Goal: Task Accomplishment & Management: Complete application form

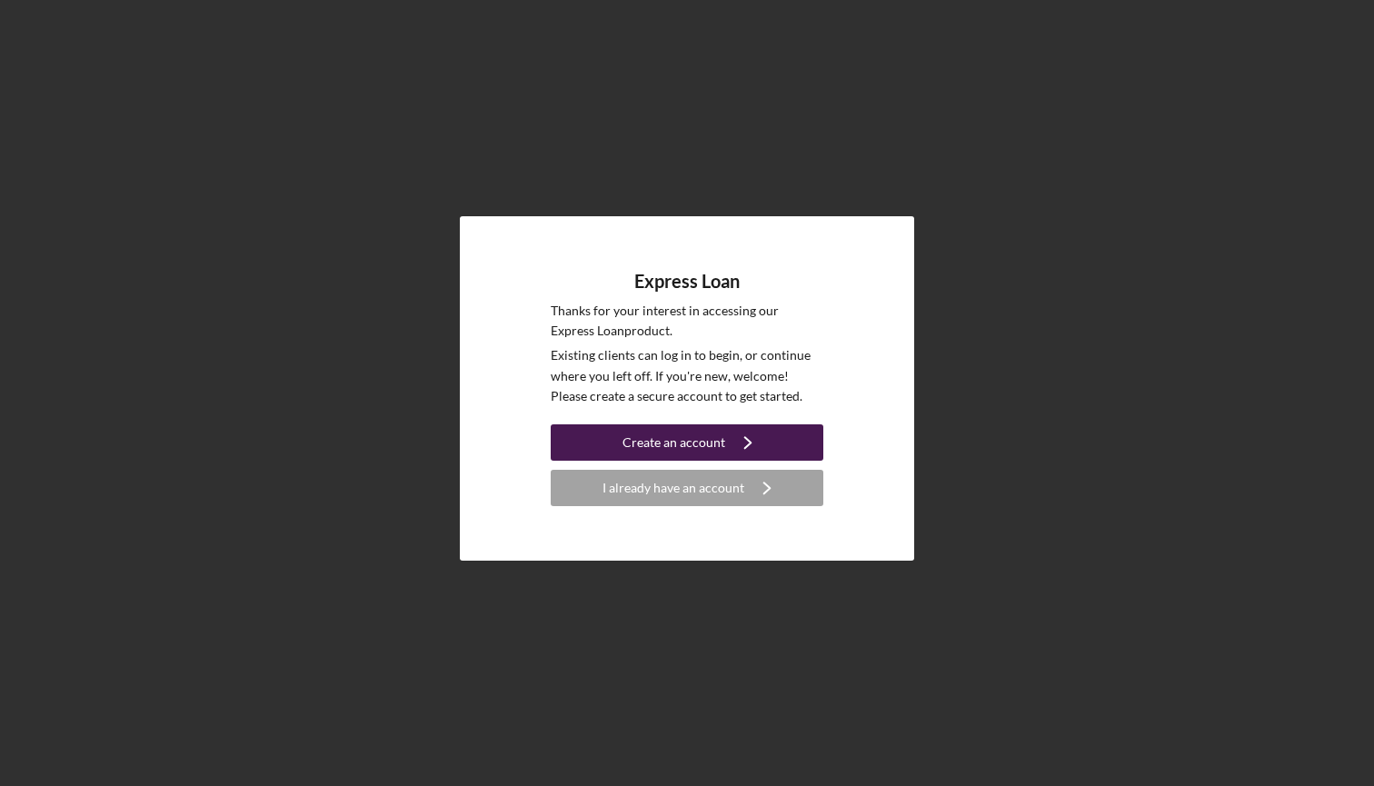
click at [671, 440] on div "Create an account" at bounding box center [673, 442] width 103 height 36
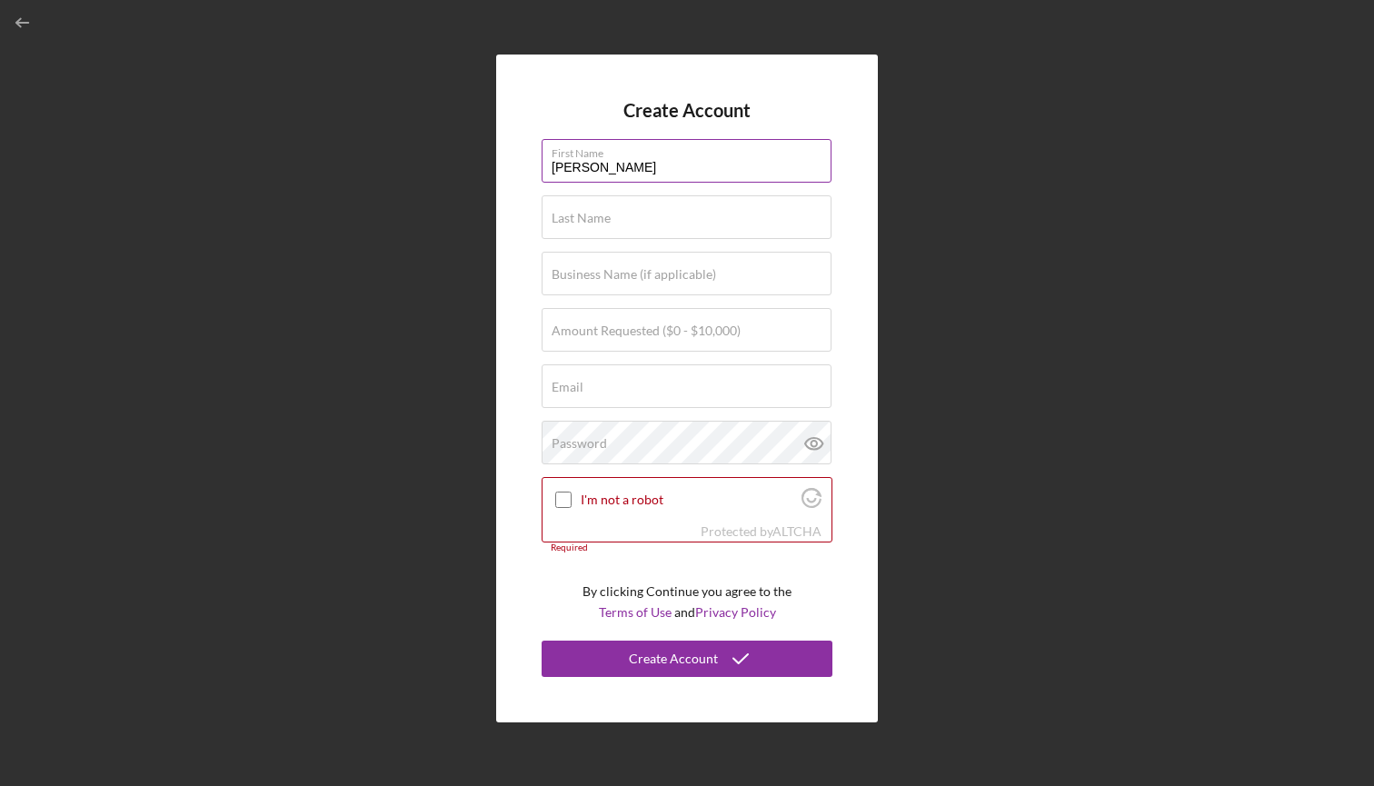
type input "[PERSON_NAME]"
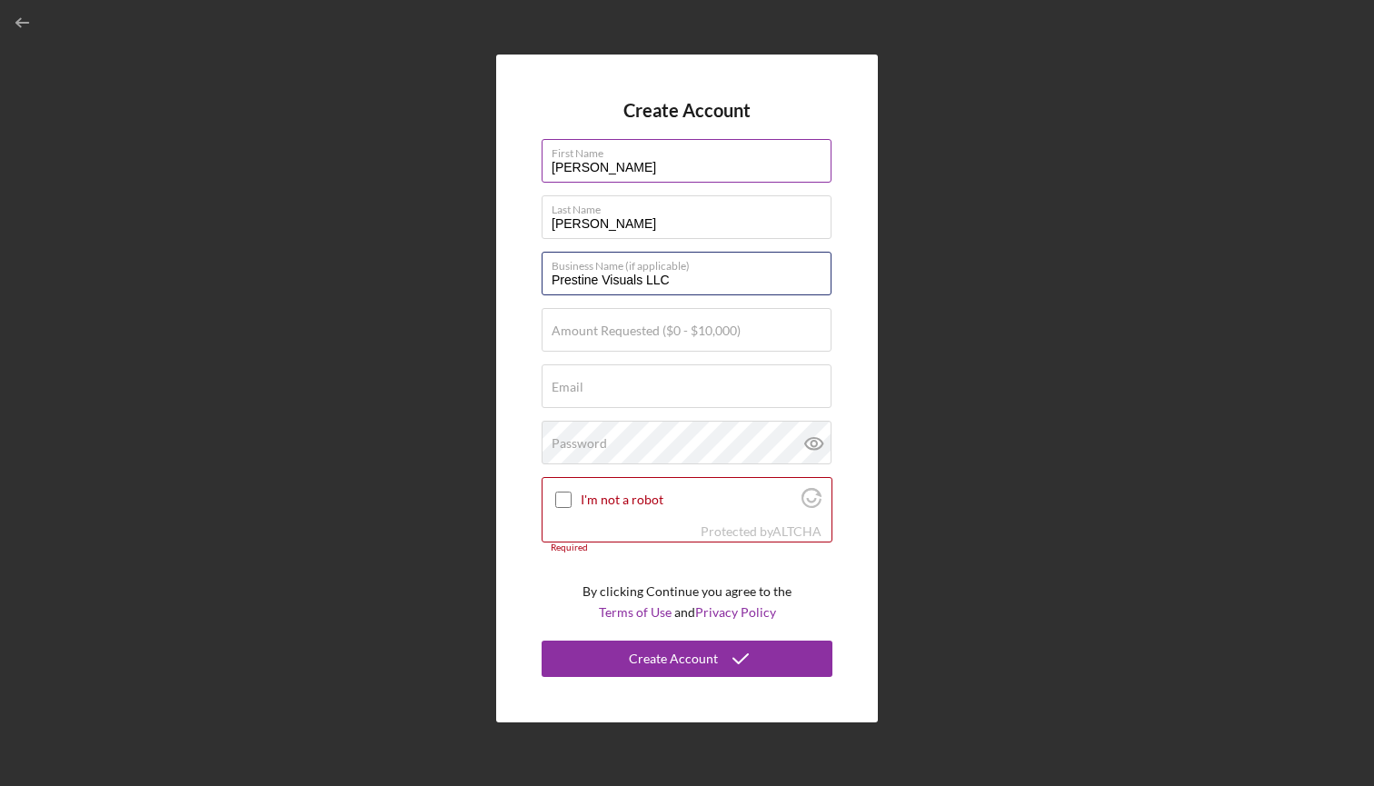
type input "Prestine Visuals LLC"
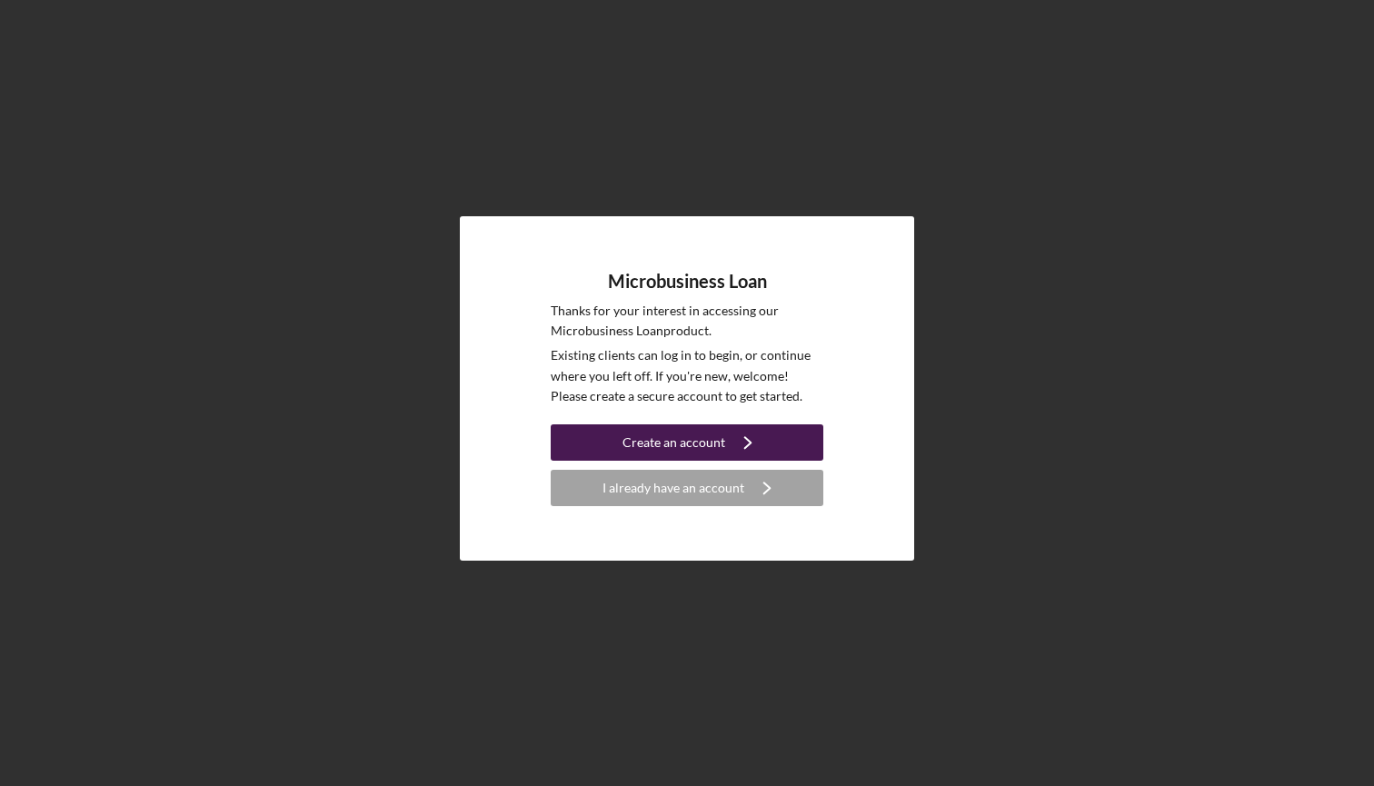
click at [702, 439] on div "Create an account" at bounding box center [673, 442] width 103 height 36
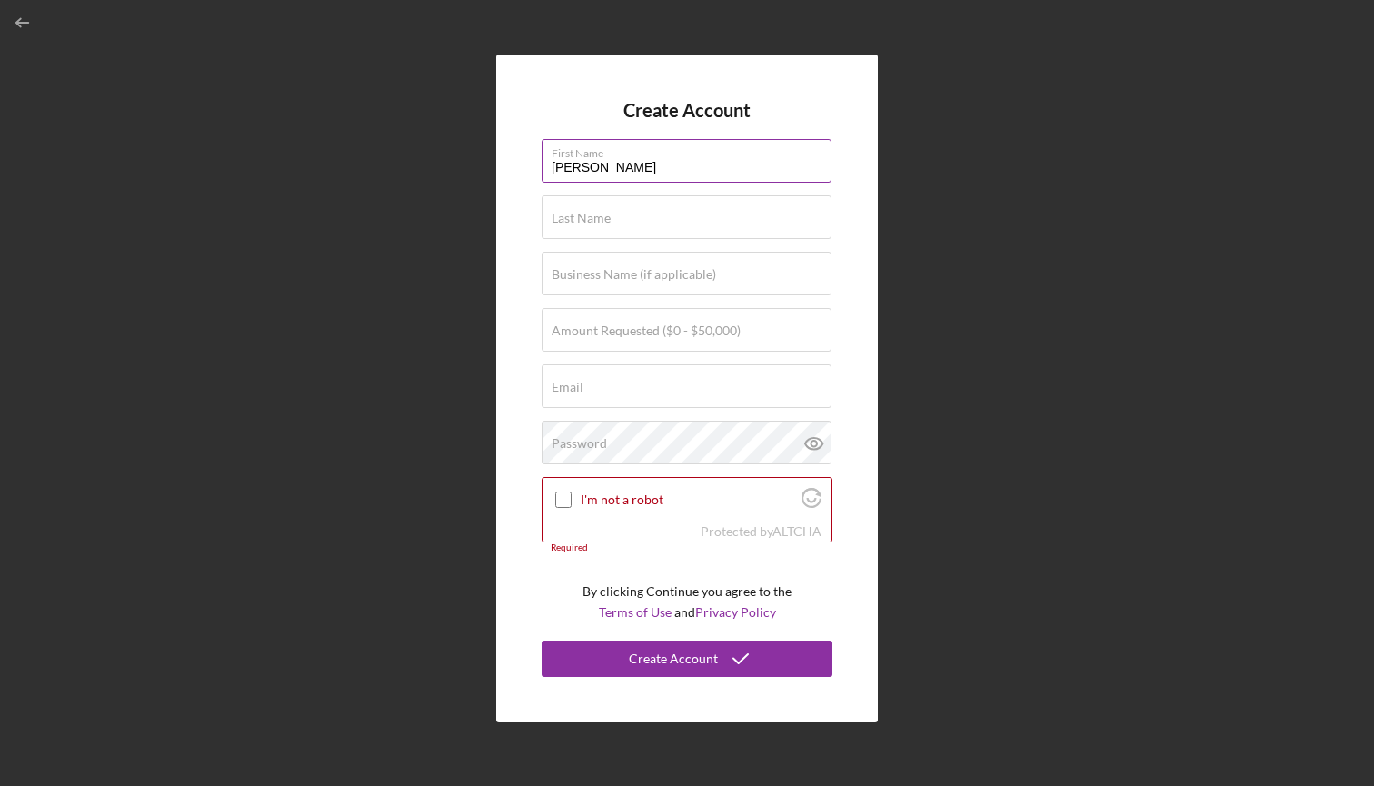
type input "[PERSON_NAME]"
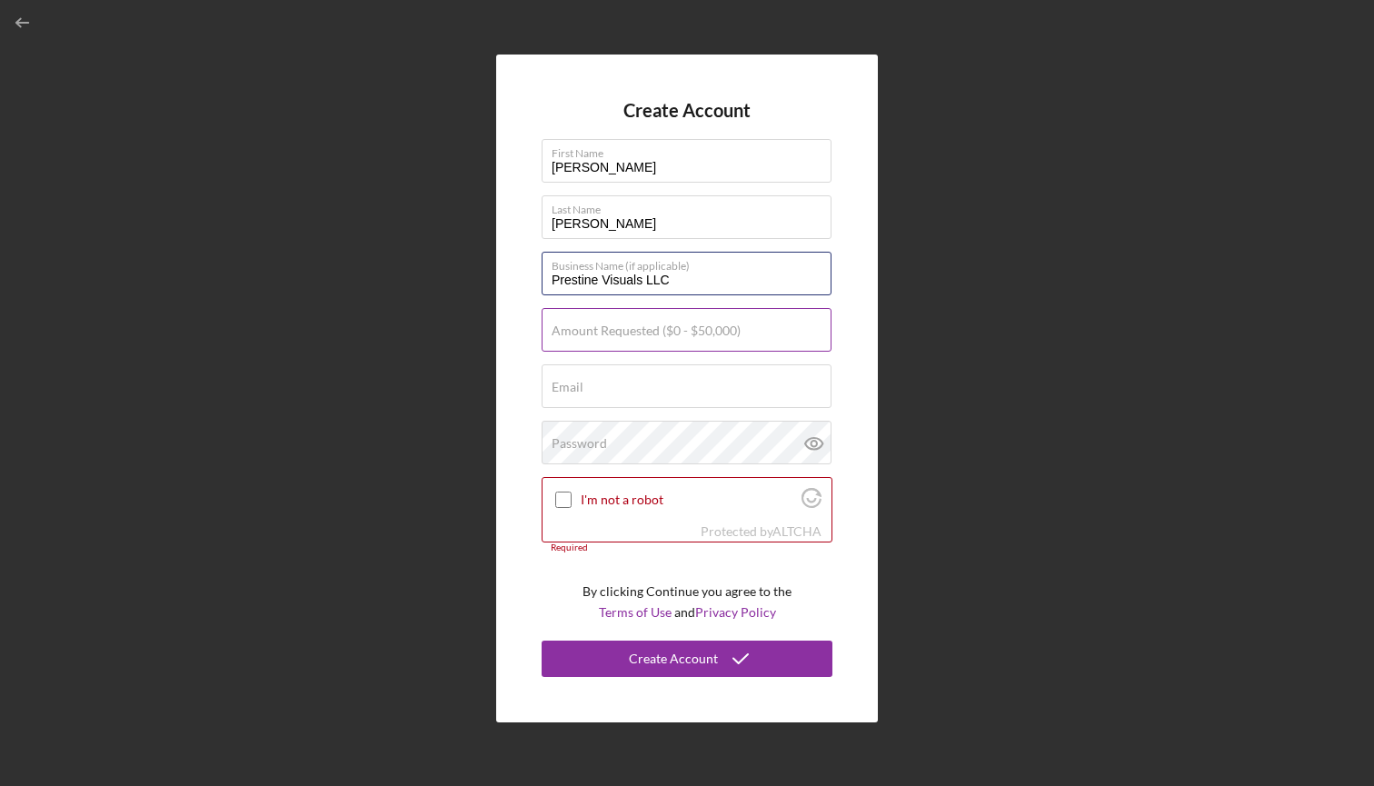
type input "Prestine Visuals LLC"
click at [639, 333] on label "Amount Requested ($0 - $50,000)" at bounding box center [646, 330] width 189 height 15
click at [639, 333] on input "Amount Requested ($0 - $50,000)" at bounding box center [687, 330] width 290 height 44
type input "$40,000"
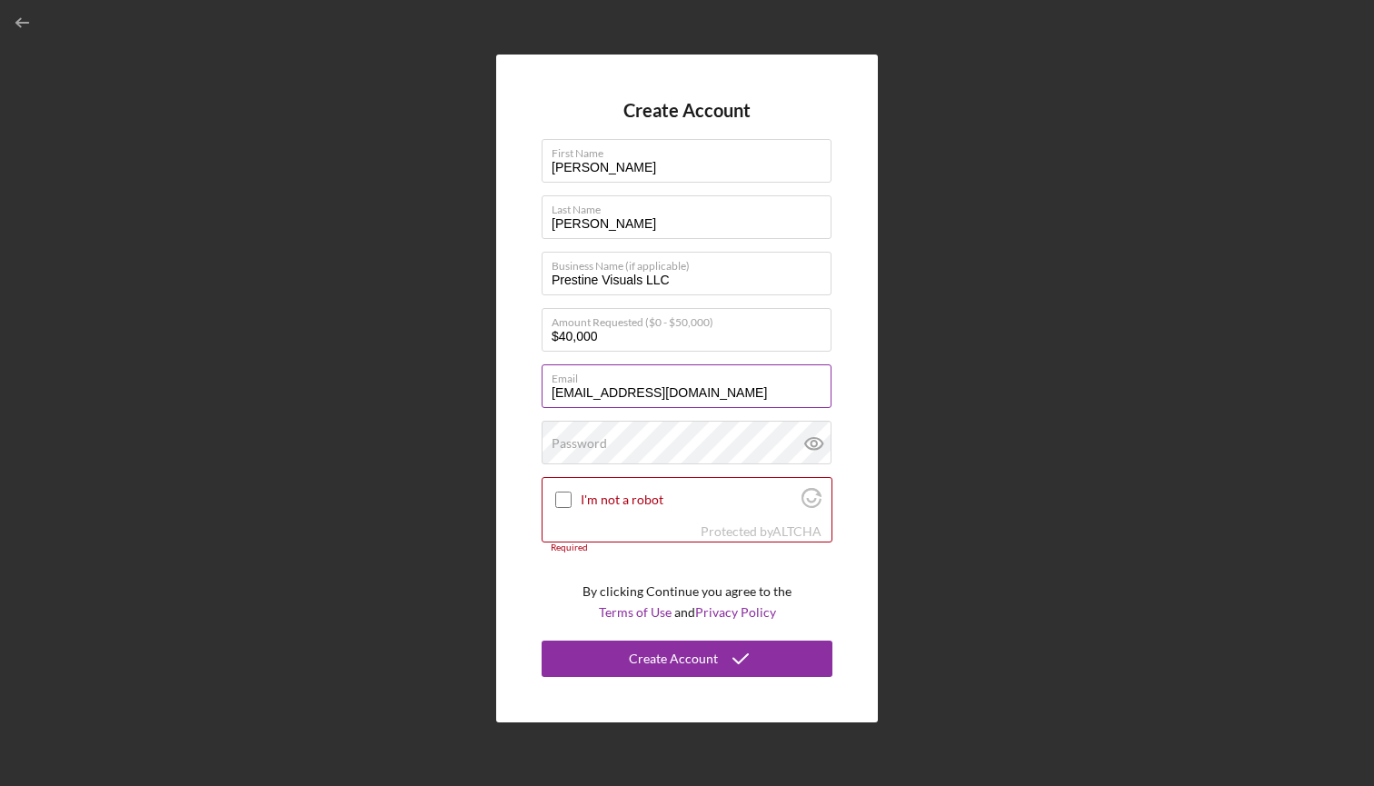
type input "[EMAIL_ADDRESS][DOMAIN_NAME]"
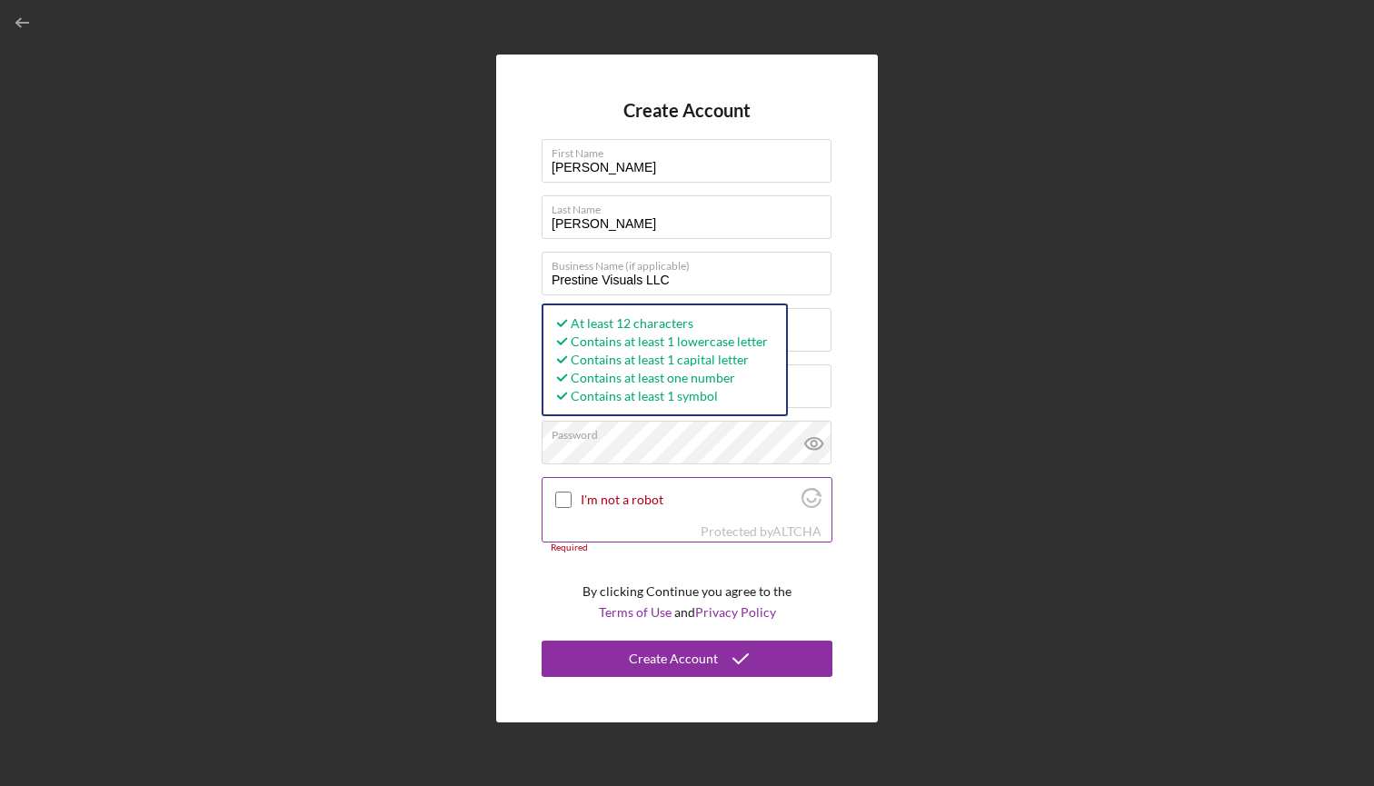
click at [562, 501] on input "I'm not a robot" at bounding box center [563, 500] width 16 height 16
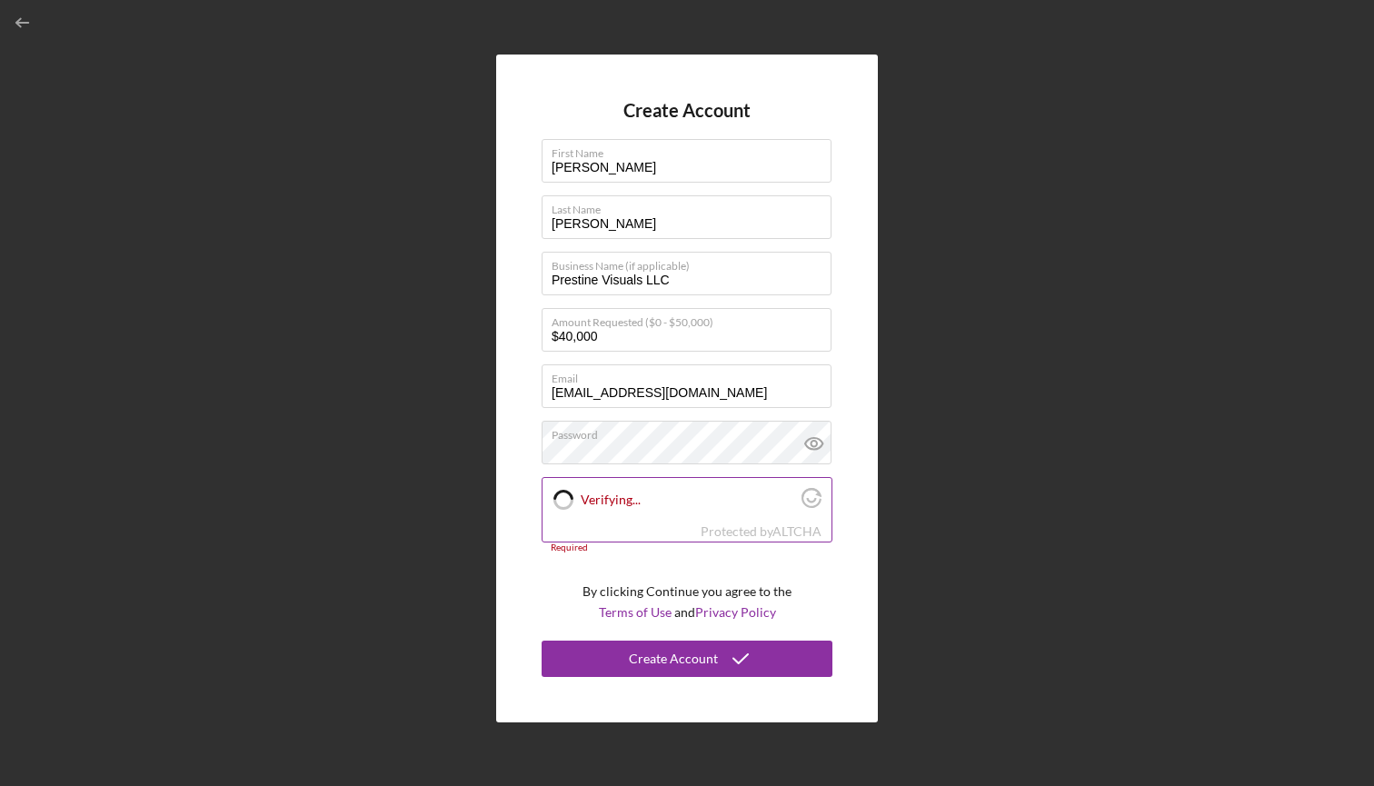
checkbox input "true"
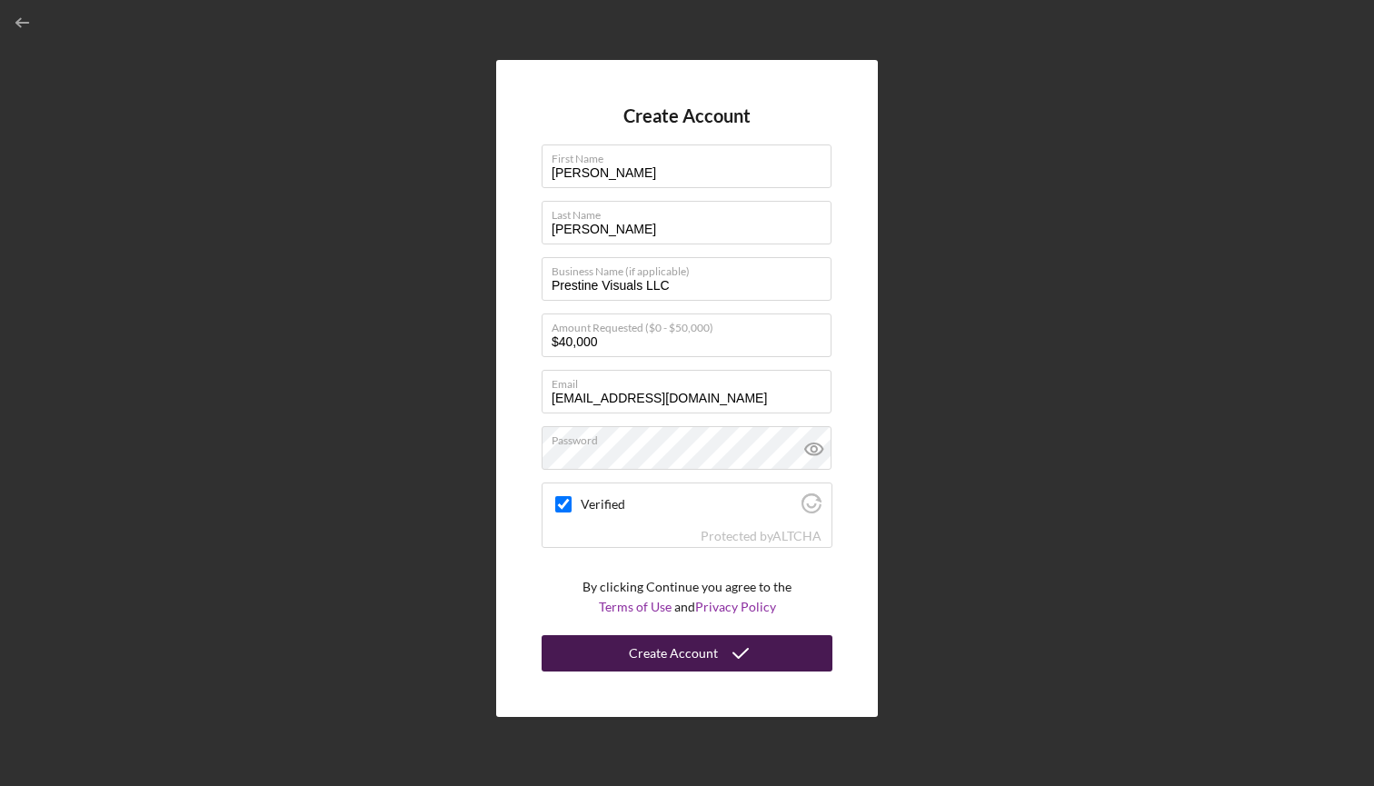
click at [642, 650] on div "Create Account" at bounding box center [673, 653] width 89 height 36
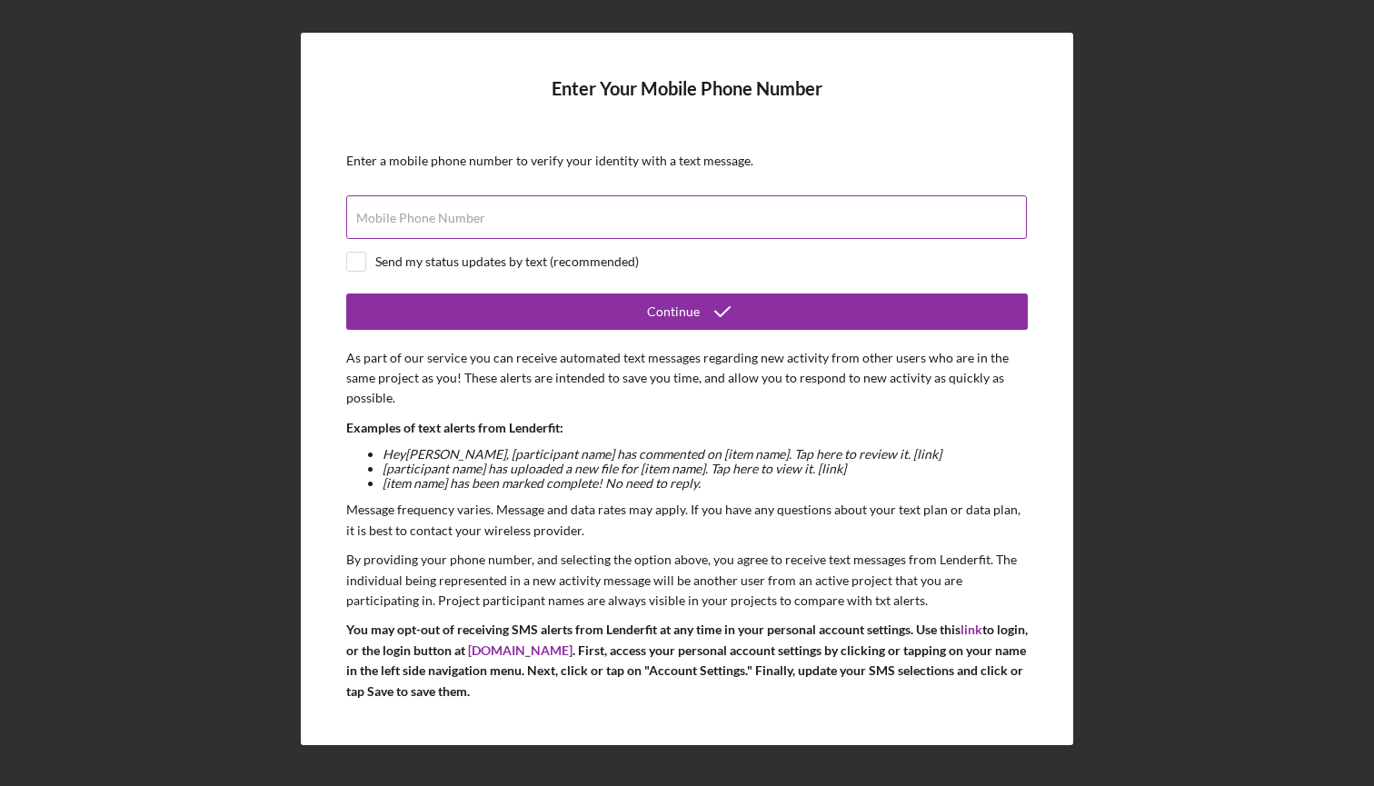
click at [554, 214] on div "Mobile Phone Number" at bounding box center [687, 217] width 682 height 45
type input "[PHONE_NUMBER]"
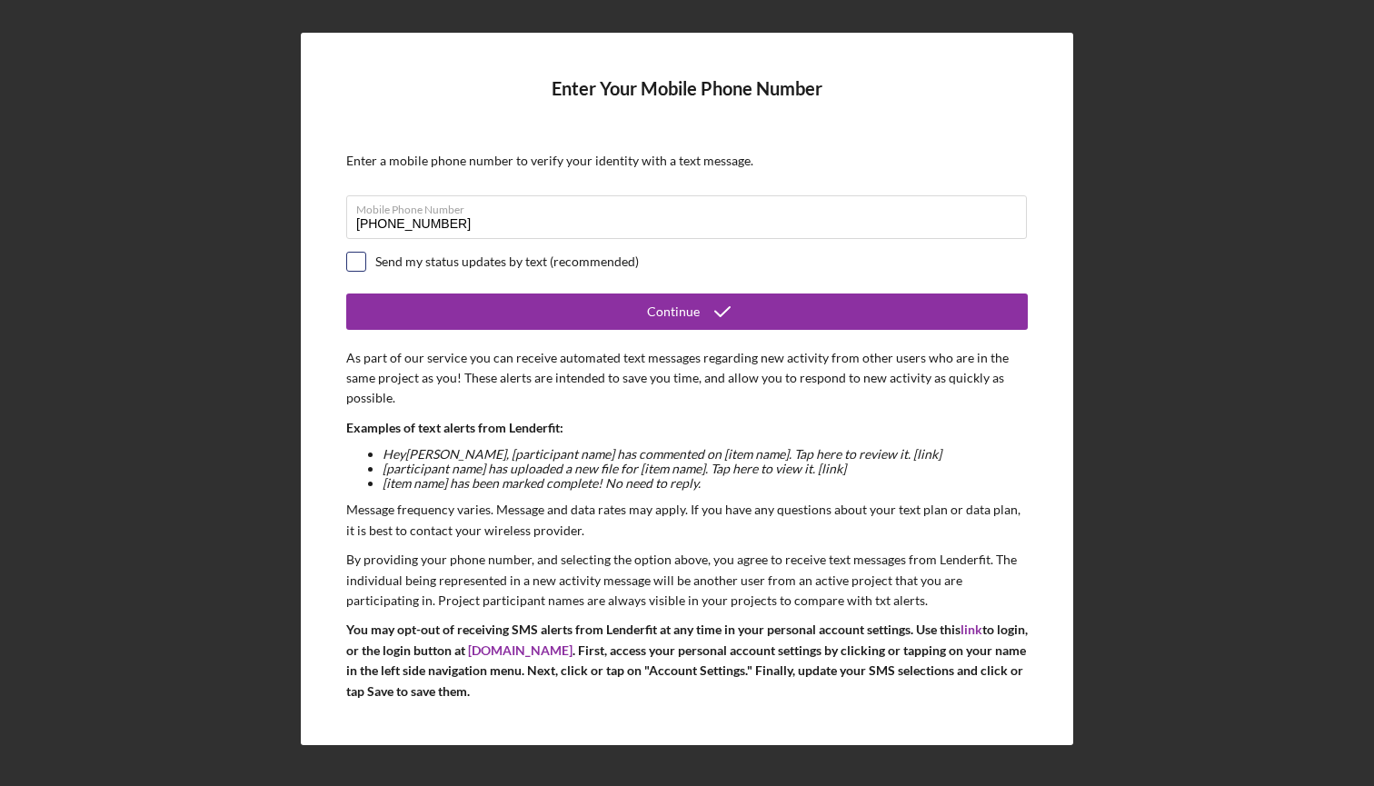
click at [352, 264] on input "checkbox" at bounding box center [356, 262] width 18 height 18
checkbox input "true"
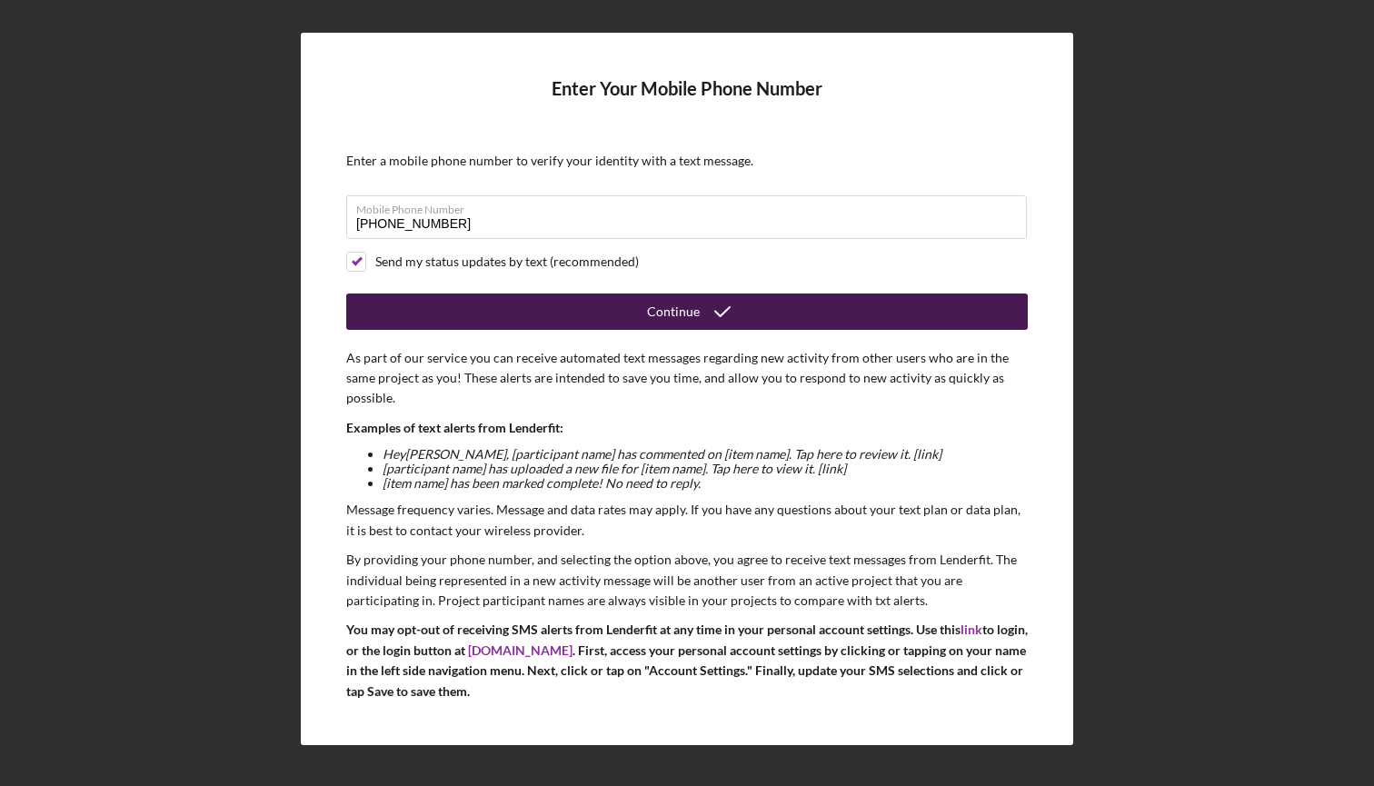
click at [407, 317] on button "Continue" at bounding box center [687, 312] width 682 height 36
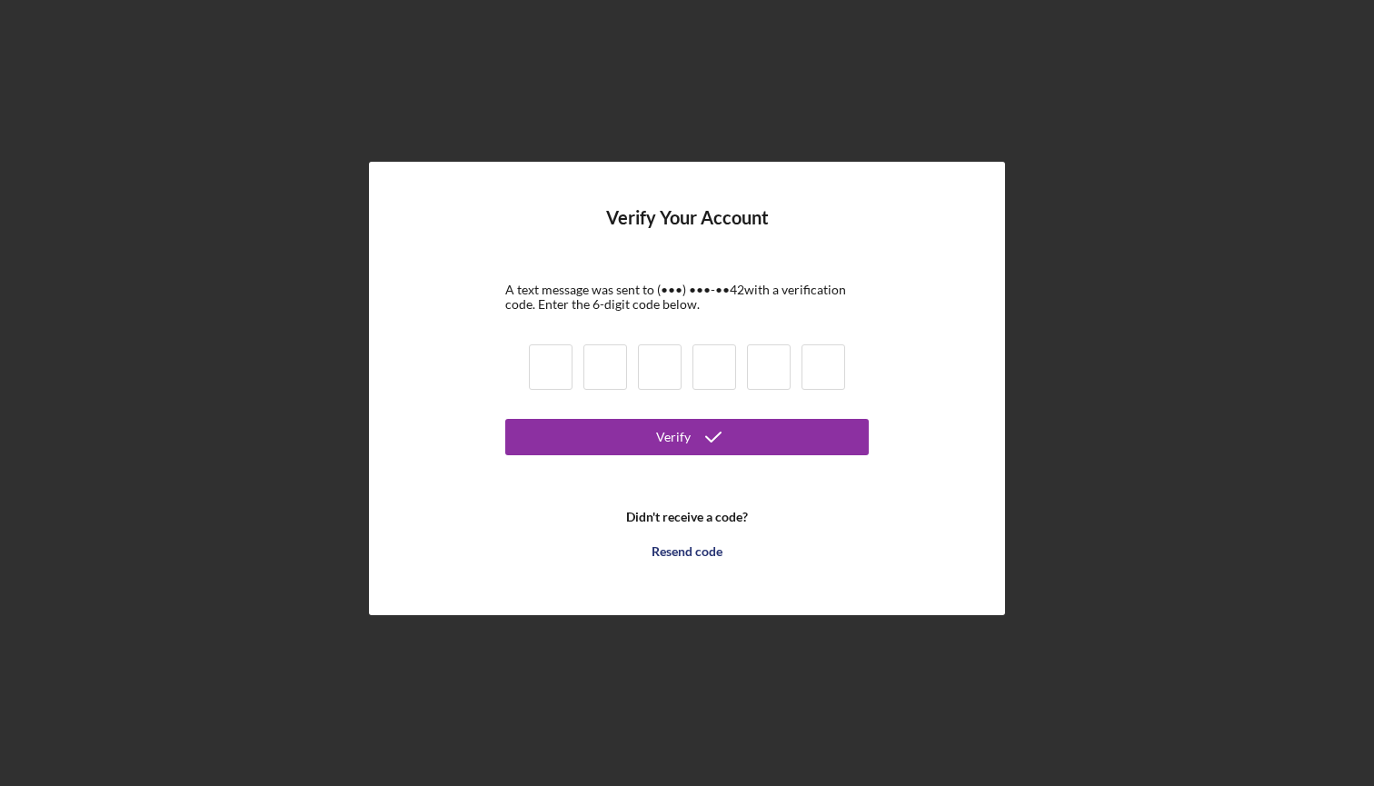
click at [539, 358] on input at bounding box center [551, 366] width 44 height 45
type input "1"
type input "9"
type input "4"
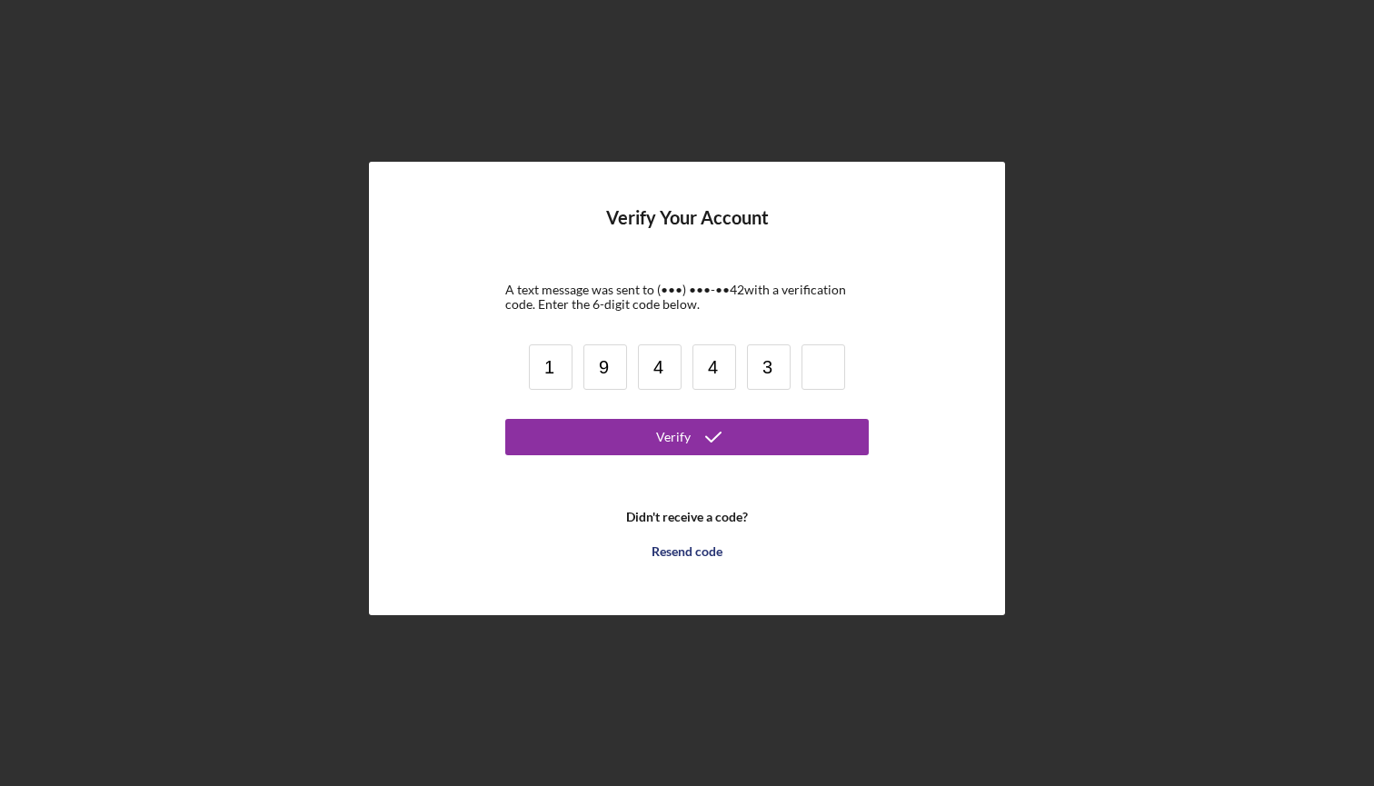
type input "3"
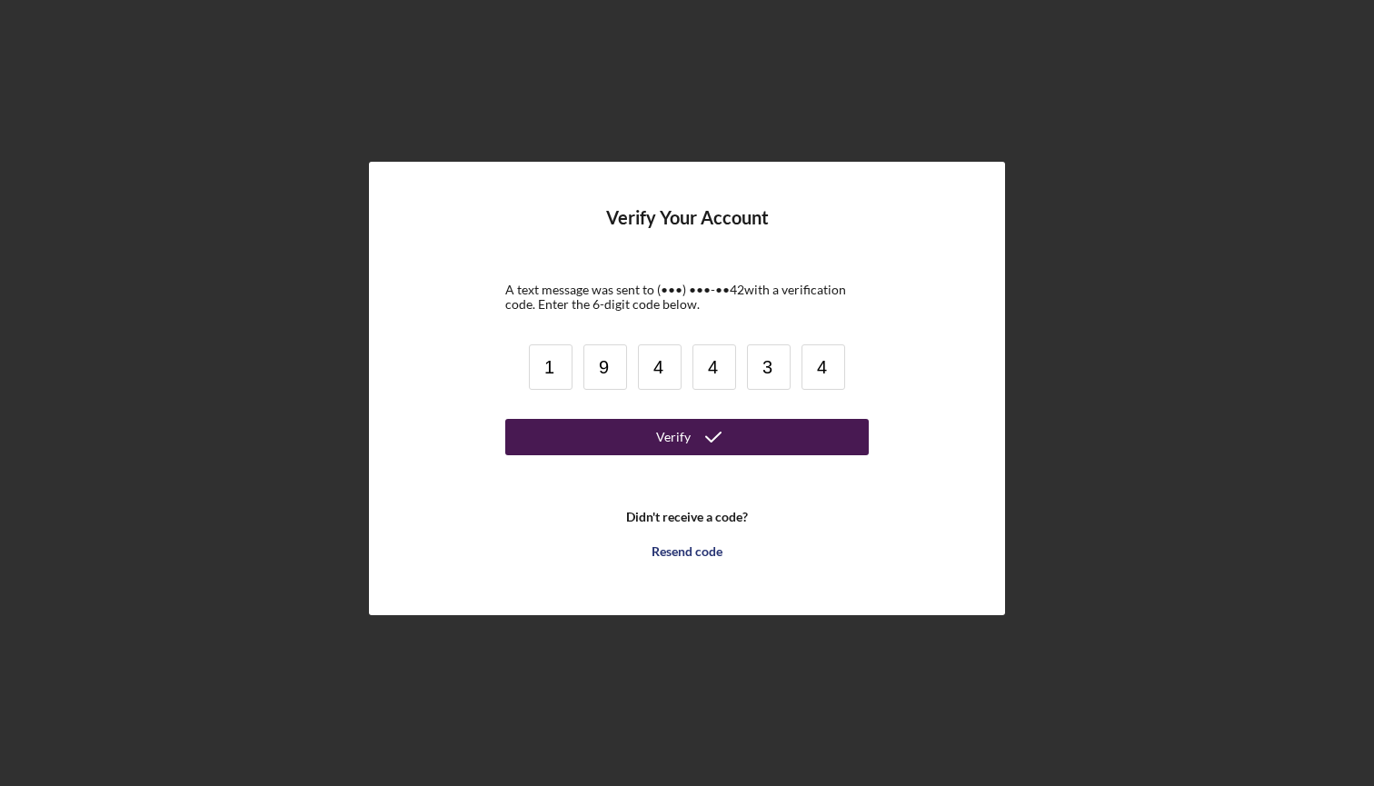
type input "4"
click at [616, 451] on button "Verify" at bounding box center [686, 437] width 363 height 36
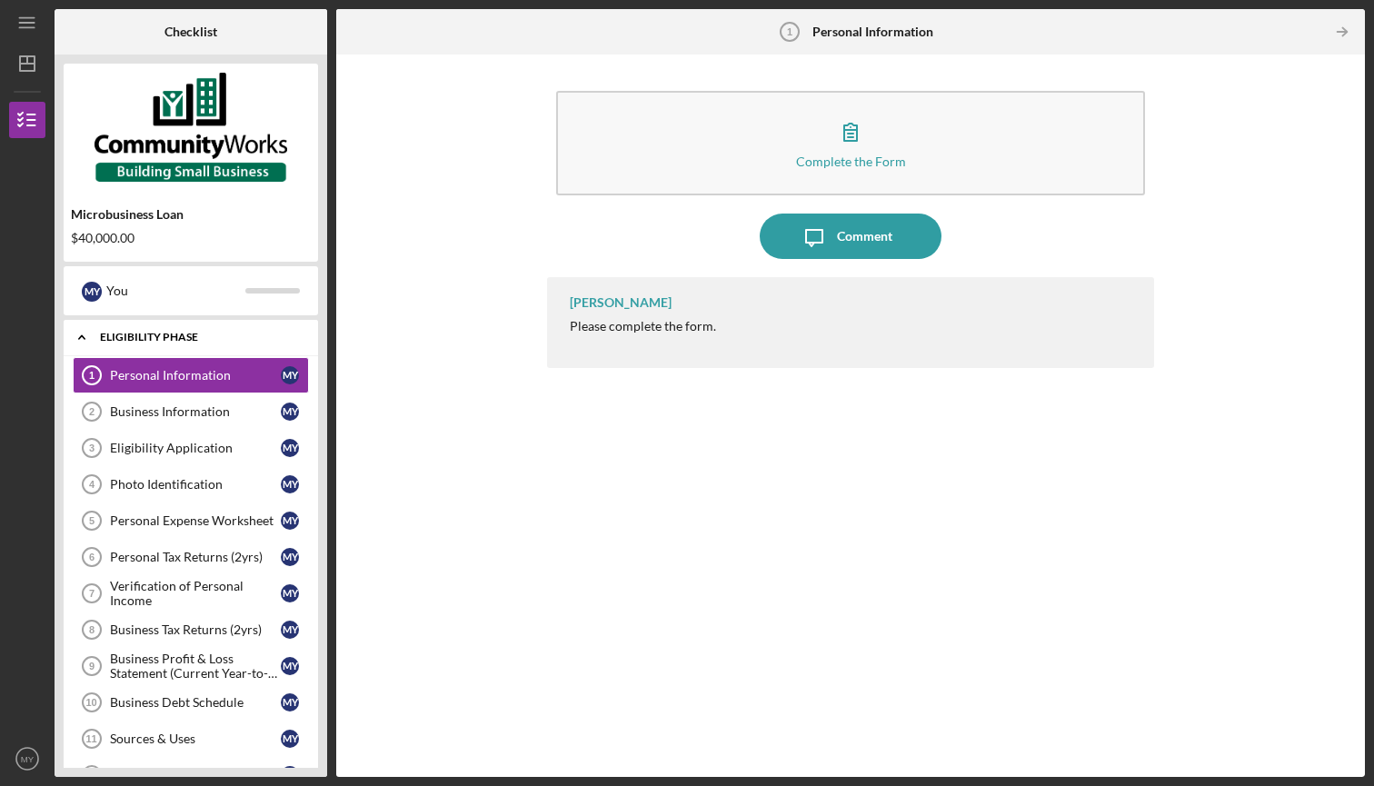
click at [83, 334] on icon "Icon/Expander" at bounding box center [82, 337] width 36 height 36
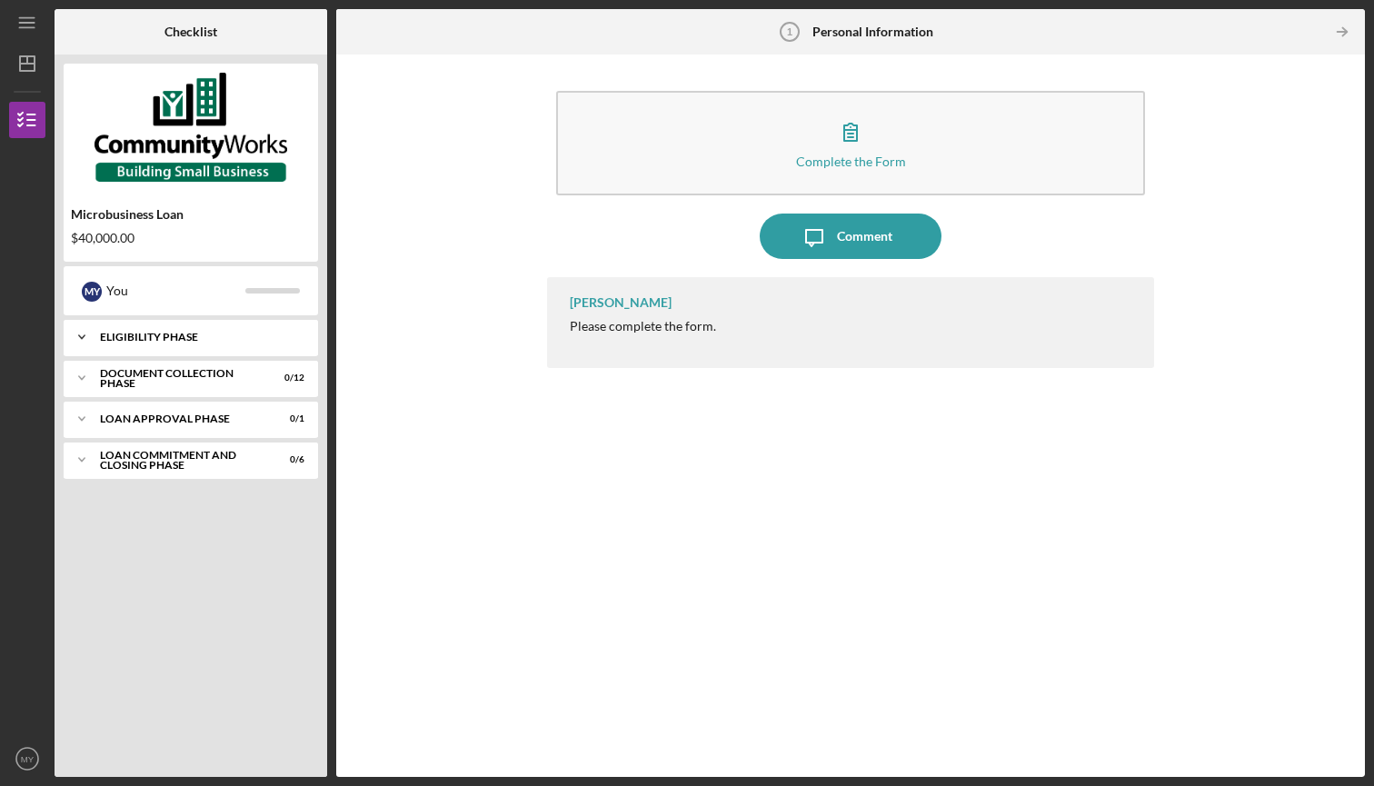
click at [83, 334] on icon "Icon/Expander" at bounding box center [82, 337] width 36 height 36
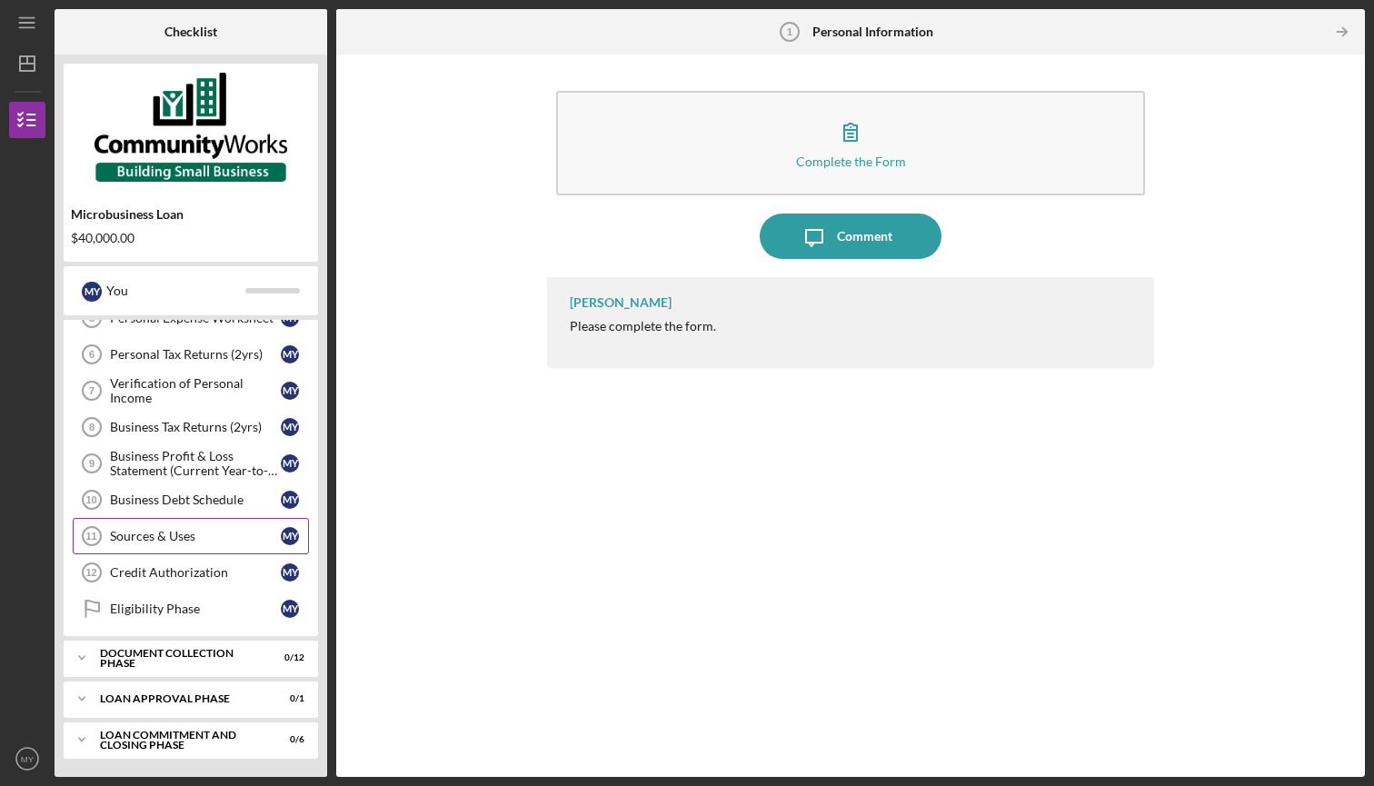
scroll to position [203, 0]
click at [147, 658] on div "Document Collection Phase" at bounding box center [197, 657] width 195 height 11
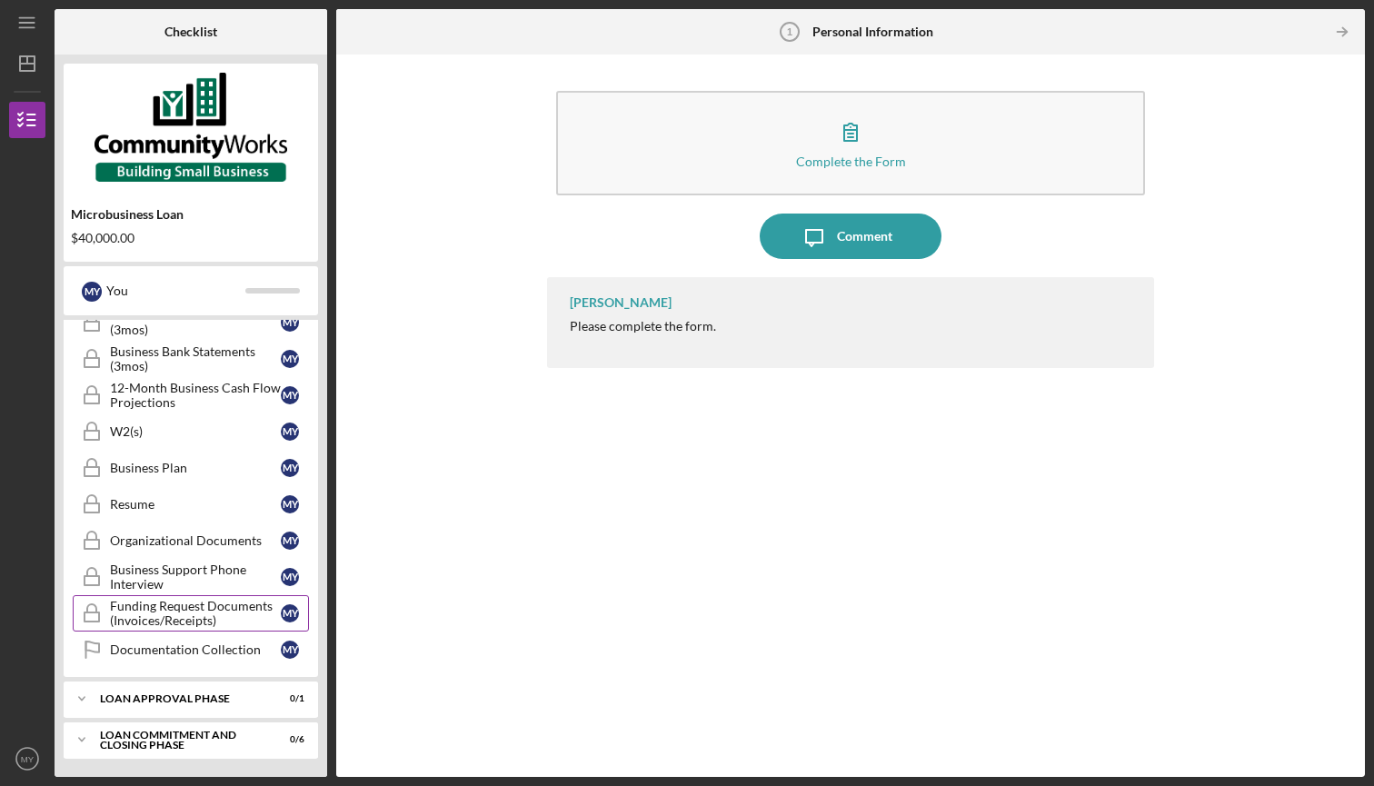
scroll to position [649, 0]
click at [181, 696] on div "Loan Approval Phase" at bounding box center [197, 698] width 195 height 11
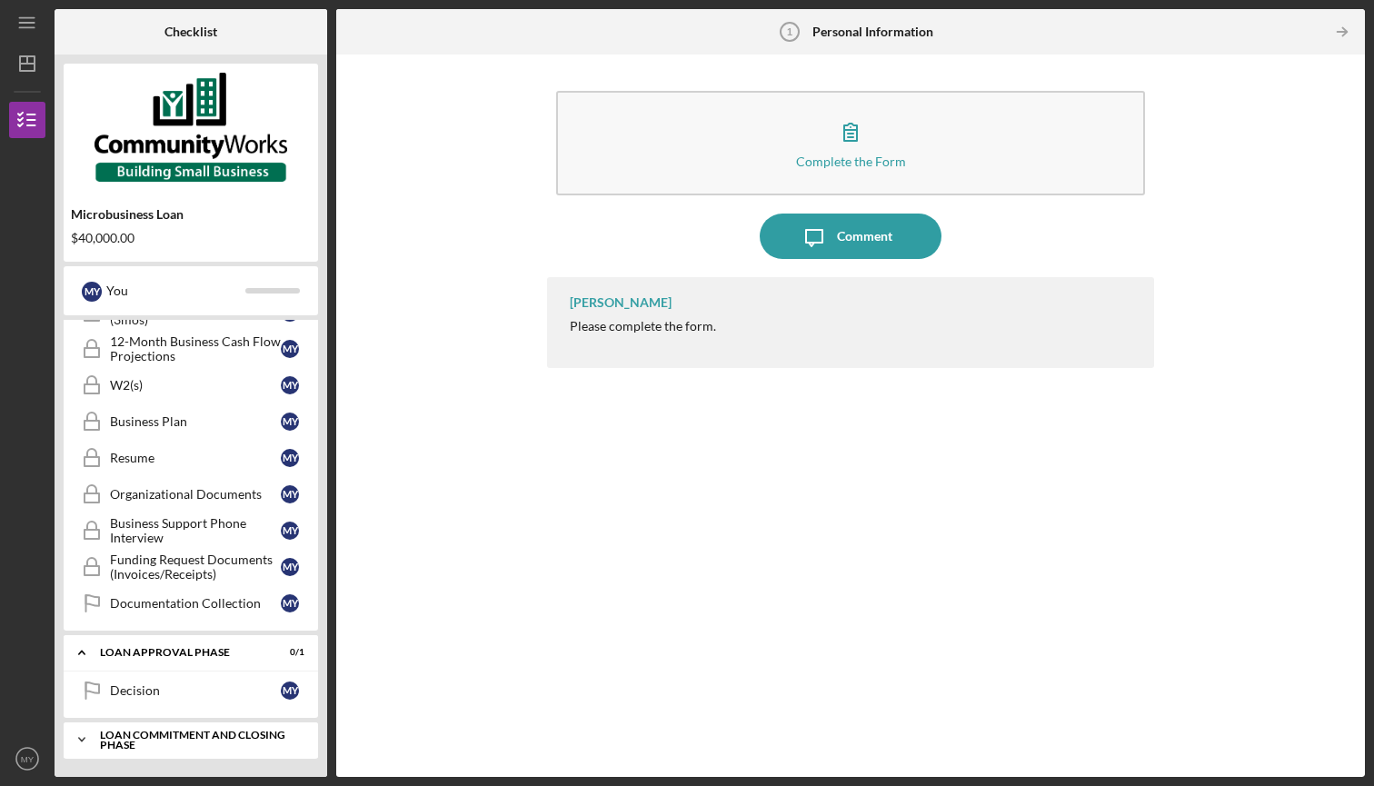
scroll to position [695, 0]
click at [183, 742] on div "Loan Commitment and Closing Phase" at bounding box center [197, 740] width 195 height 21
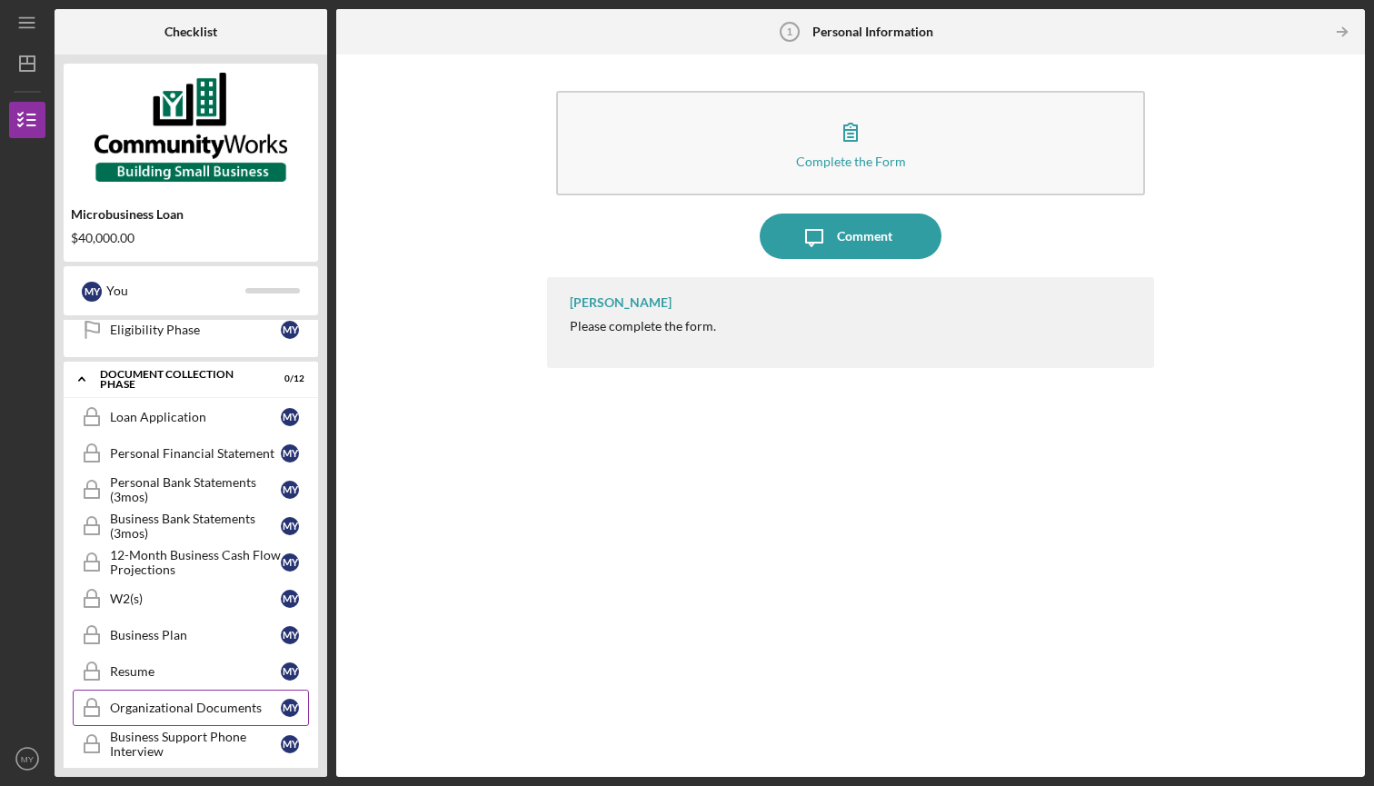
scroll to position [473, 0]
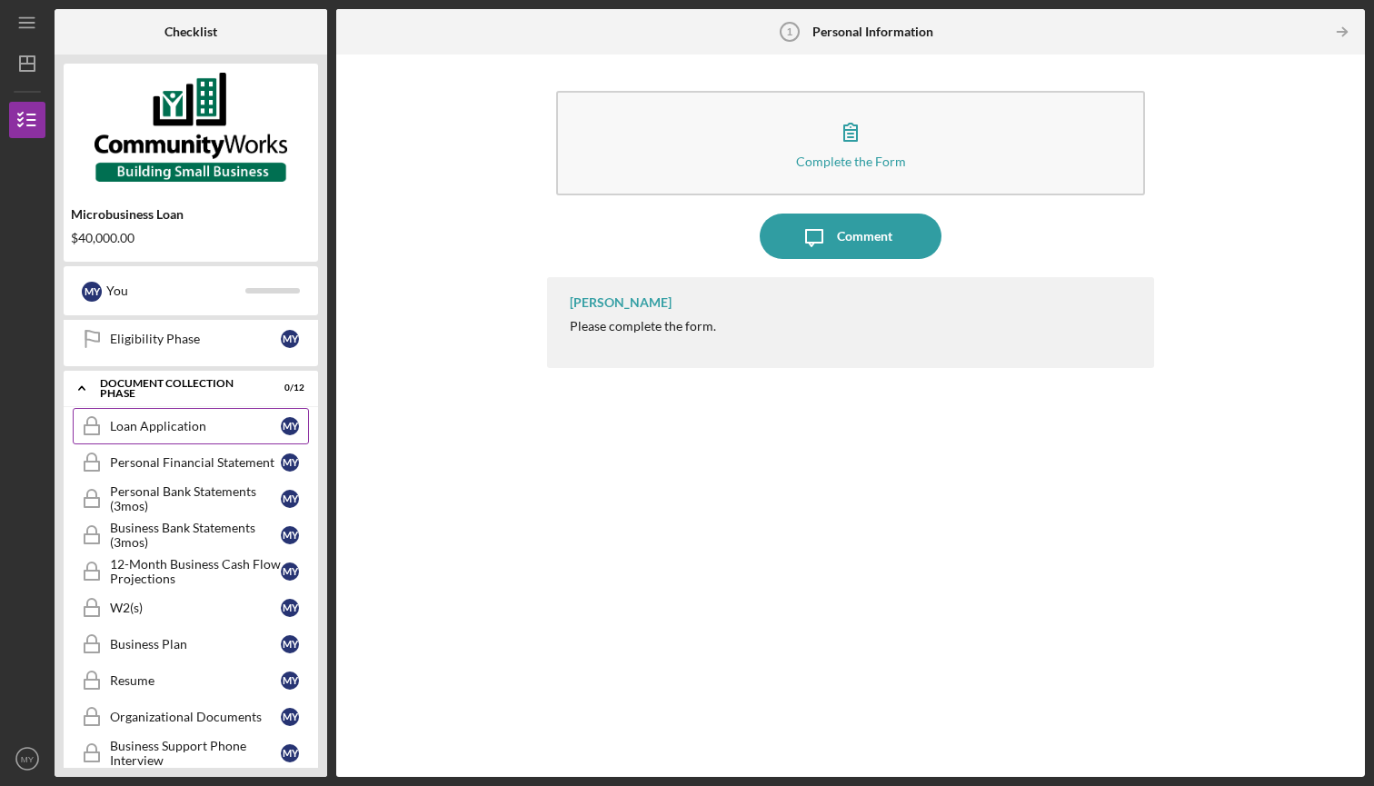
click at [174, 433] on link "Loan Application Loan Application M Y" at bounding box center [191, 426] width 236 height 36
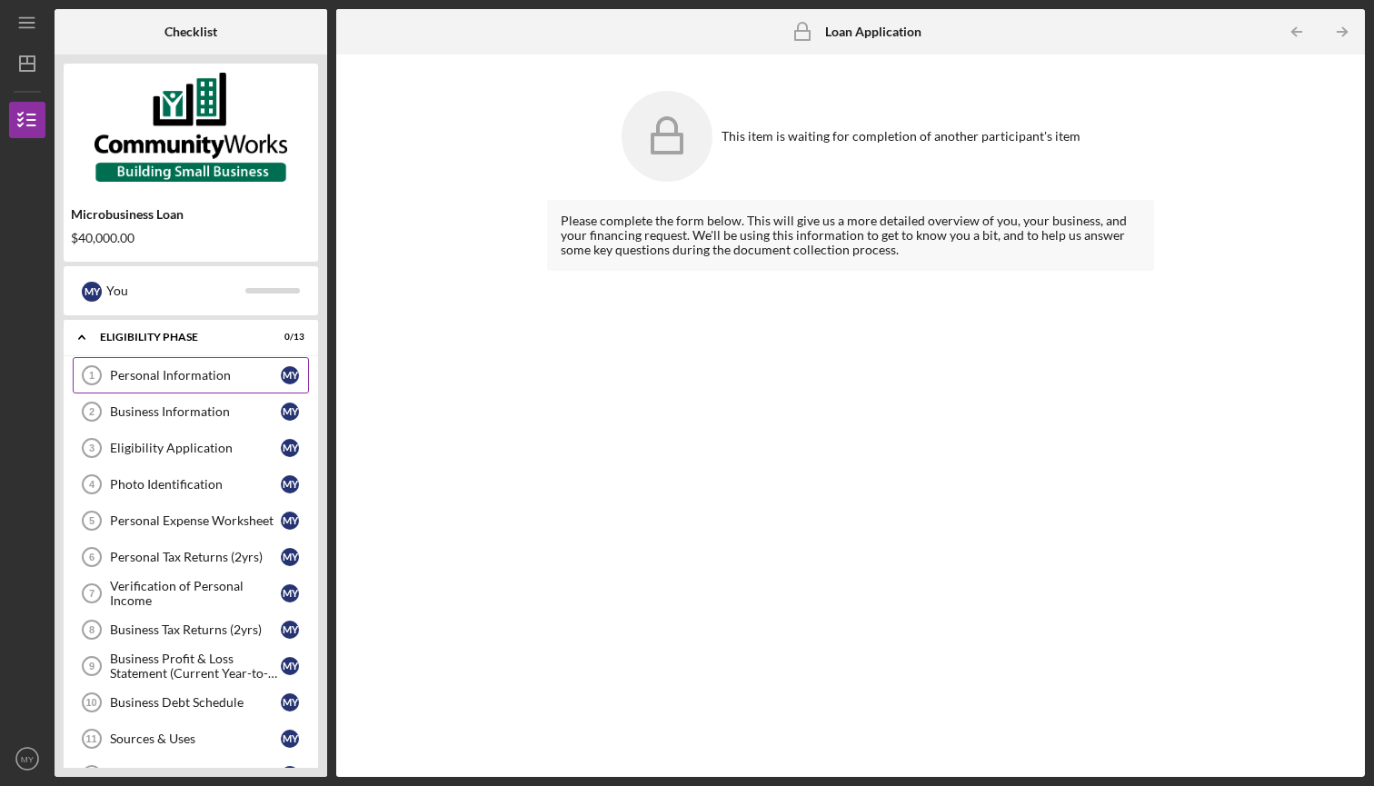
click at [174, 375] on div "Personal Information" at bounding box center [195, 375] width 171 height 15
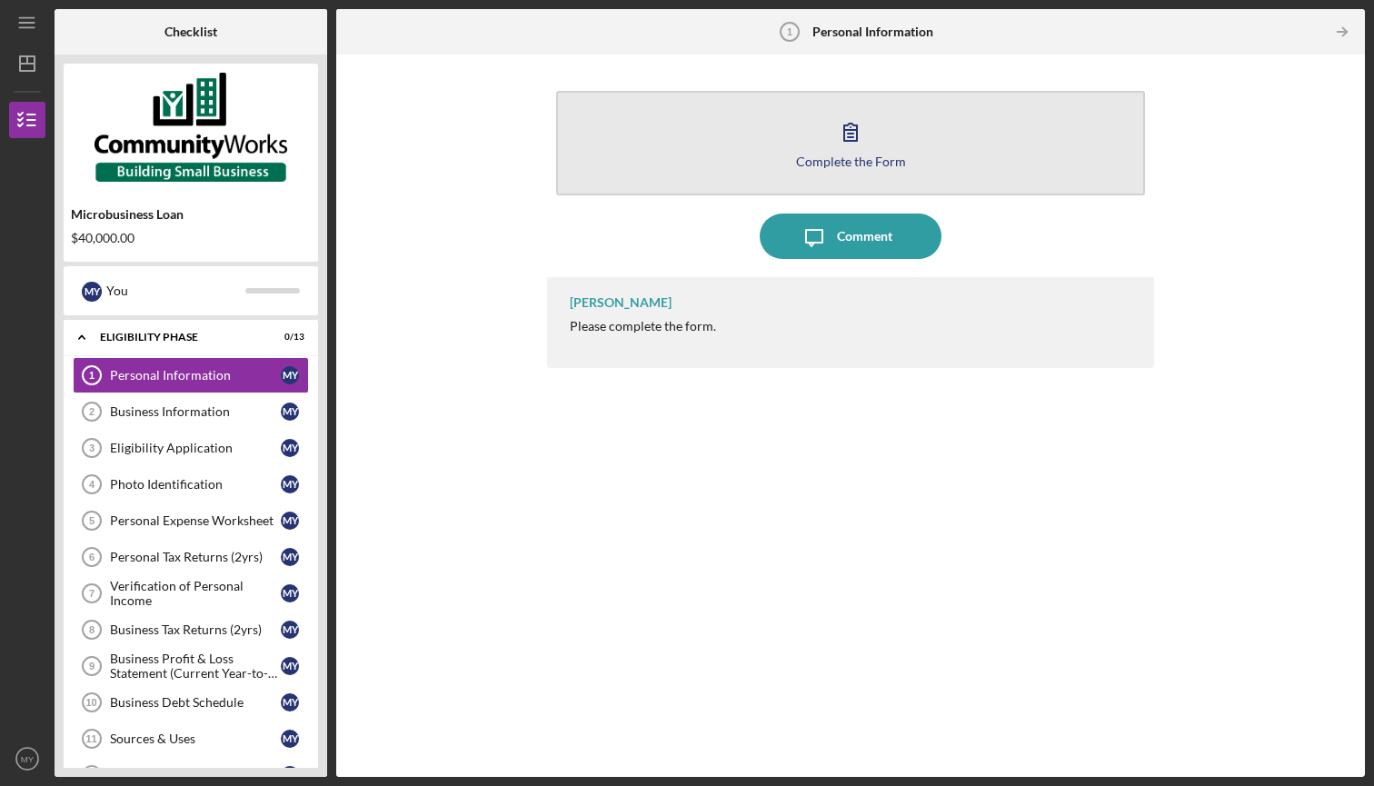
click at [785, 165] on button "Complete the Form Form" at bounding box center [850, 143] width 588 height 105
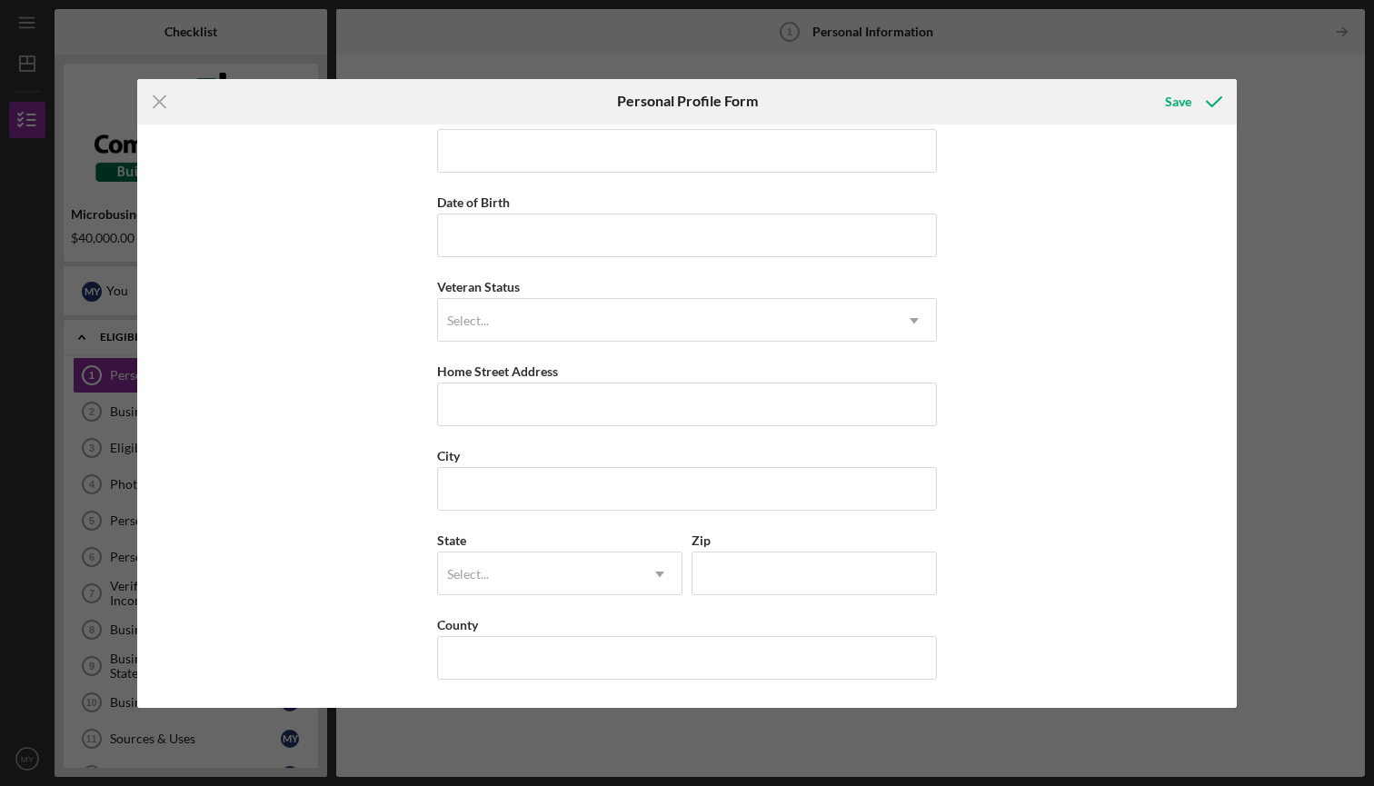
scroll to position [112, 0]
click at [913, 316] on icon "Icon/Dropdown Arrow" at bounding box center [914, 321] width 44 height 44
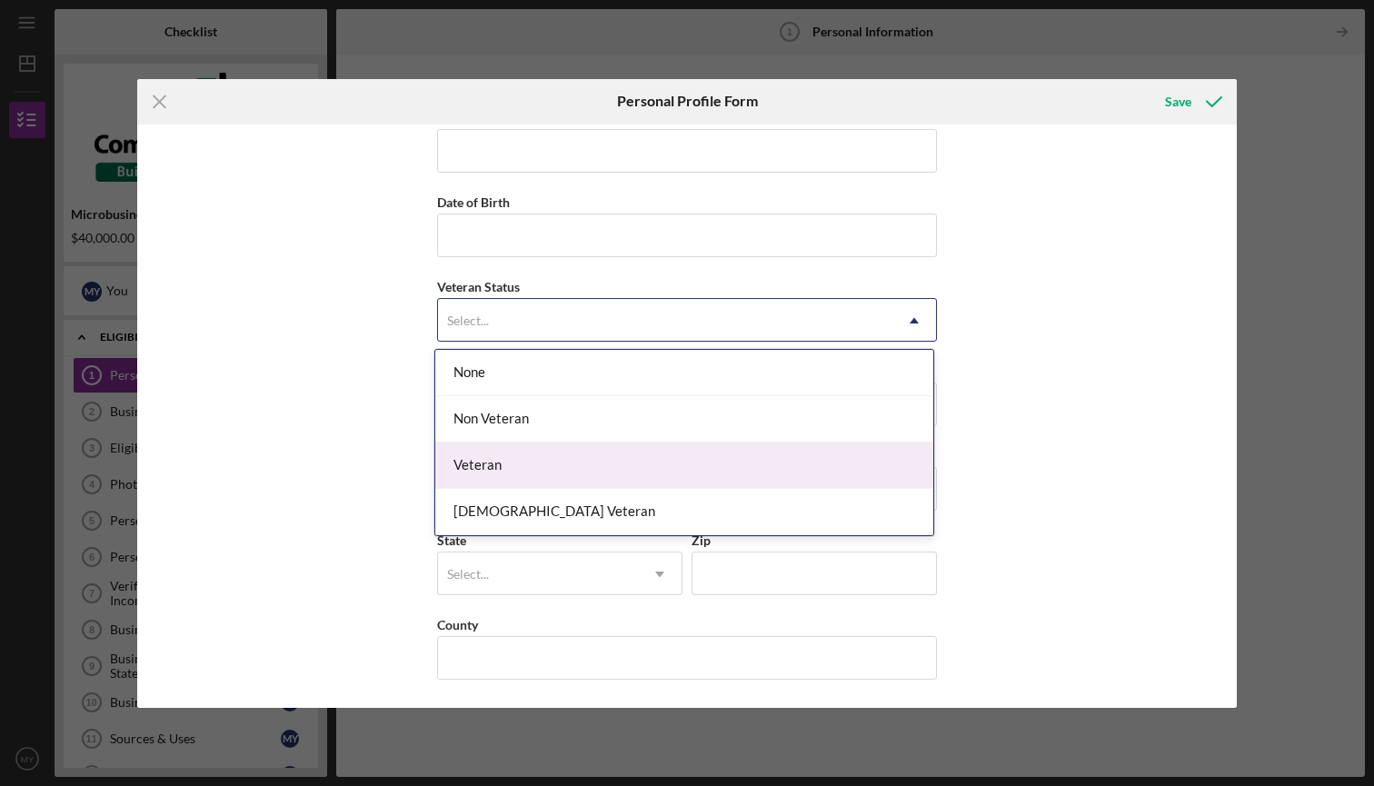
click at [763, 468] on div "Veteran" at bounding box center [684, 466] width 498 height 46
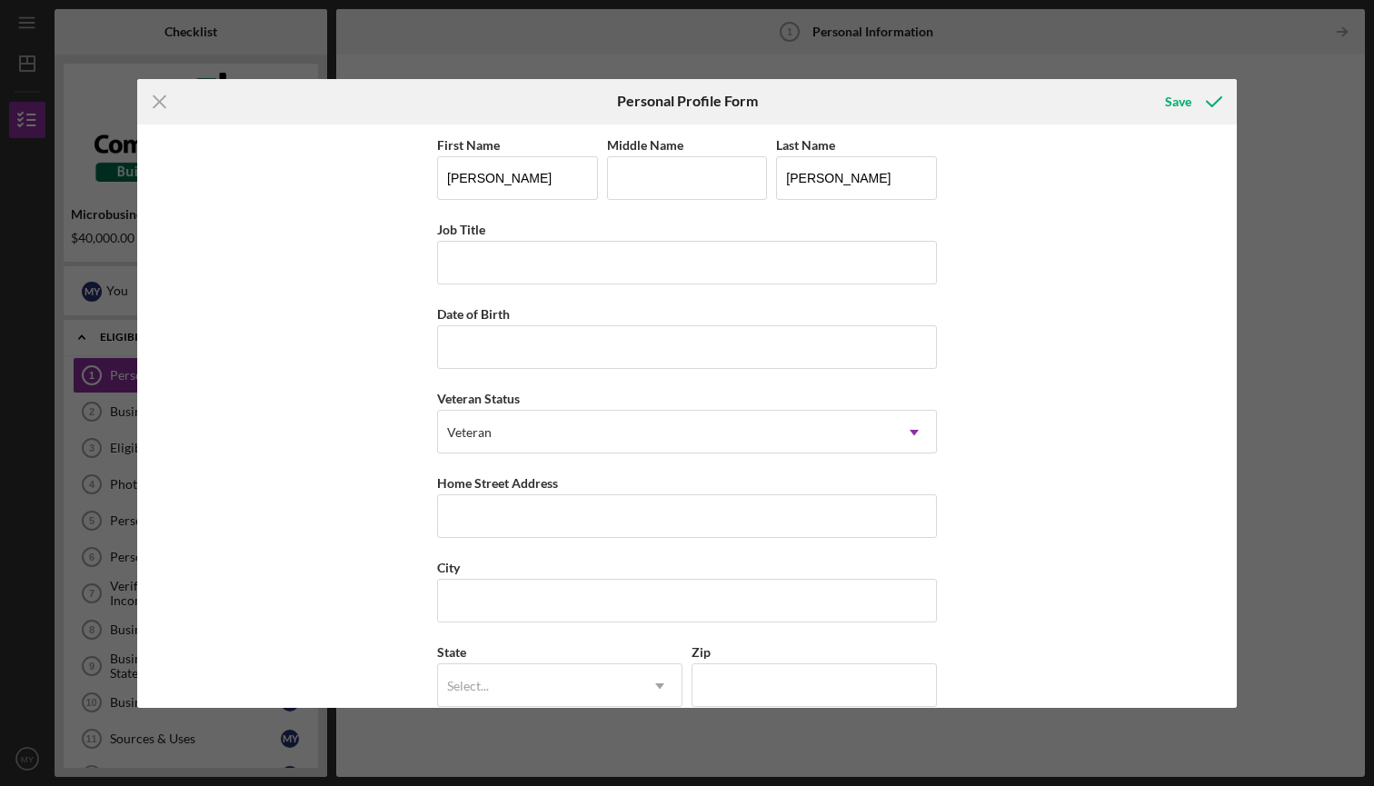
scroll to position [0, 0]
type input "[DATE]"
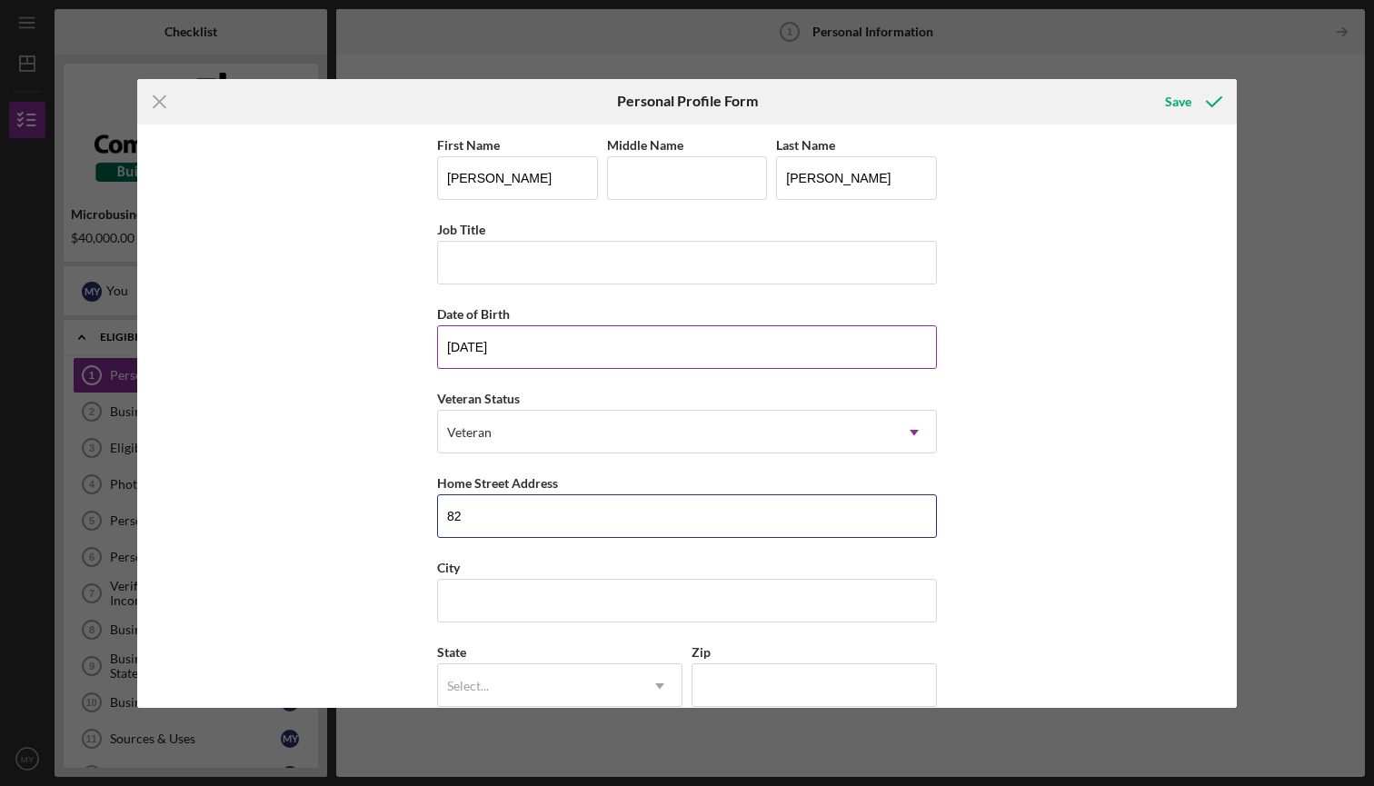
type input "8"
type input "[STREET_ADDRESS]"
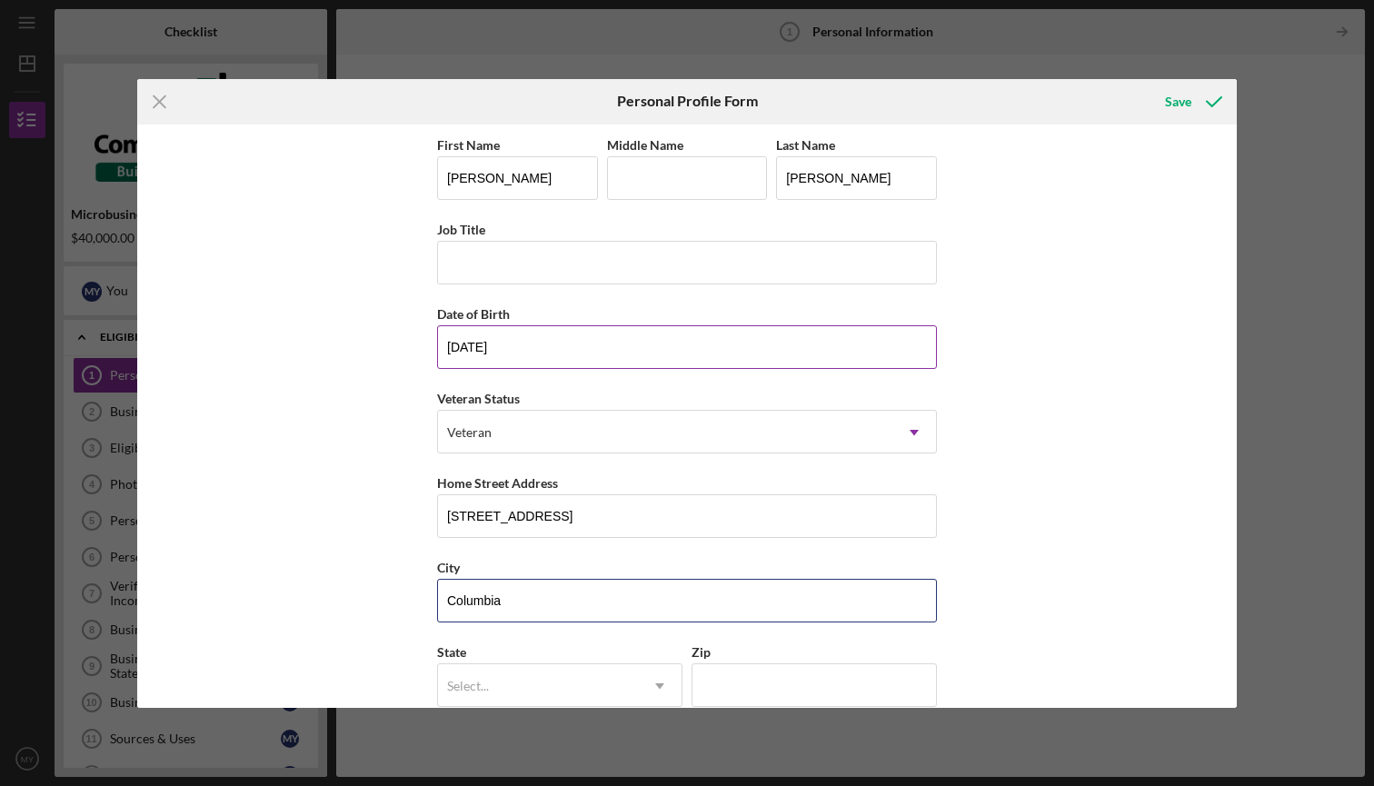
type input "Columbia"
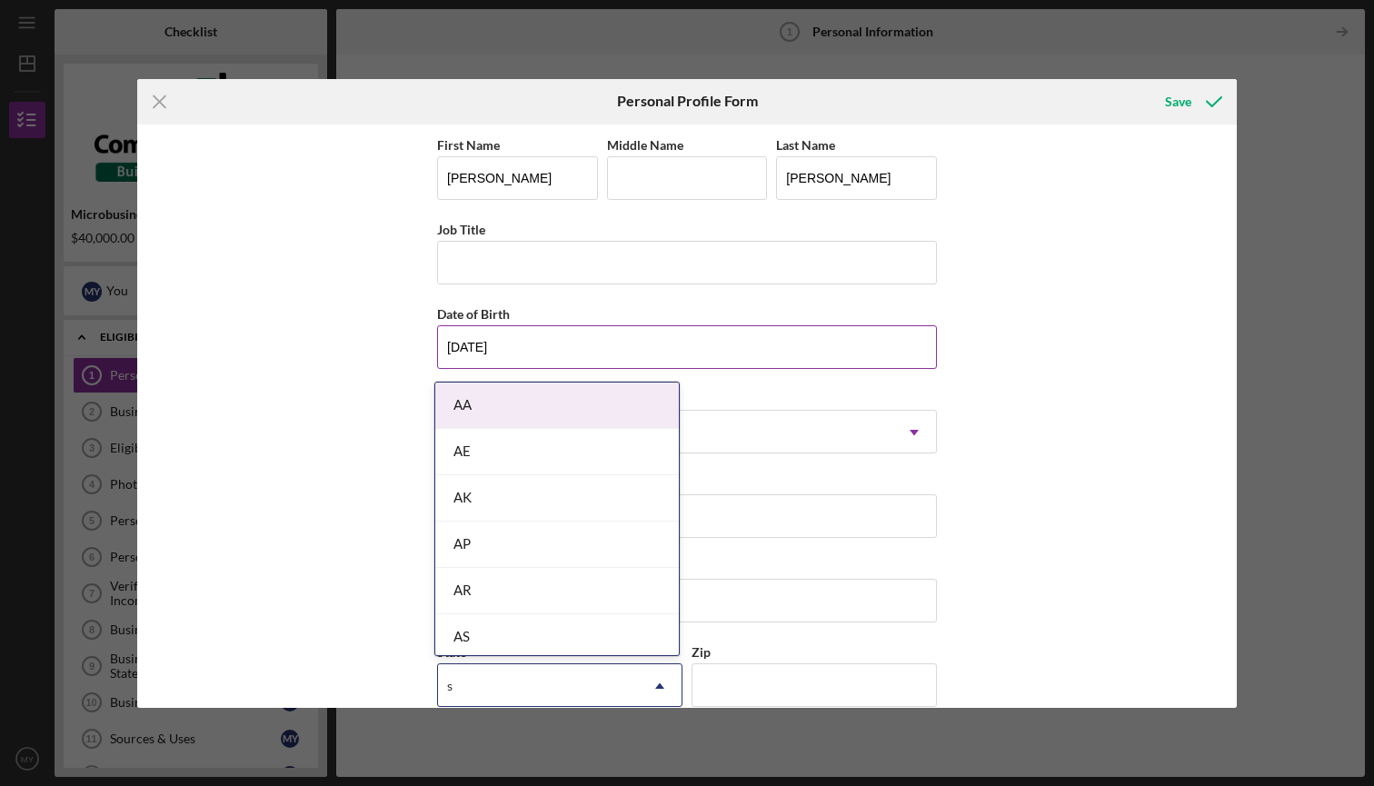
type input "sc"
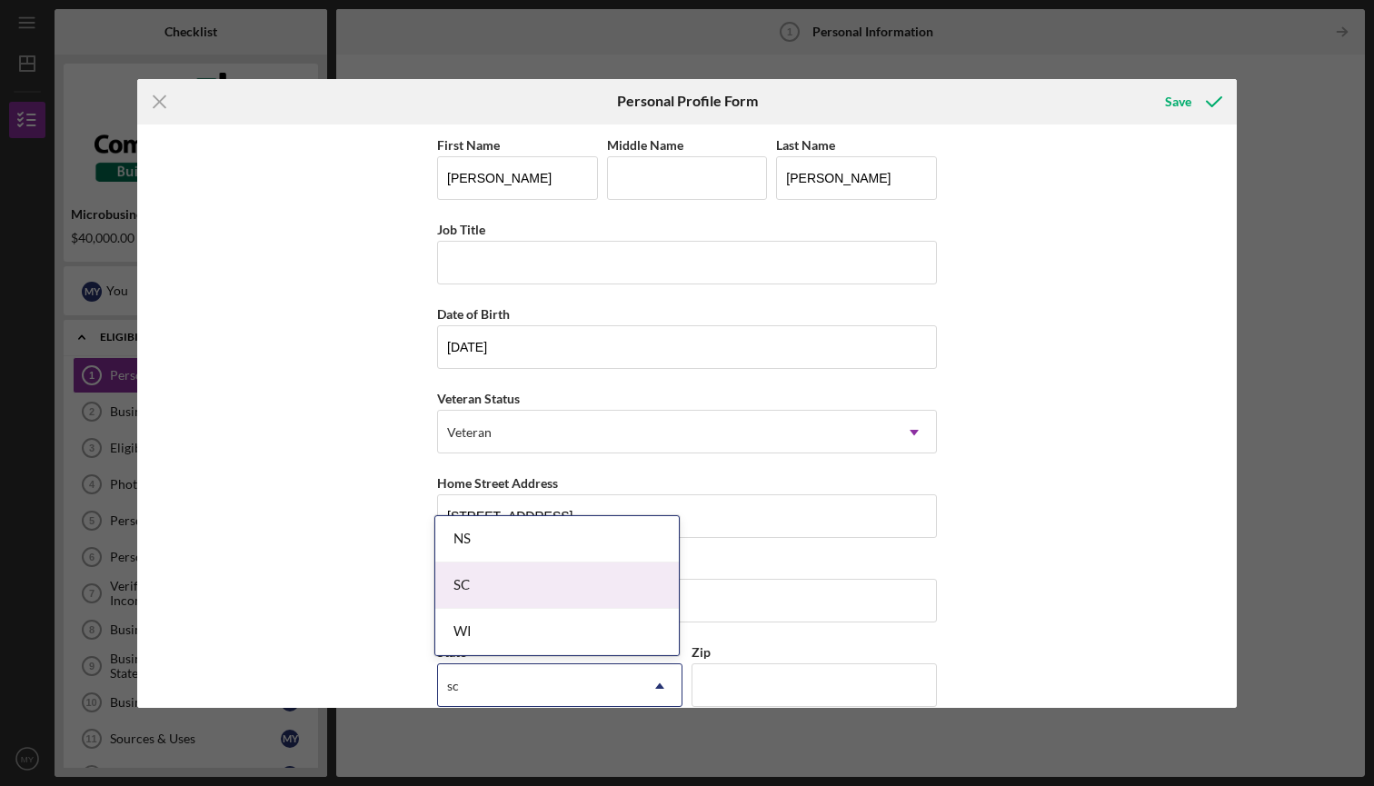
click at [573, 591] on div "SC" at bounding box center [557, 585] width 244 height 46
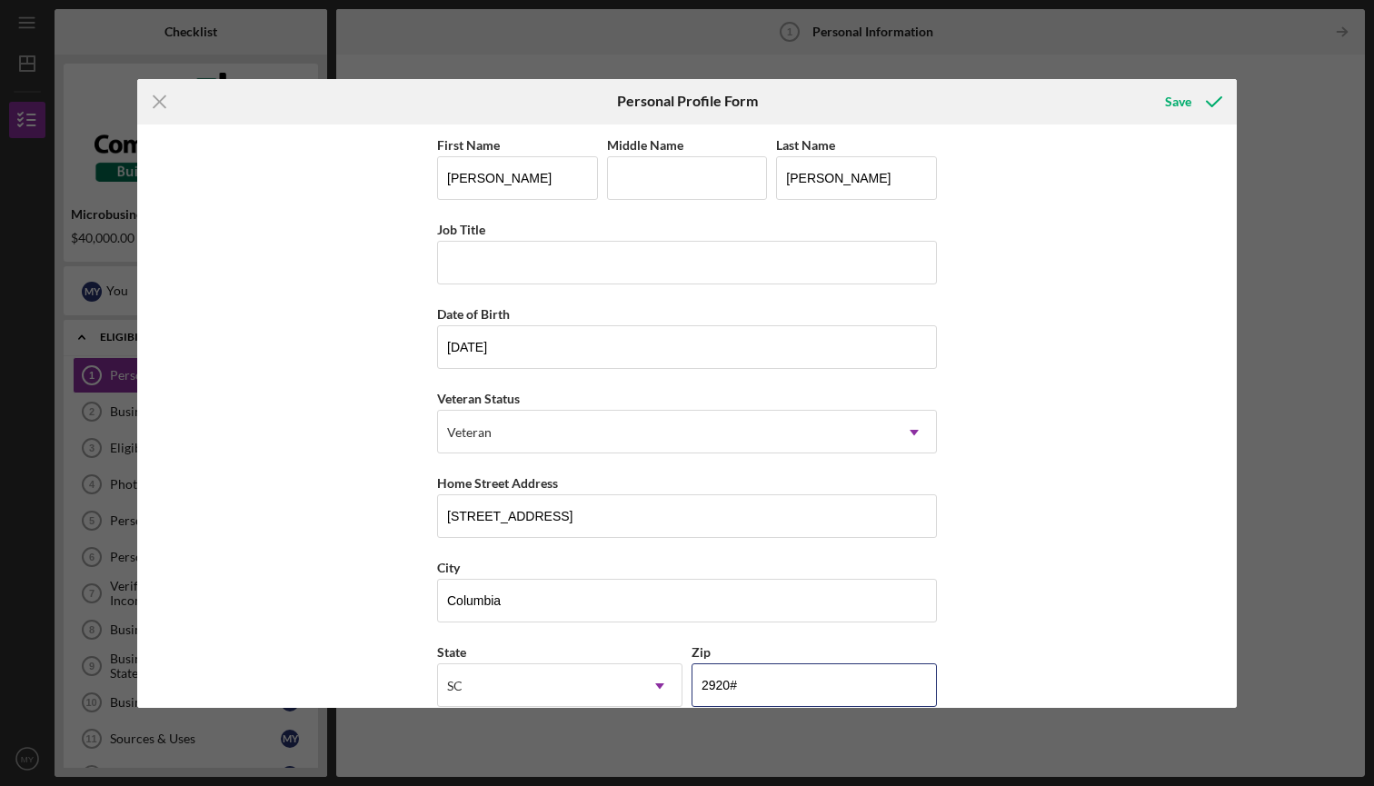
type input "29209"
type input "Richland"
click at [1191, 103] on icon "submit" at bounding box center [1213, 101] width 45 height 45
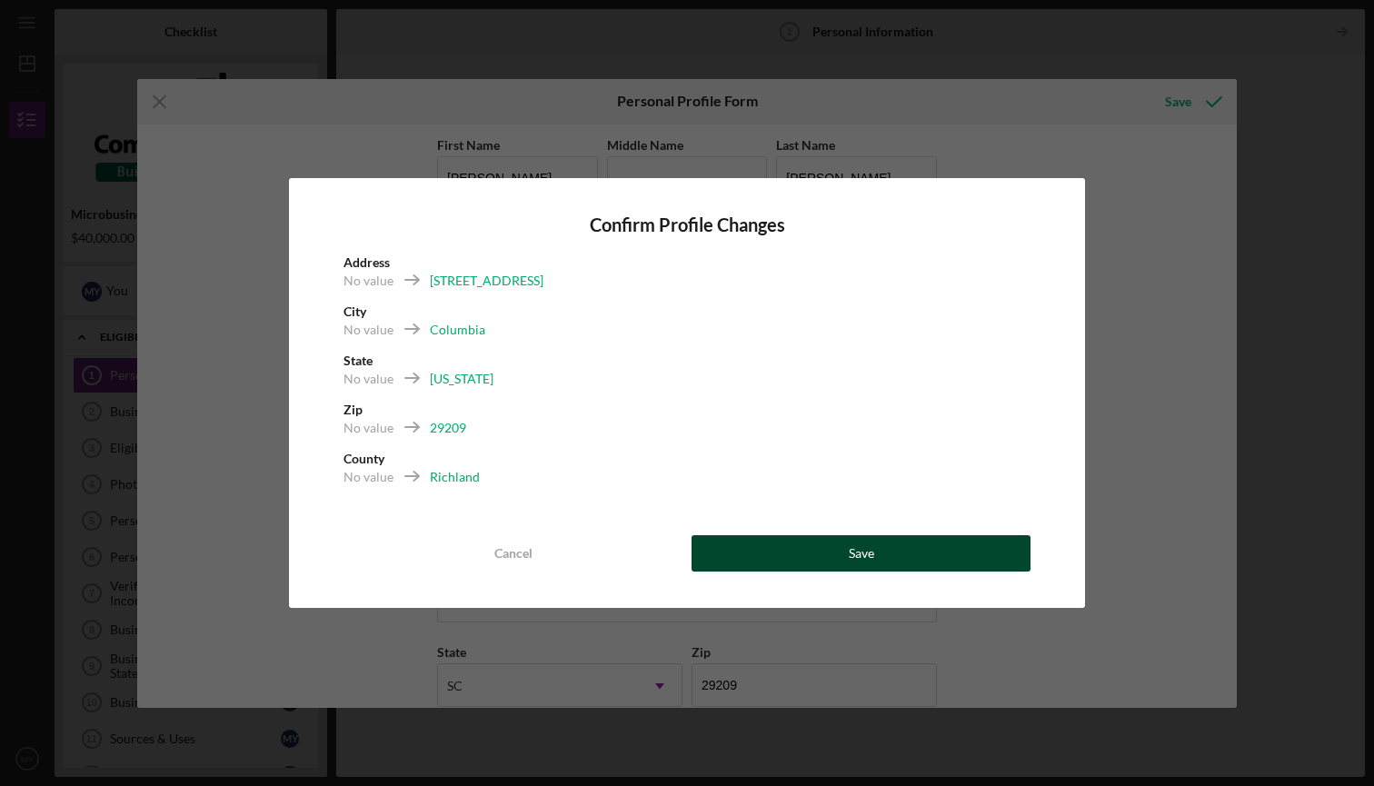
click at [767, 556] on button "Save" at bounding box center [861, 553] width 339 height 36
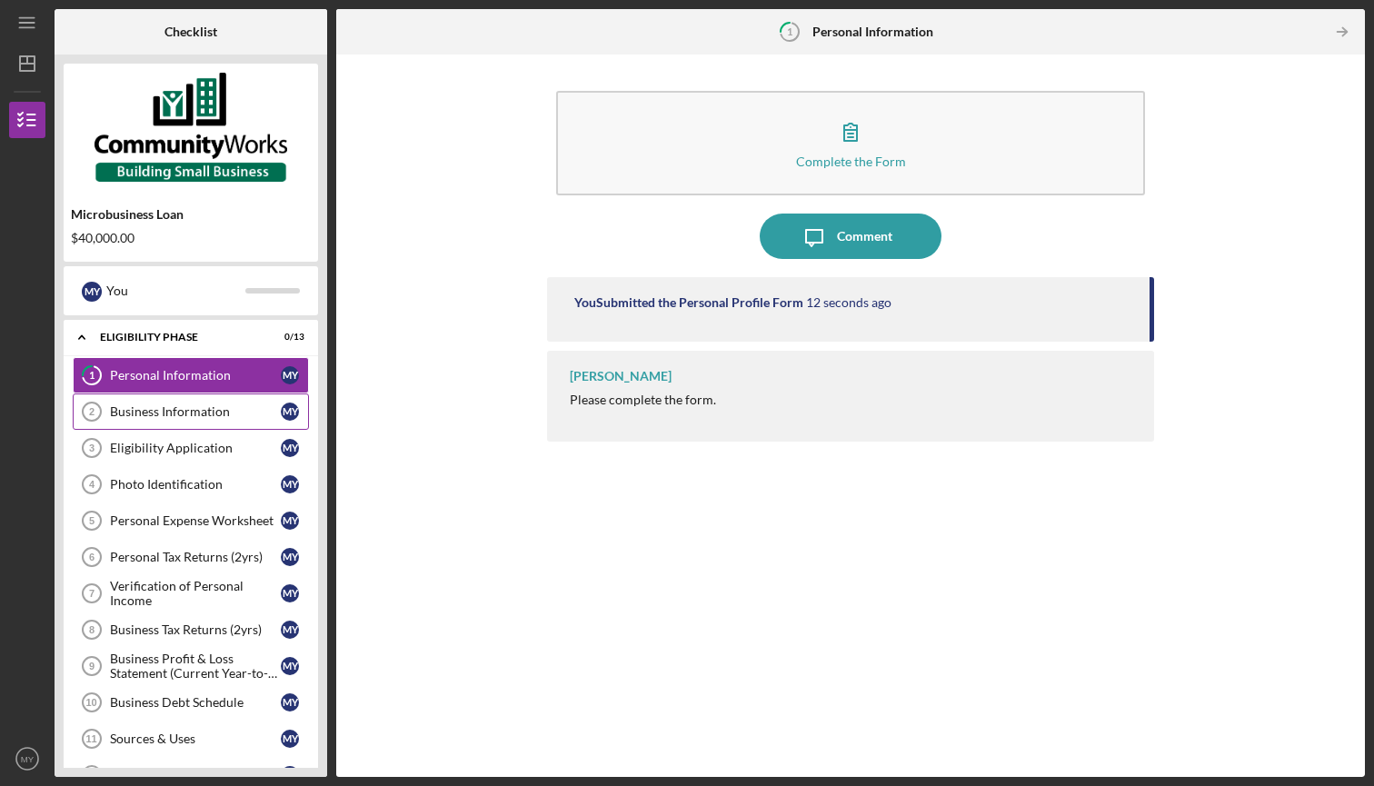
click at [267, 409] on div "Business Information" at bounding box center [195, 411] width 171 height 15
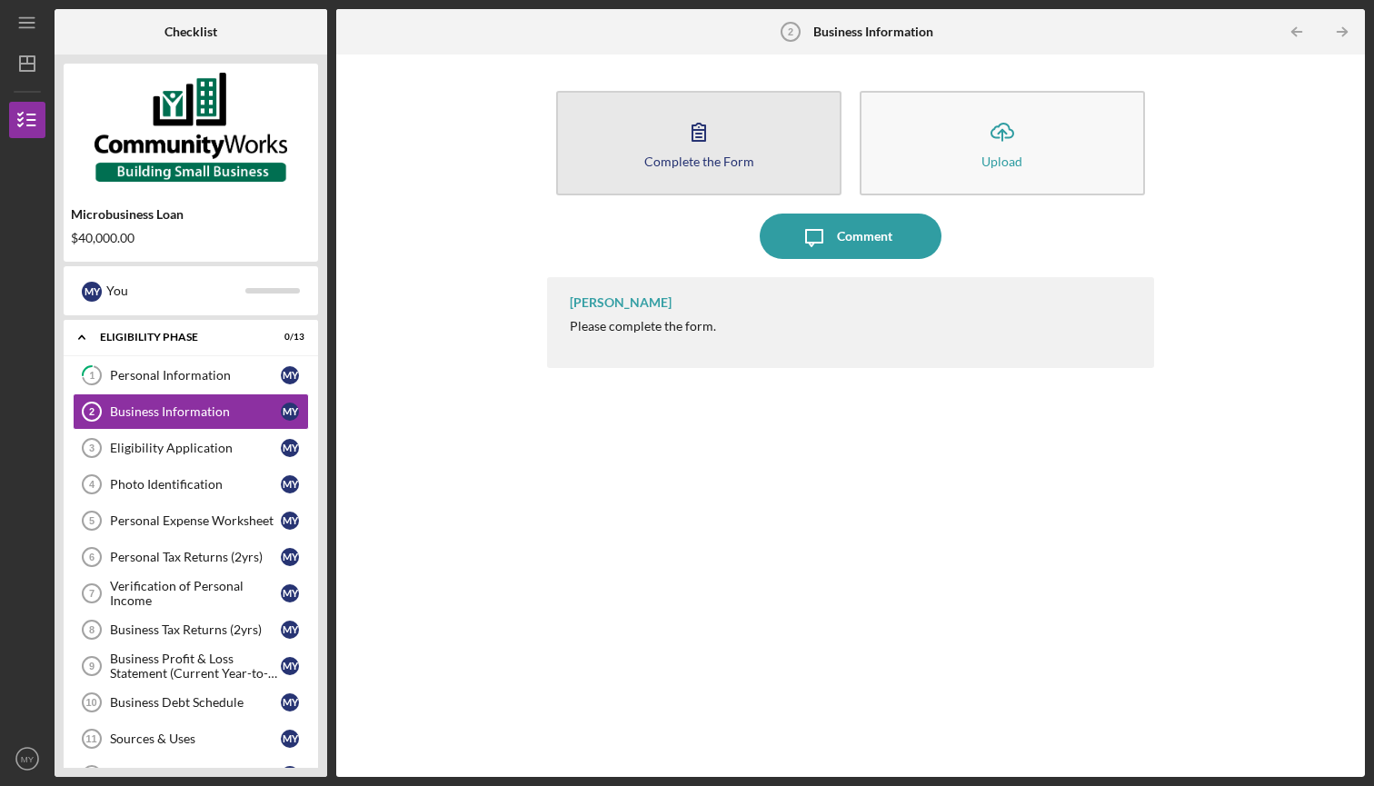
click at [724, 154] on div "Complete the Form" at bounding box center [699, 161] width 110 height 14
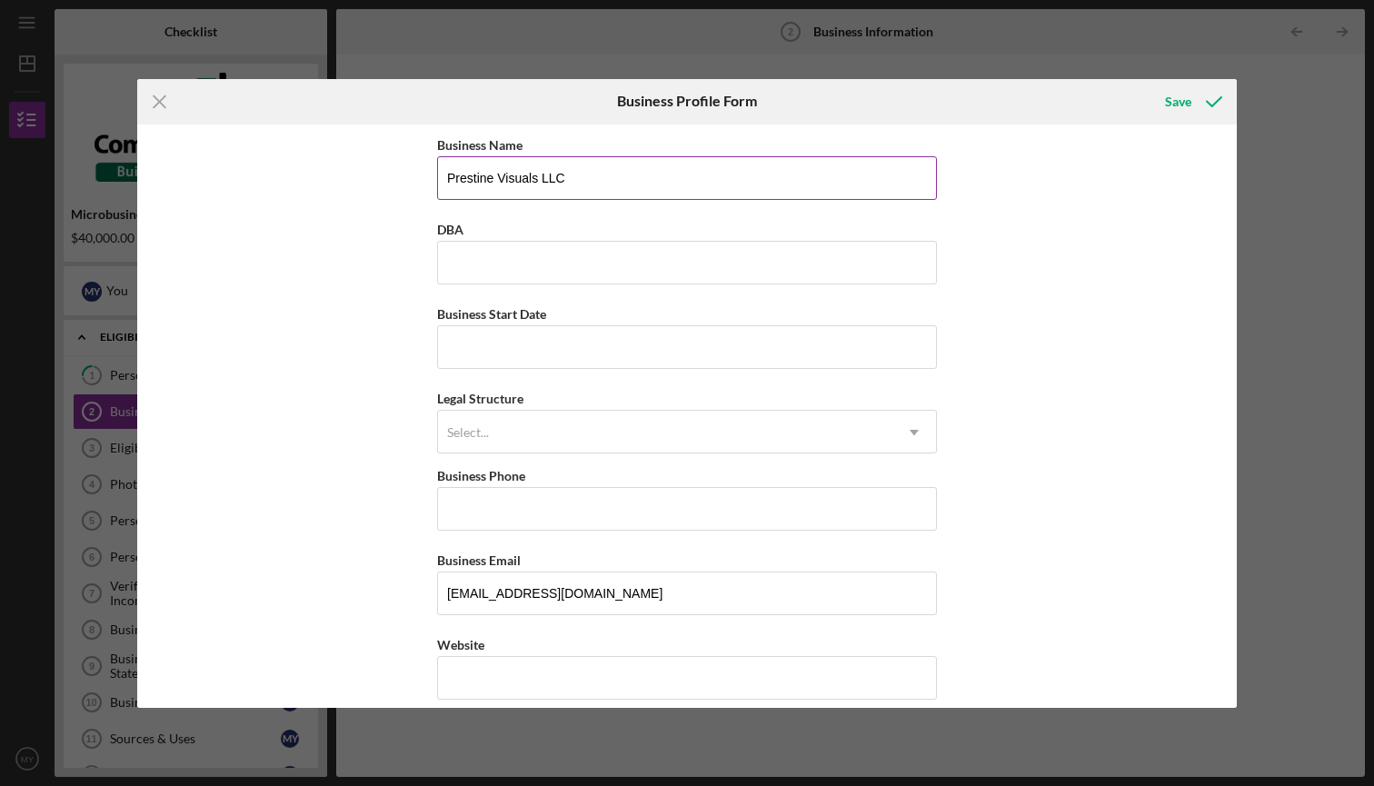
type input "Prestine Visuals LLC"
type input "The Night Grind"
type input "[DATE]"
click at [678, 423] on div "Select..." at bounding box center [665, 433] width 454 height 42
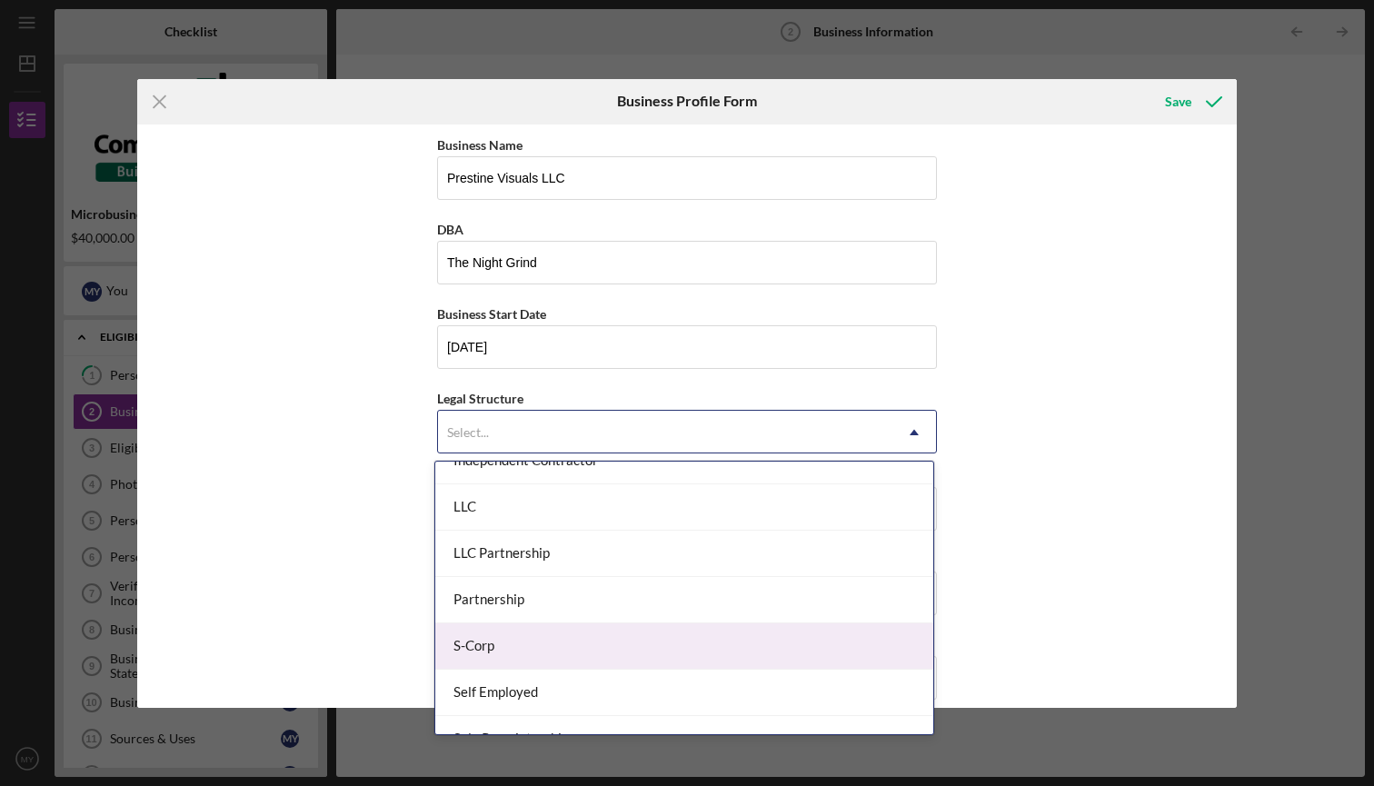
scroll to position [276, 0]
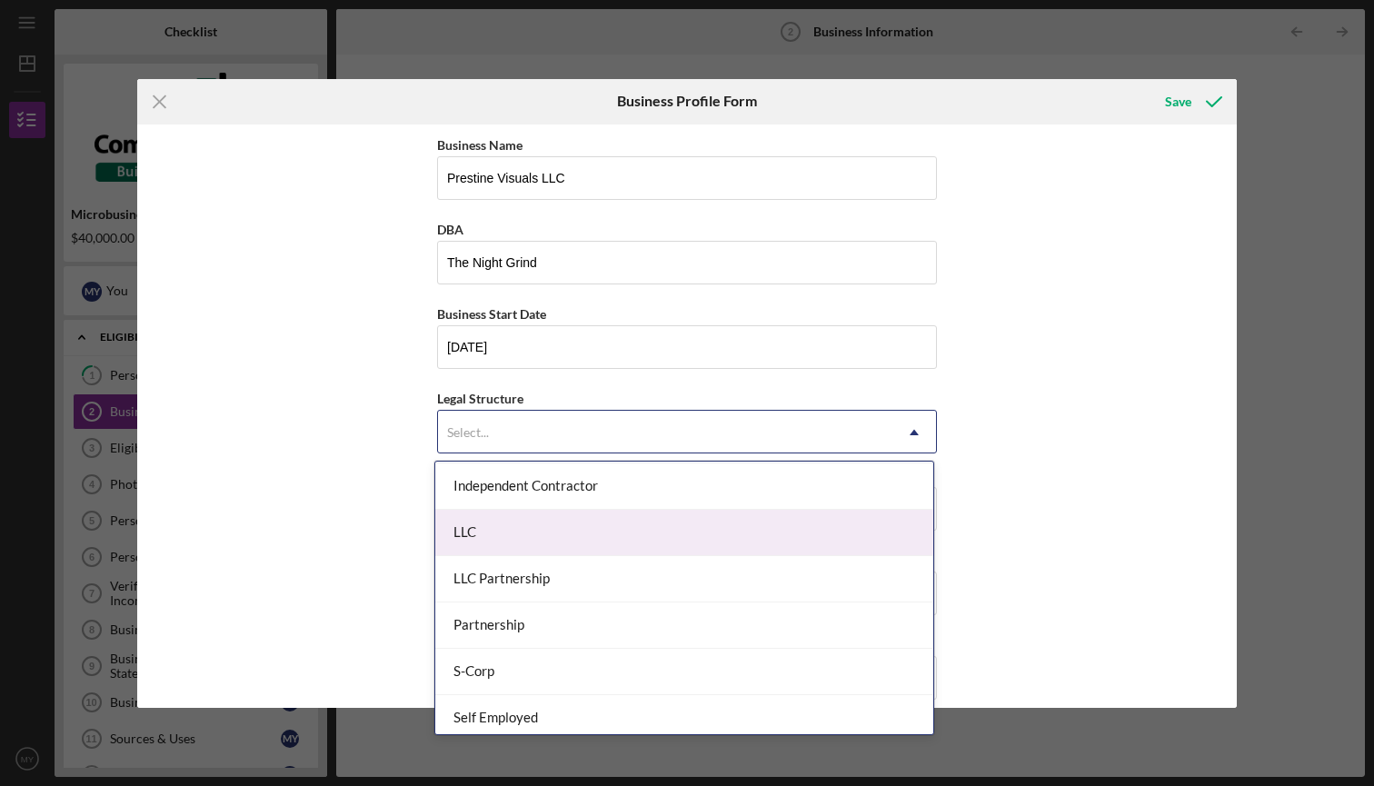
click at [634, 534] on div "LLC" at bounding box center [684, 533] width 498 height 46
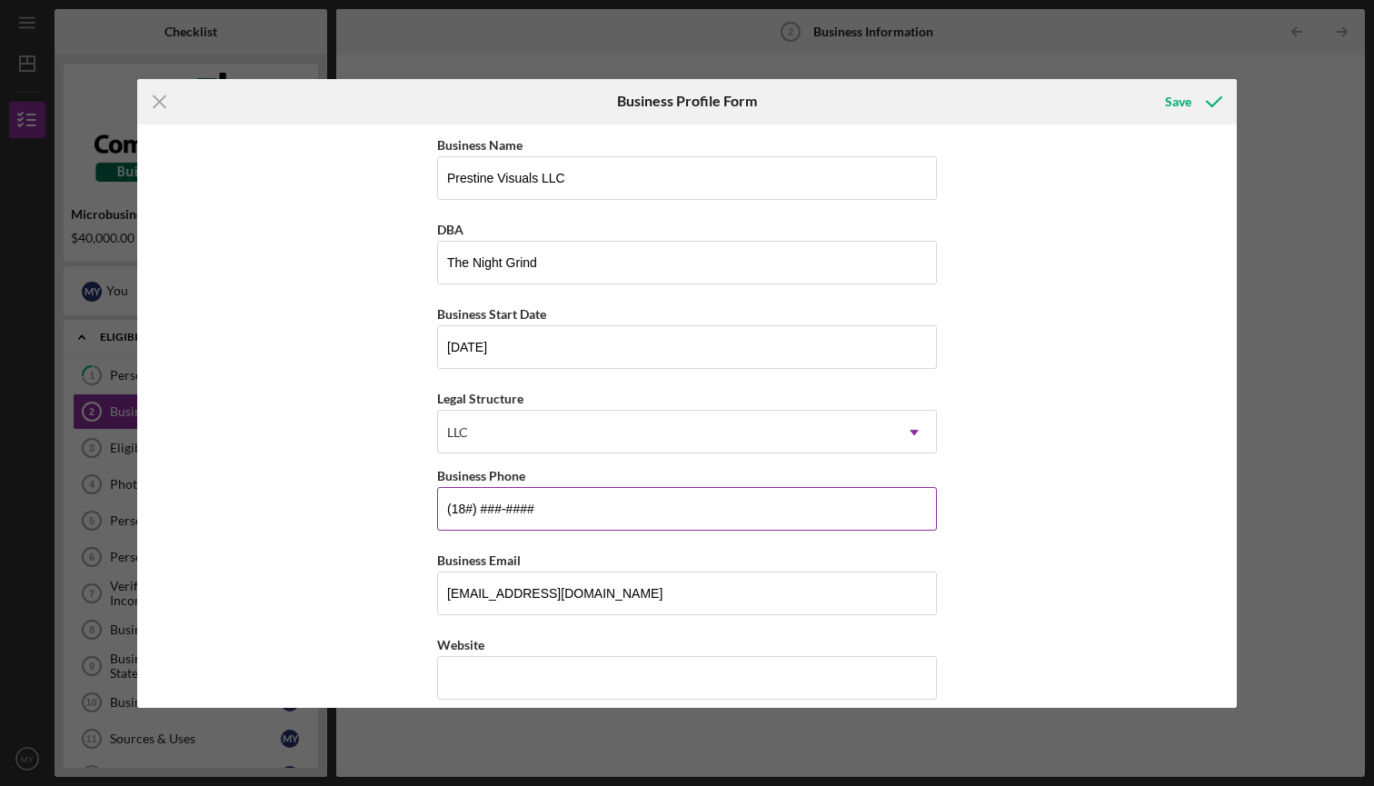
type input "(1##) ###-####"
type input "[PHONE_NUMBER]"
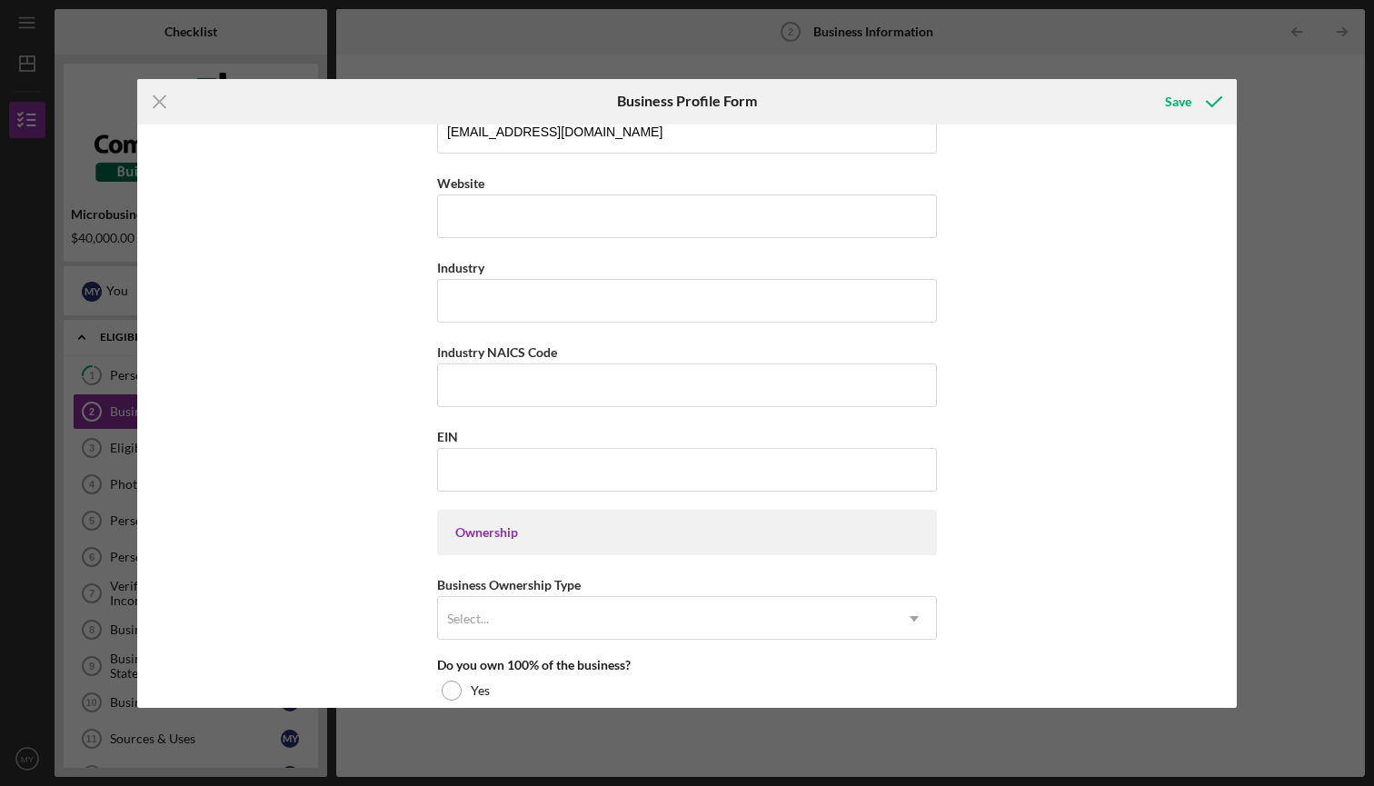
scroll to position [515, 0]
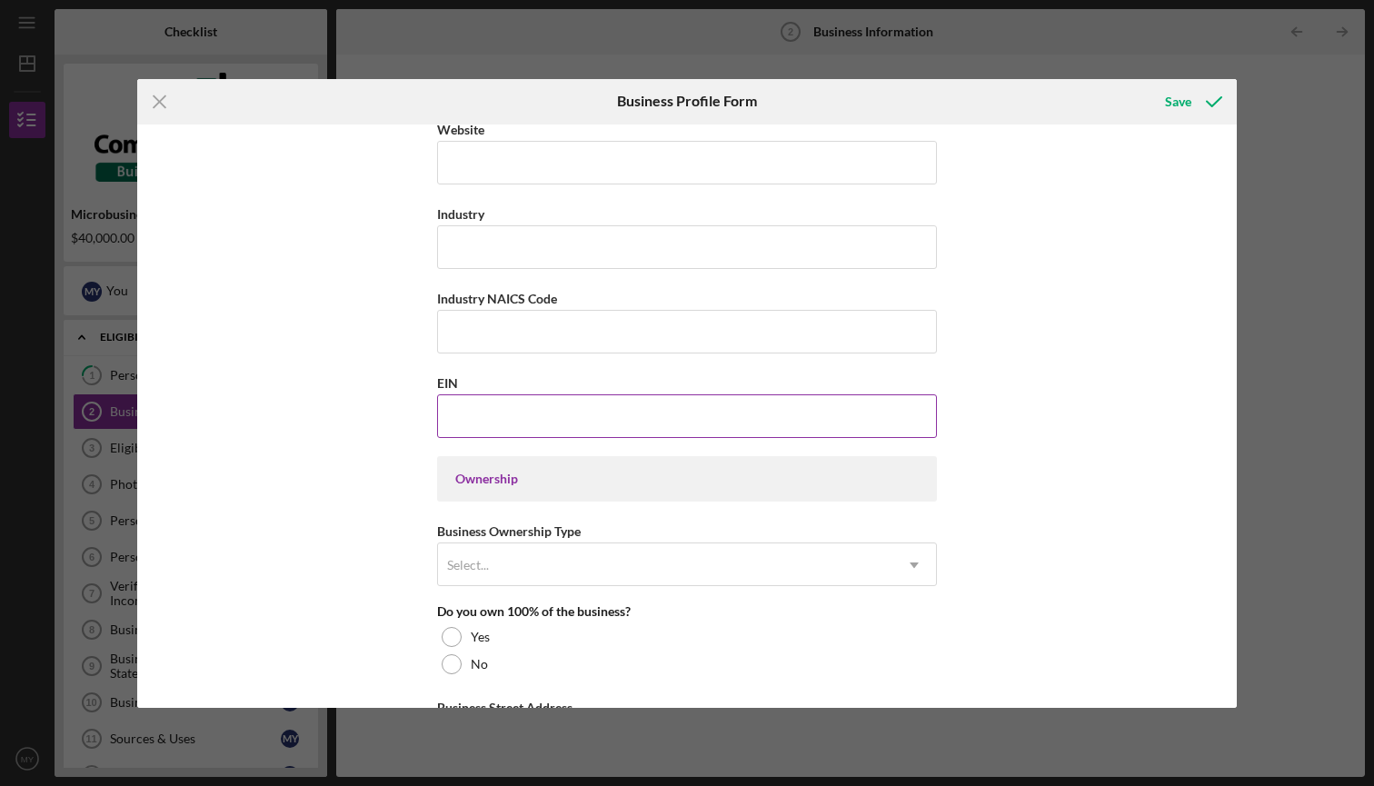
click at [483, 420] on input "EIN" at bounding box center [687, 416] width 500 height 44
type input "[US_EMPLOYER_IDENTIFICATION_NUMBER]"
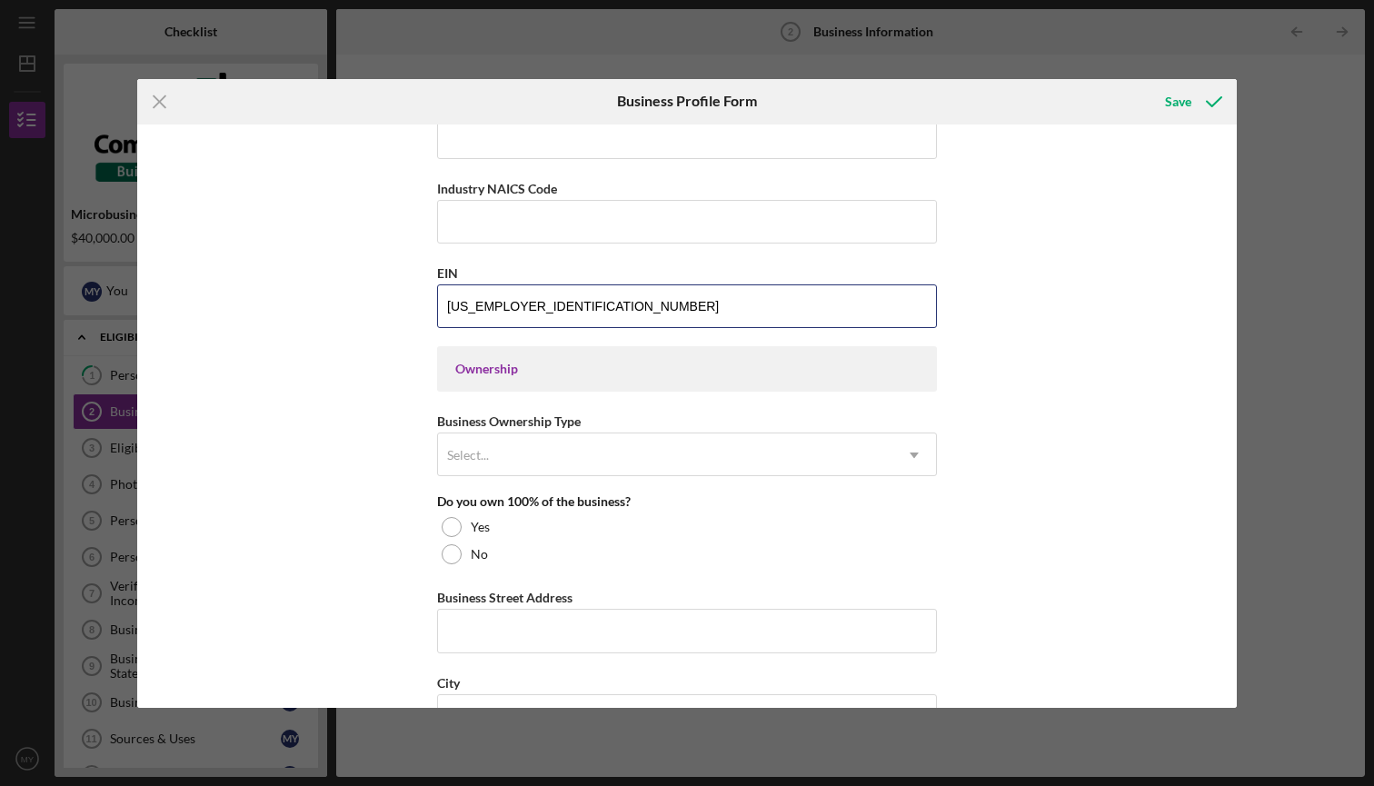
scroll to position [645, 0]
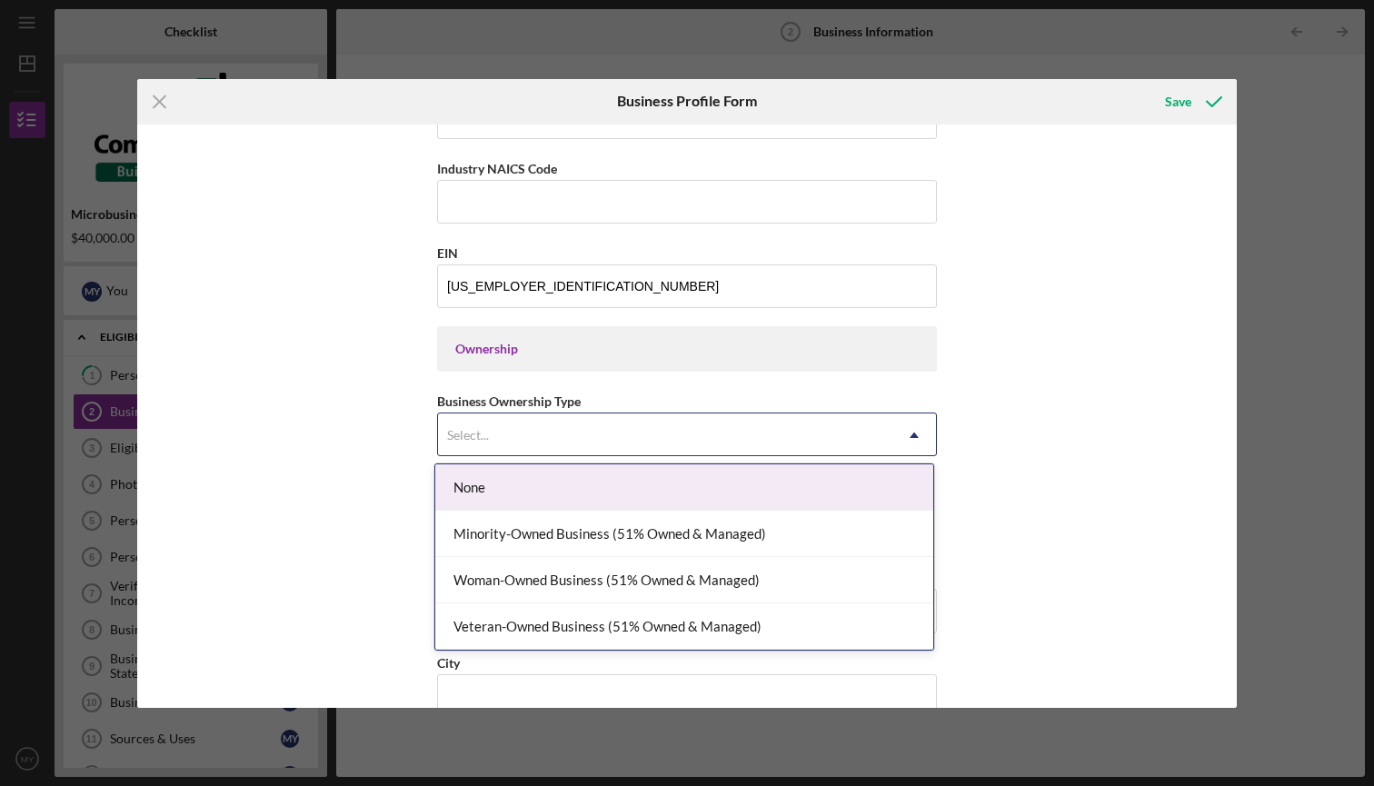
click at [477, 428] on div "Select..." at bounding box center [468, 435] width 42 height 15
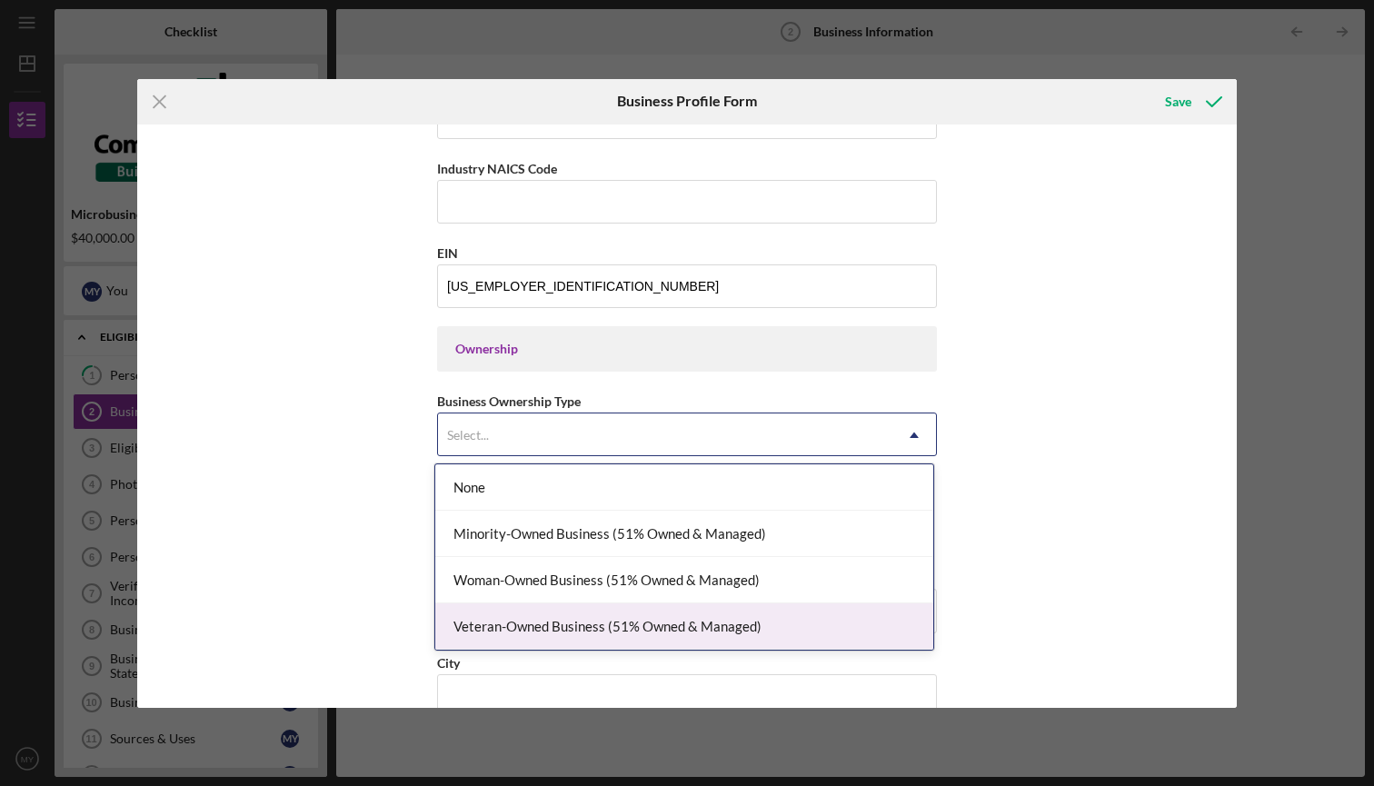
click at [532, 633] on div "Veteran-Owned Business (51% Owned & Managed)" at bounding box center [684, 626] width 498 height 46
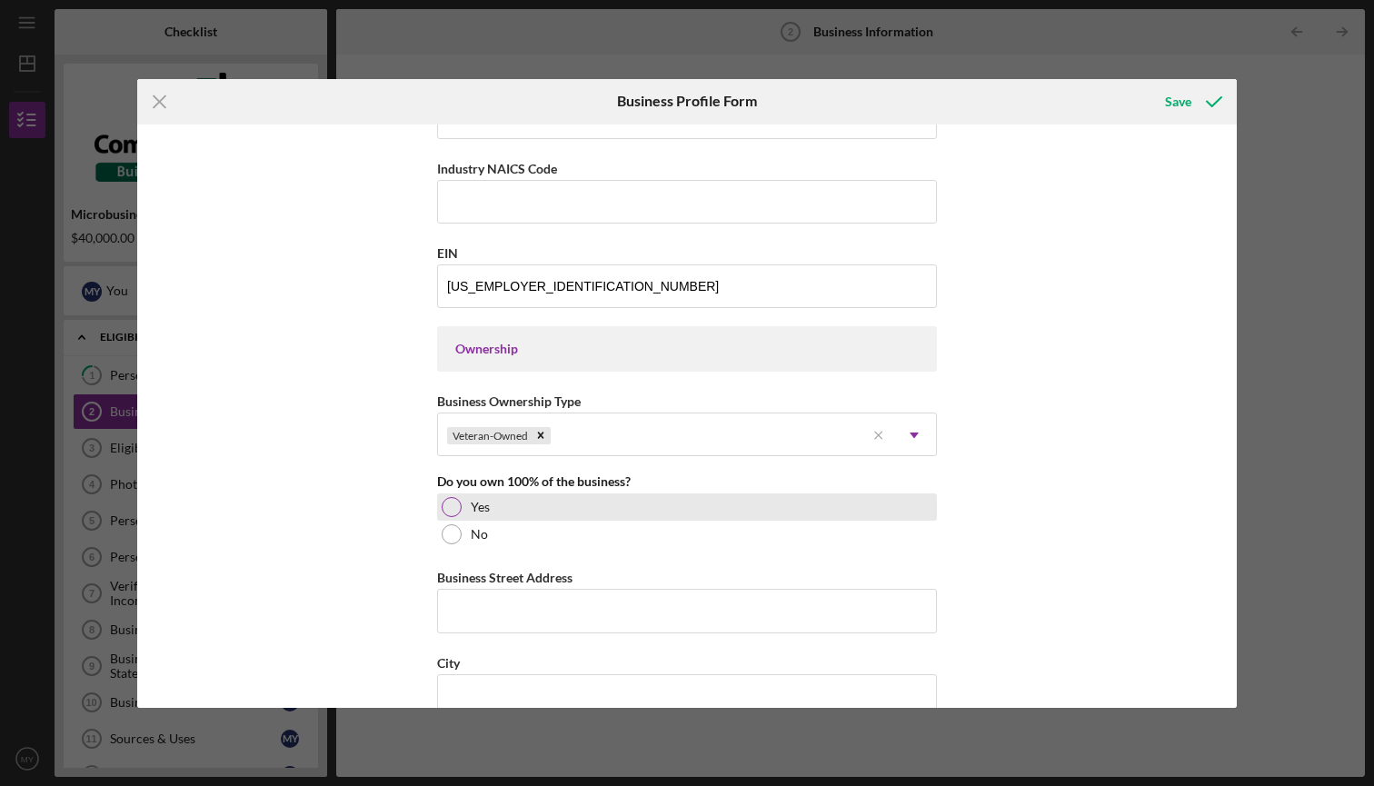
click at [453, 504] on div at bounding box center [452, 507] width 20 height 20
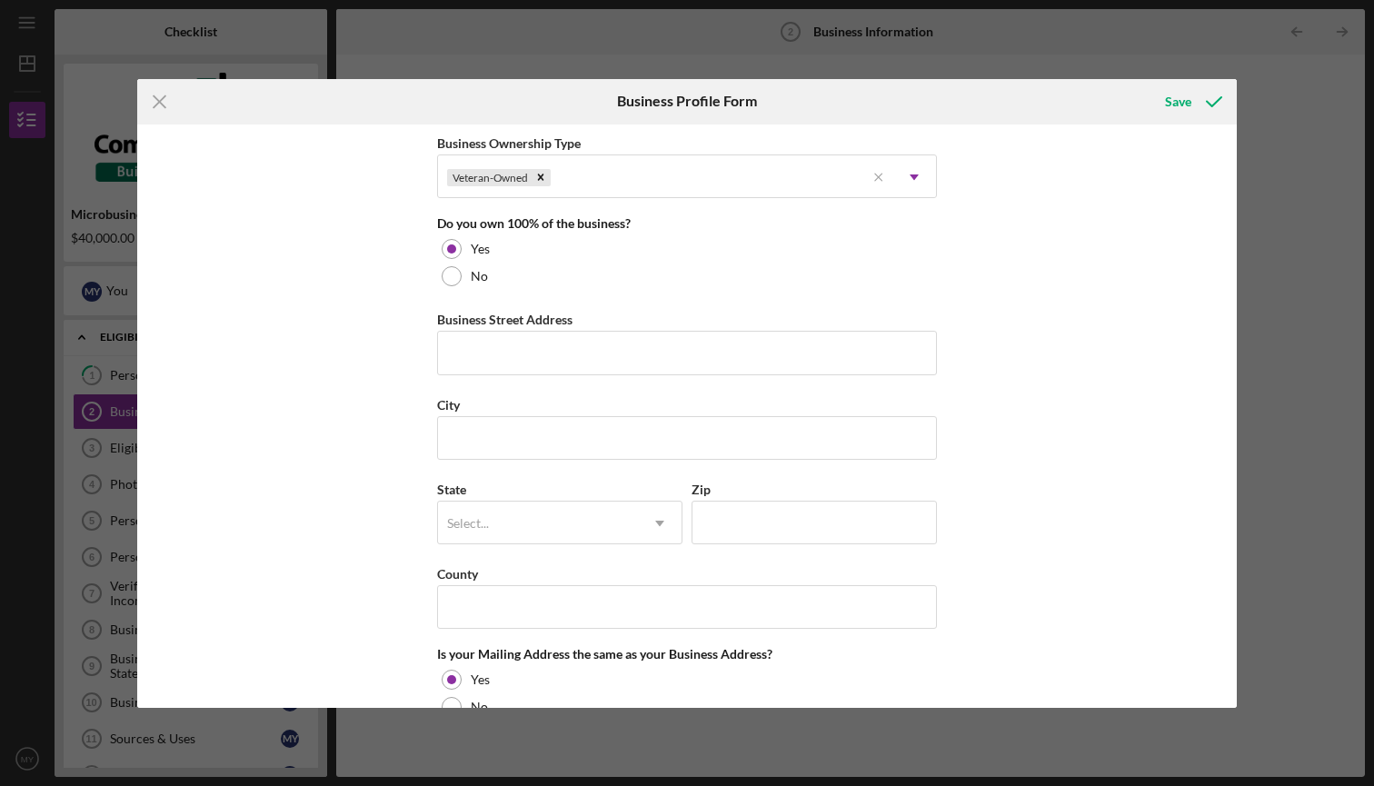
scroll to position [911, 0]
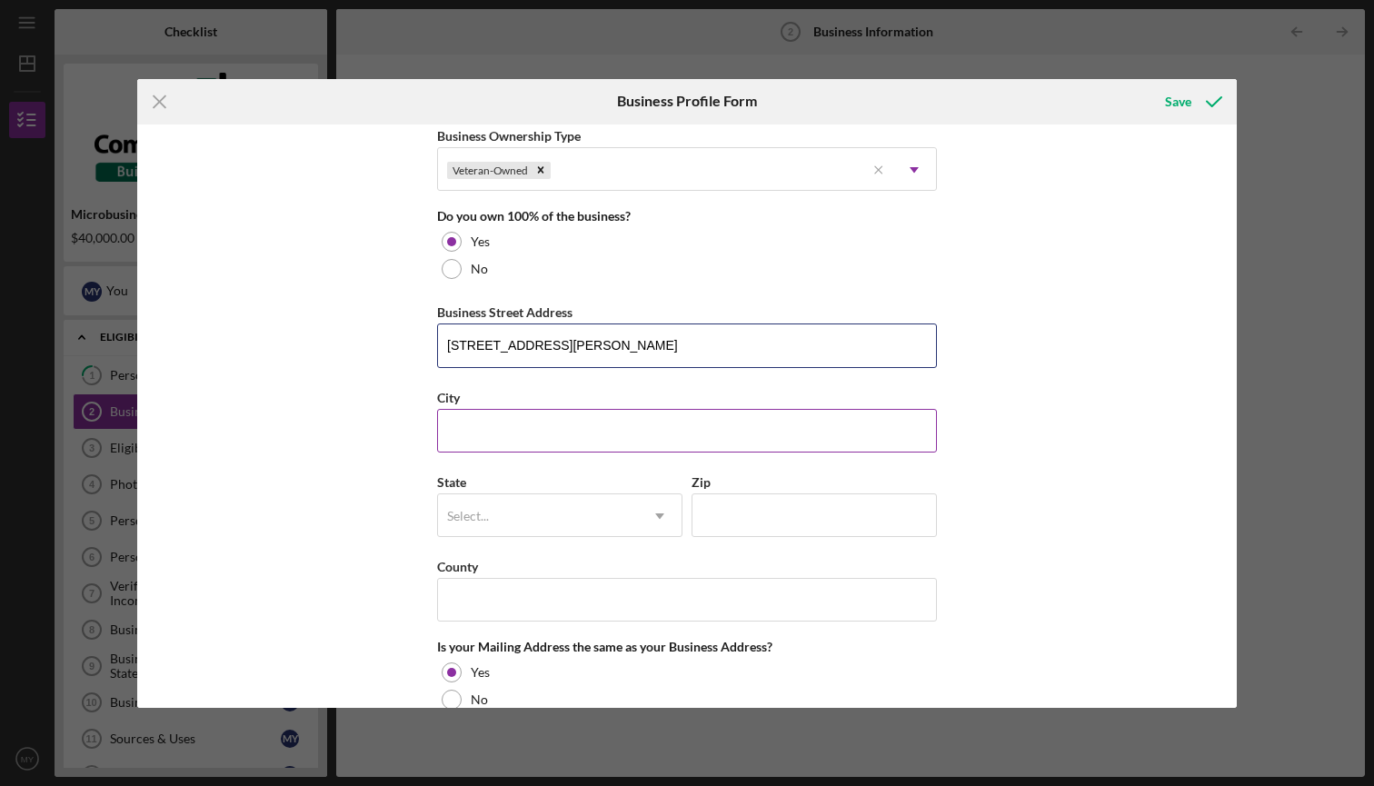
type input "[STREET_ADDRESS][PERSON_NAME]"
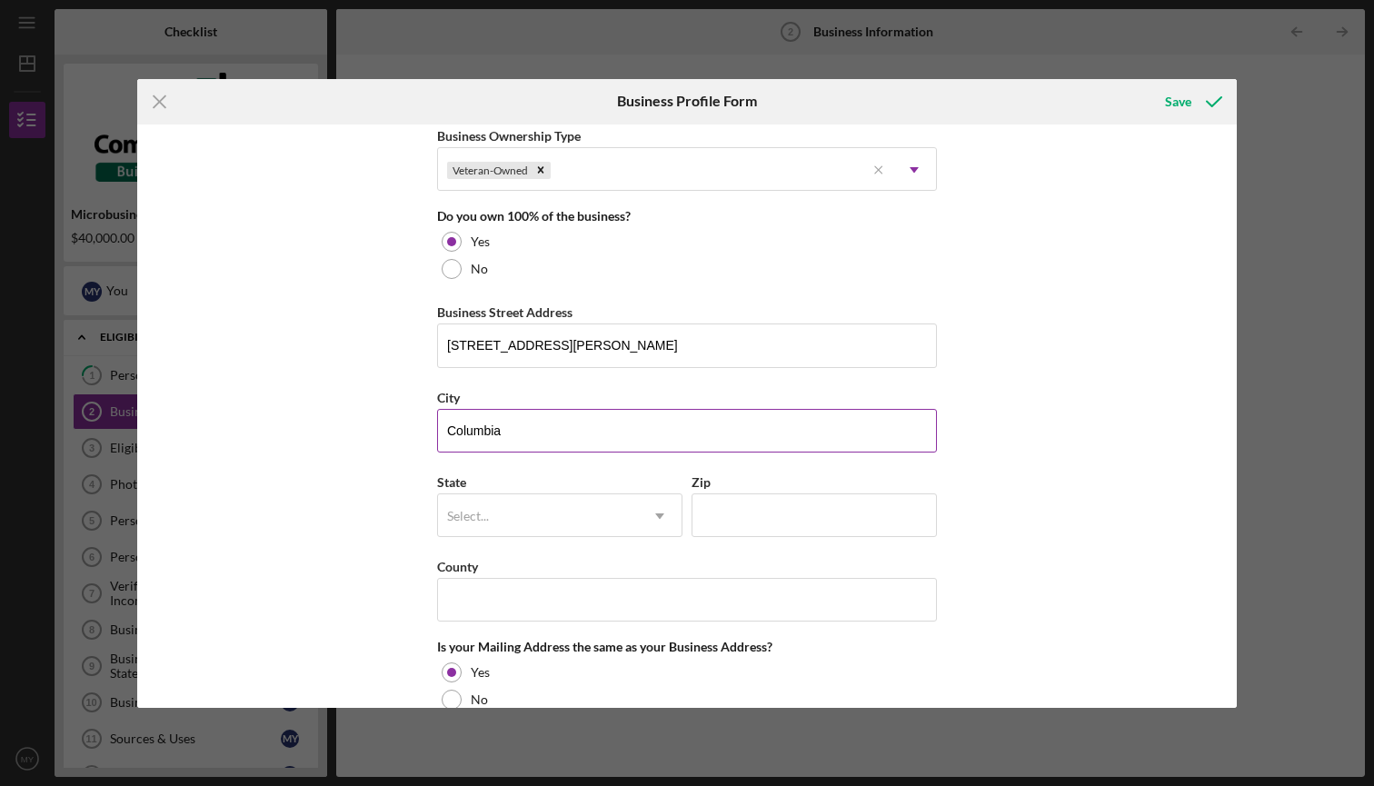
type input "Columbia"
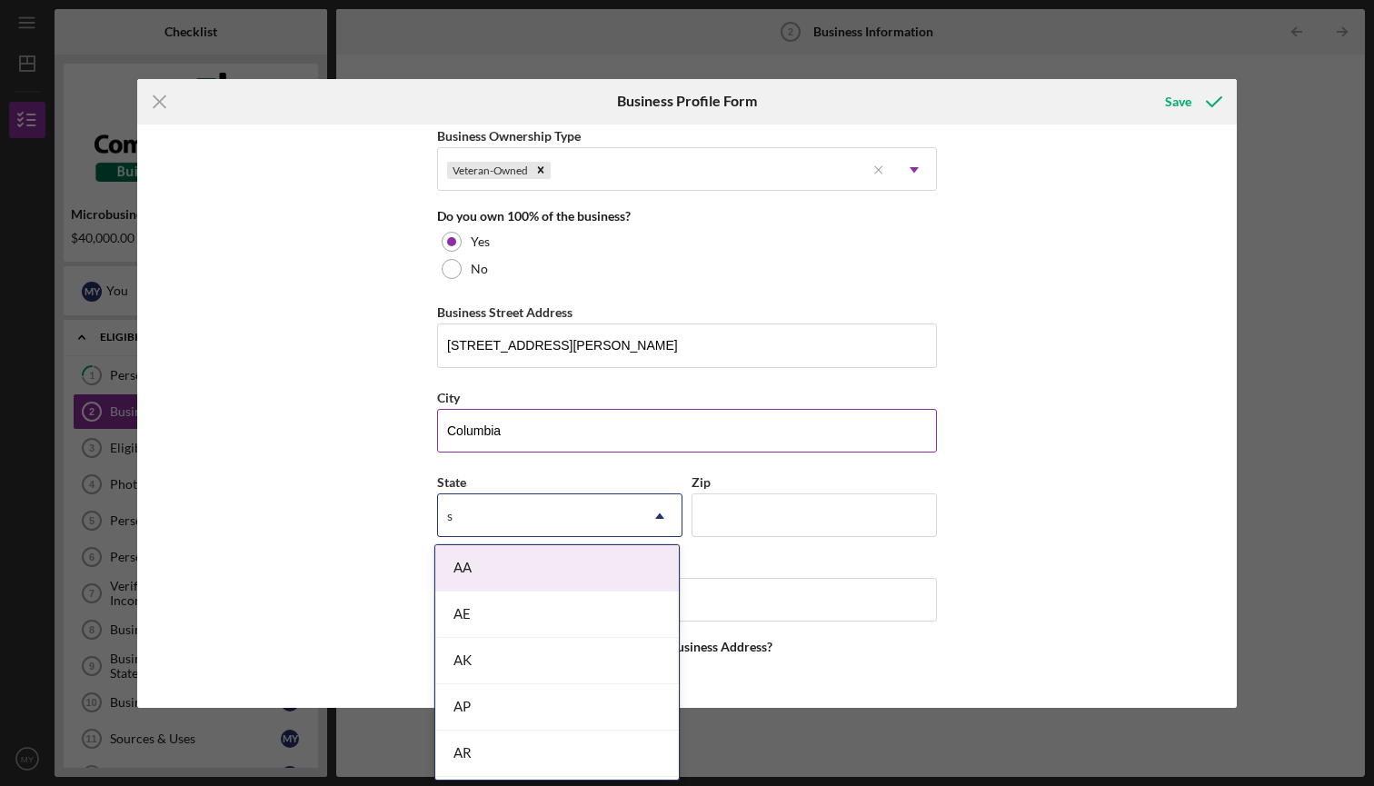
type input "sc"
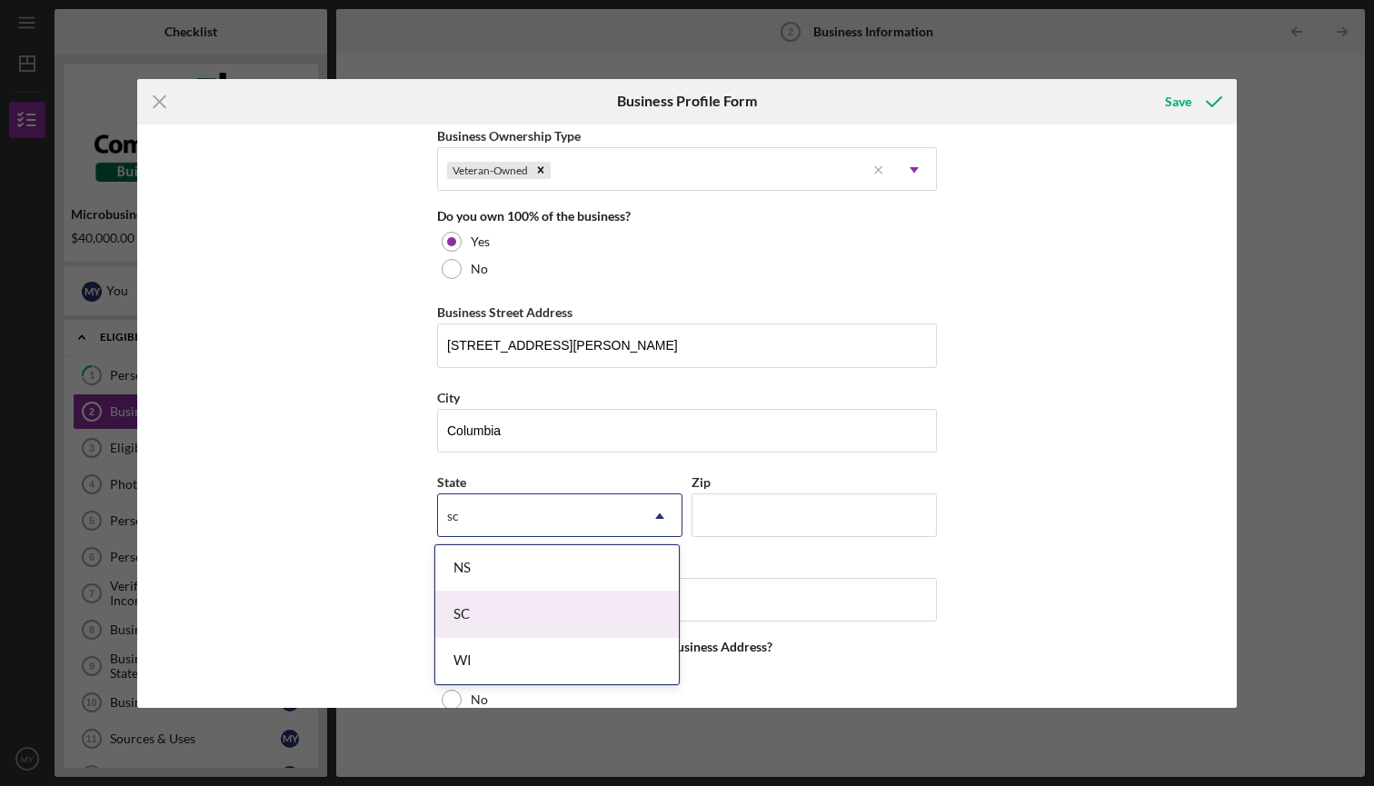
click at [476, 620] on div "SC" at bounding box center [557, 615] width 244 height 46
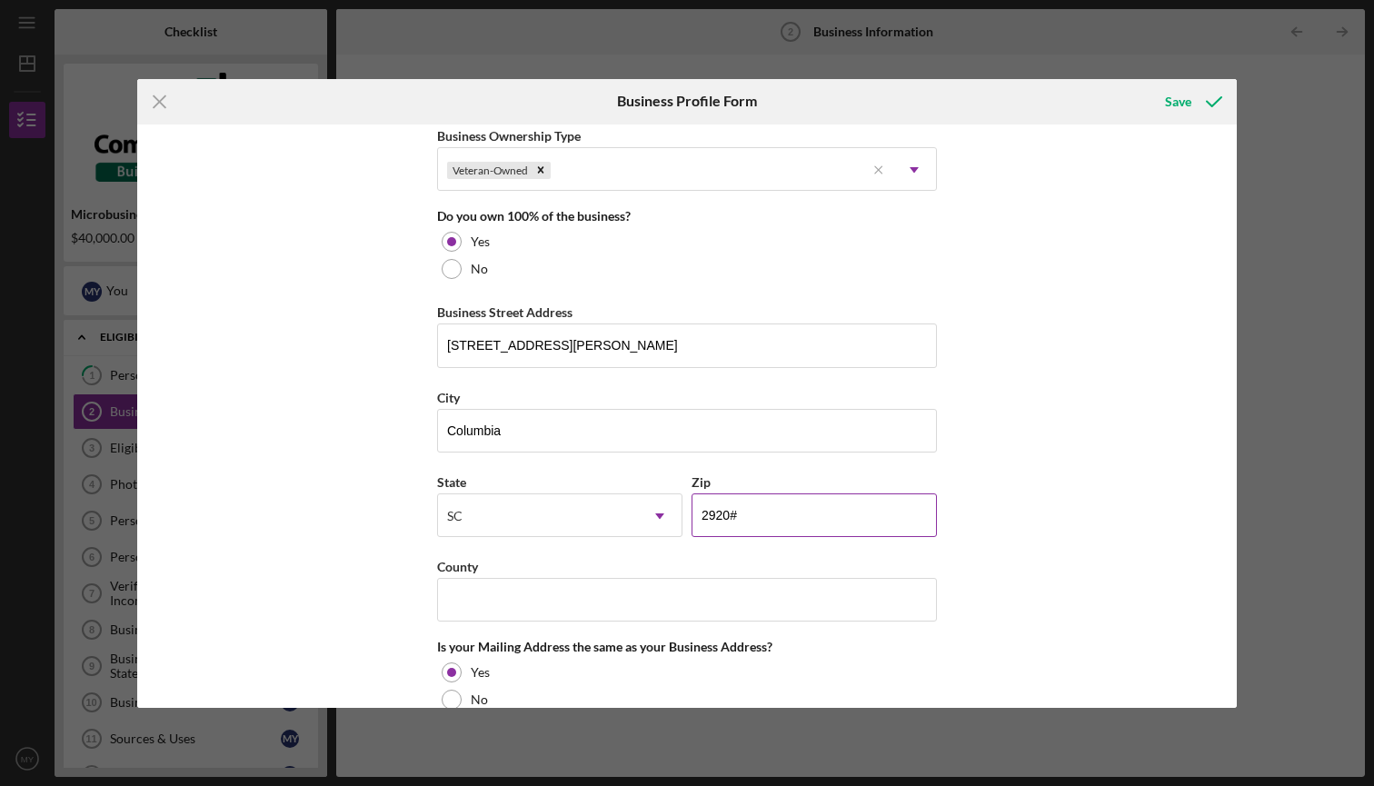
type input "29205"
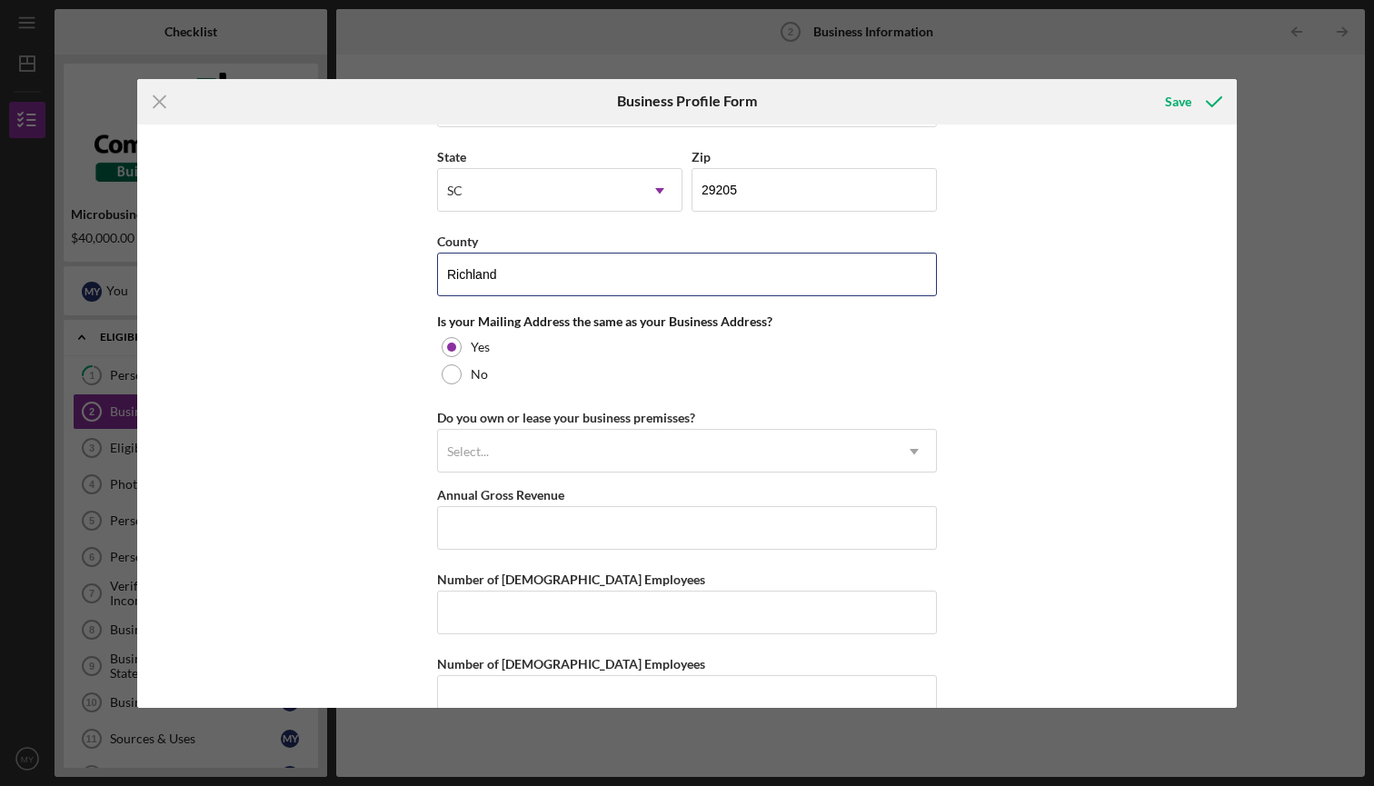
scroll to position [1269, 0]
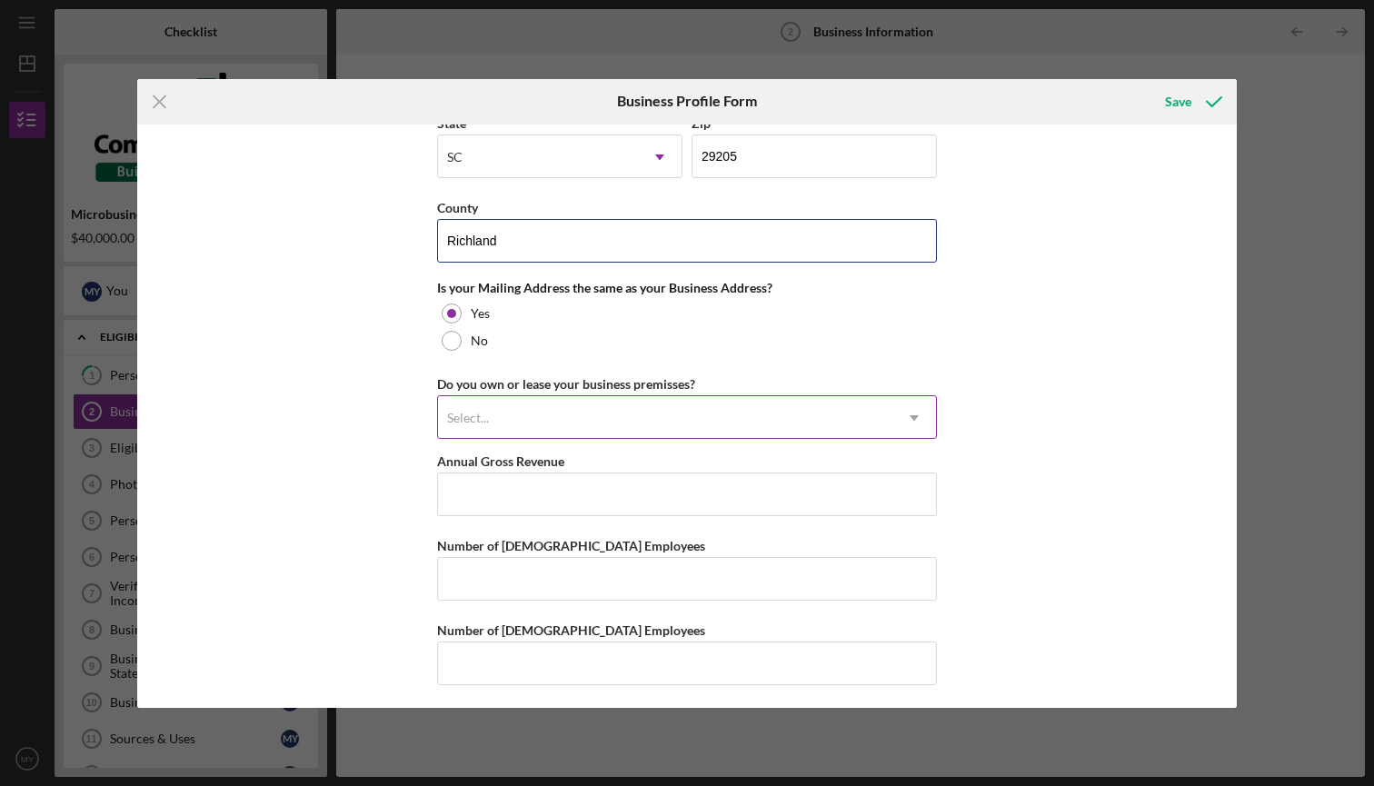
type input "Richland"
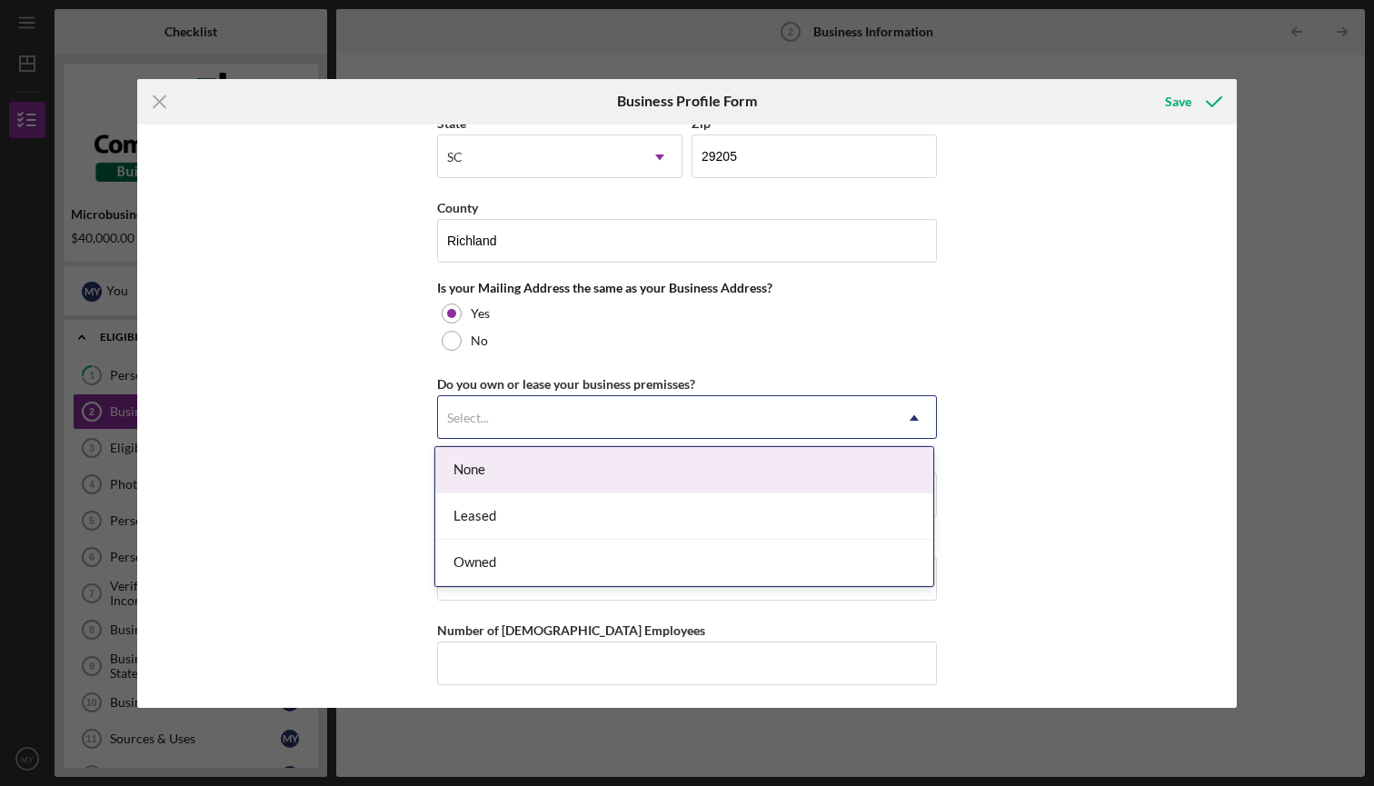
click at [564, 423] on div "Select..." at bounding box center [665, 418] width 454 height 42
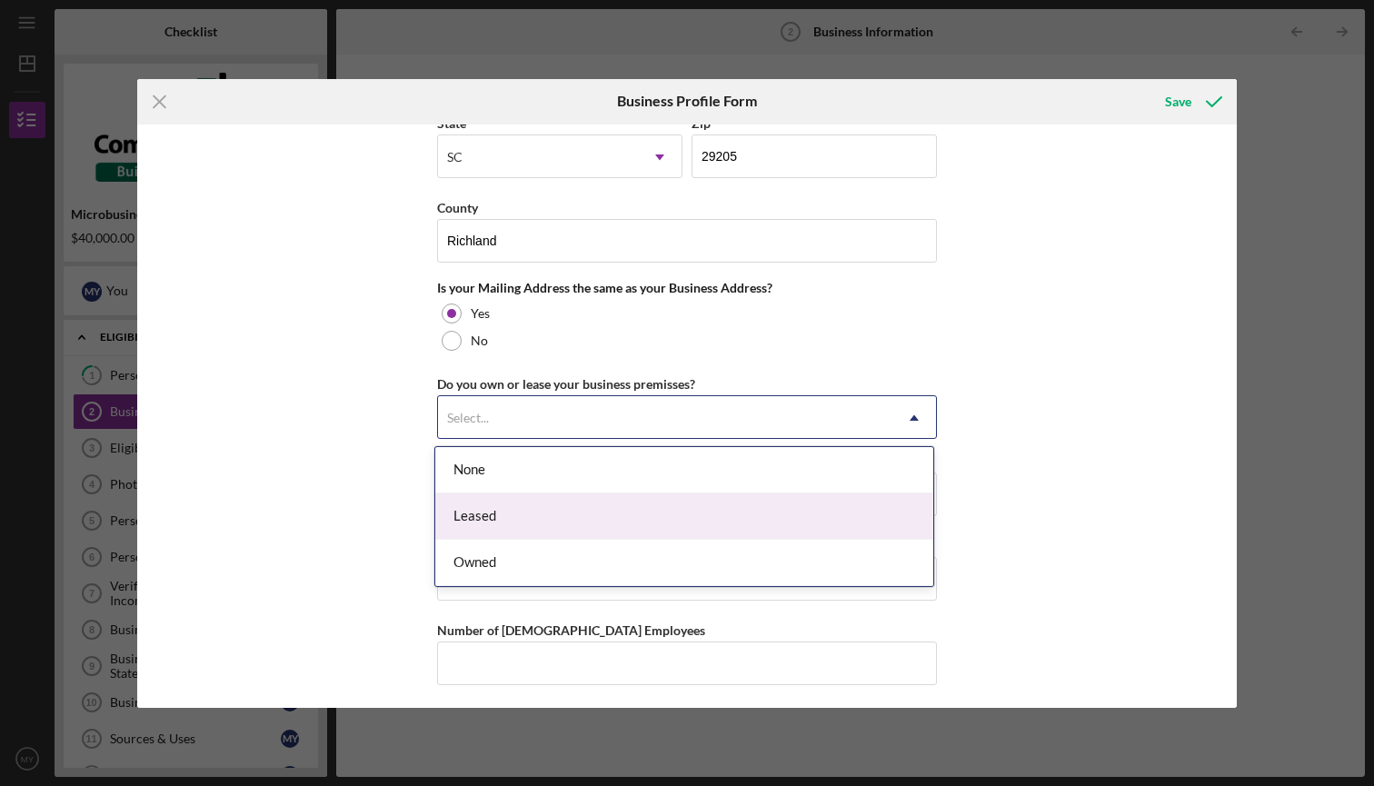
click at [556, 514] on div "Leased" at bounding box center [684, 516] width 498 height 46
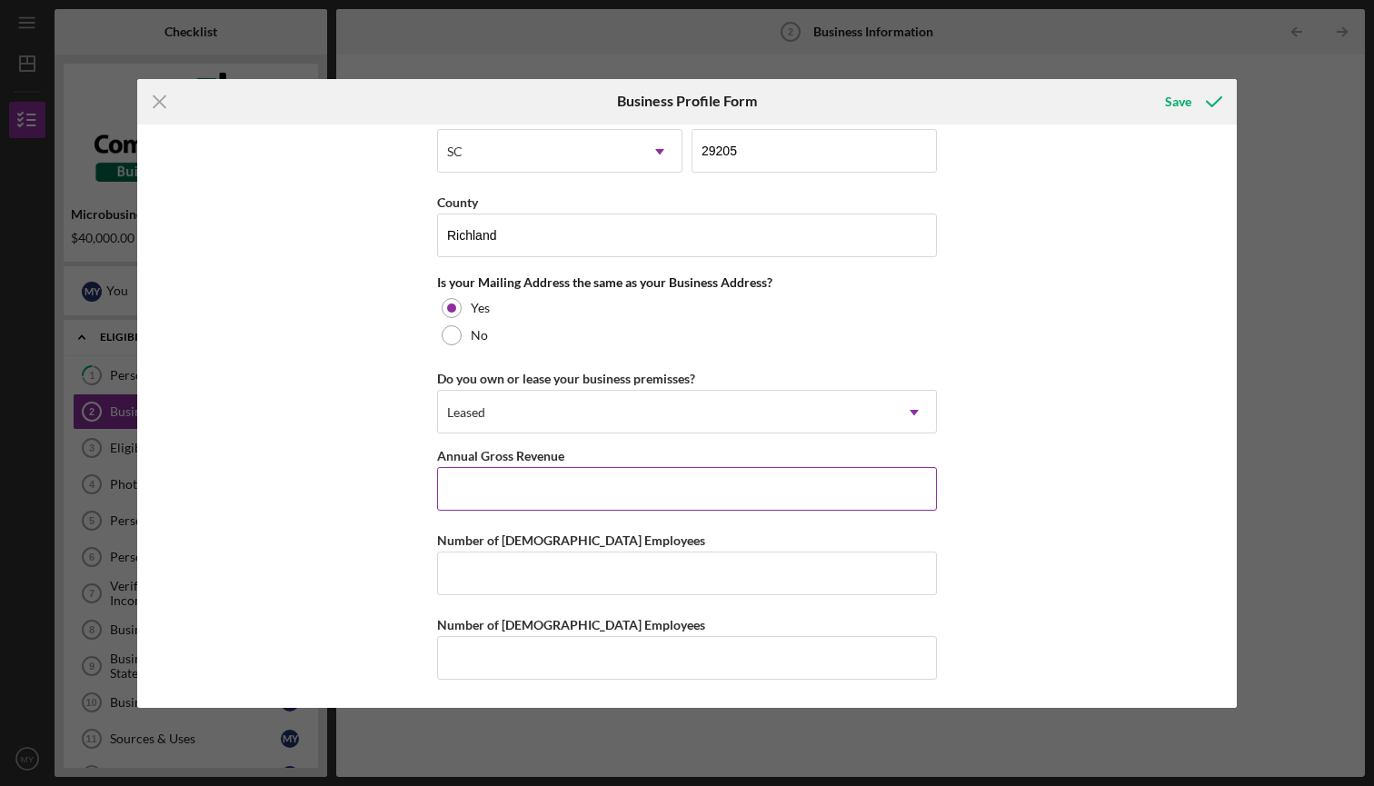
scroll to position [1275, 0]
click at [1192, 104] on icon "submit" at bounding box center [1213, 101] width 45 height 45
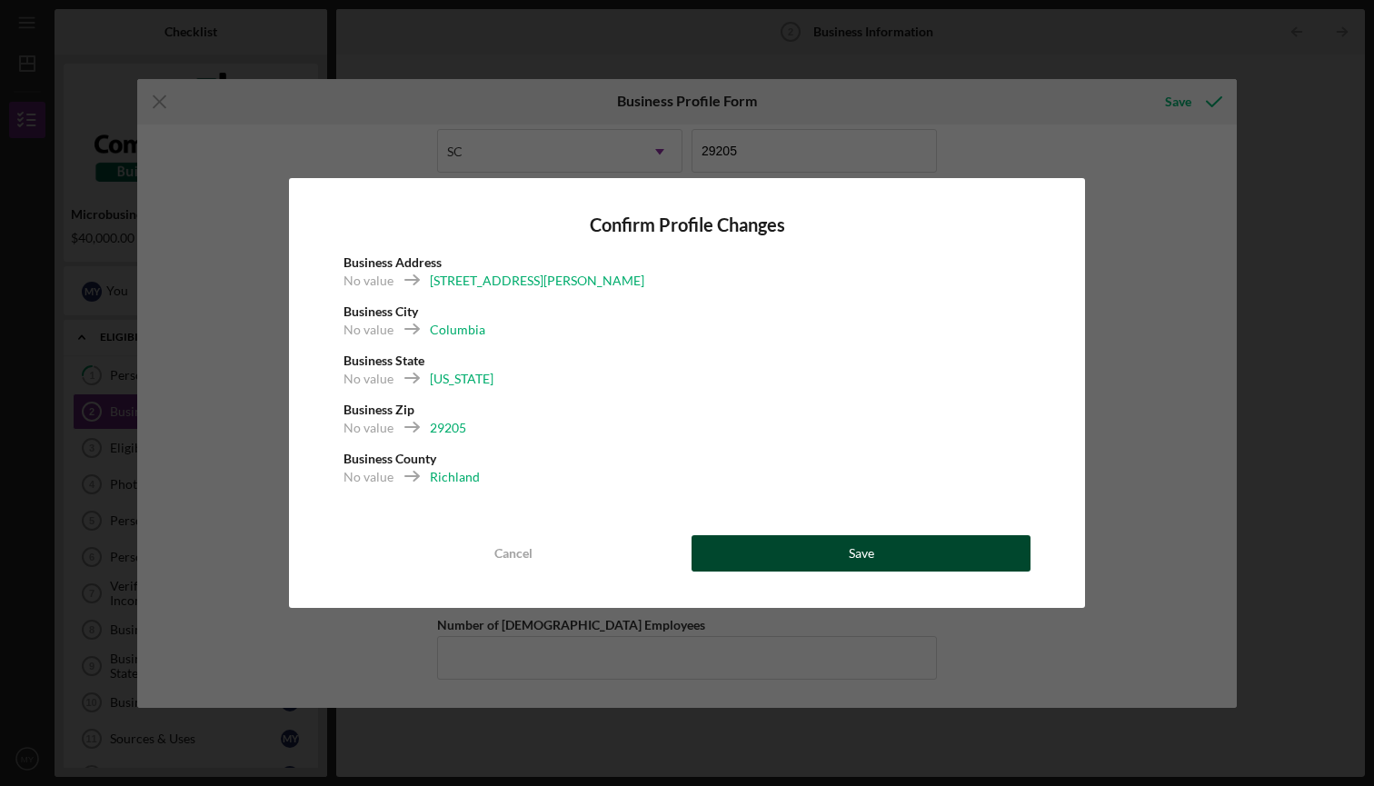
click at [877, 552] on button "Save" at bounding box center [861, 553] width 339 height 36
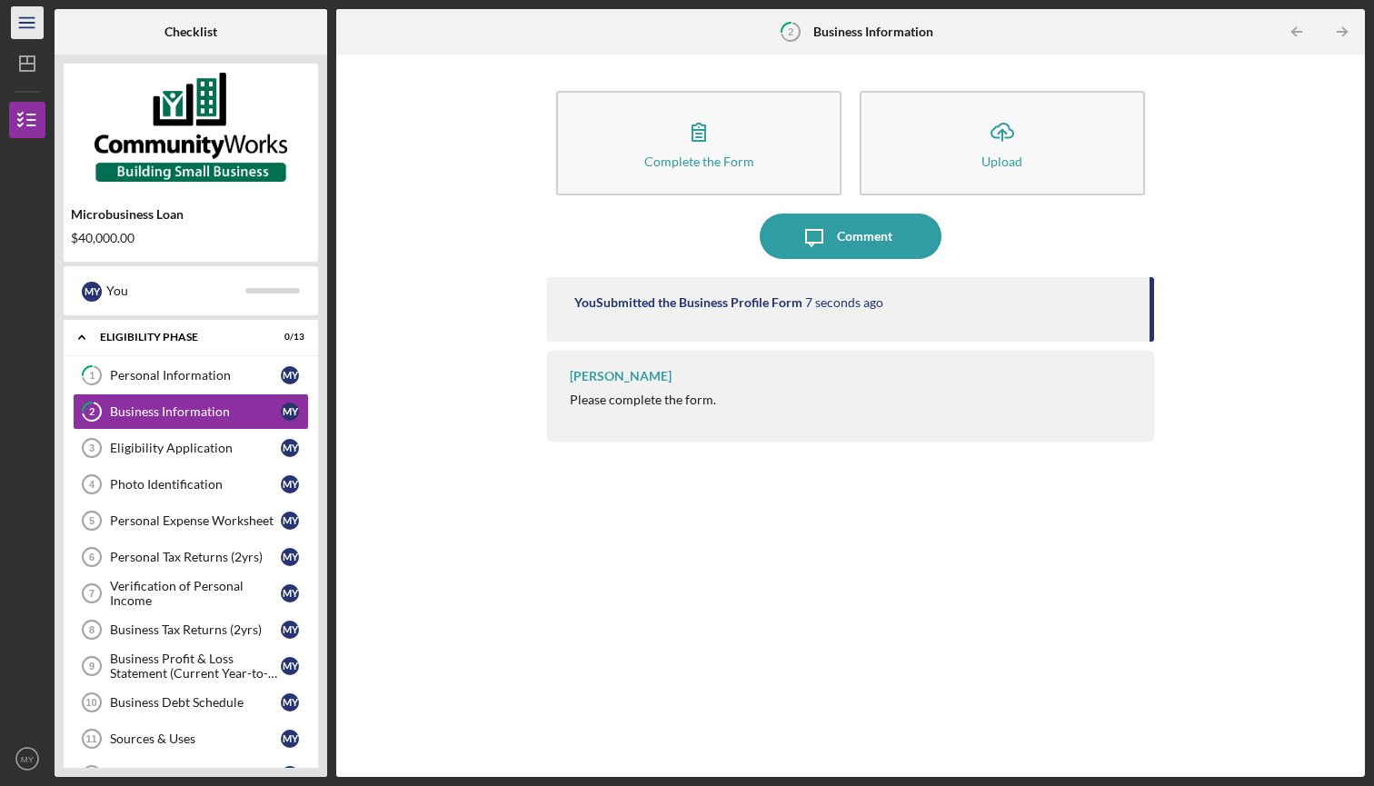
click at [30, 24] on icon "Icon/Menu" at bounding box center [27, 23] width 41 height 41
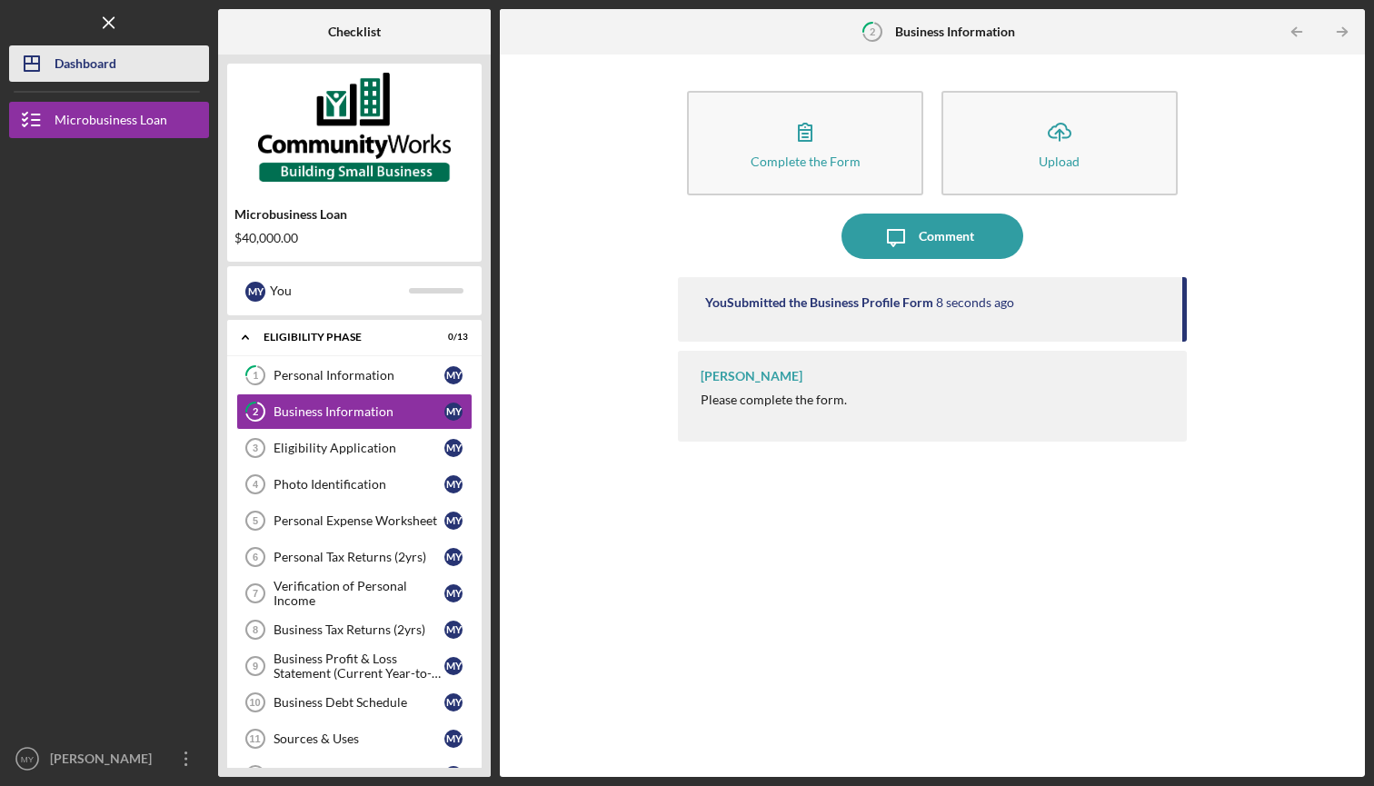
click at [55, 61] on div "Dashboard" at bounding box center [86, 65] width 62 height 41
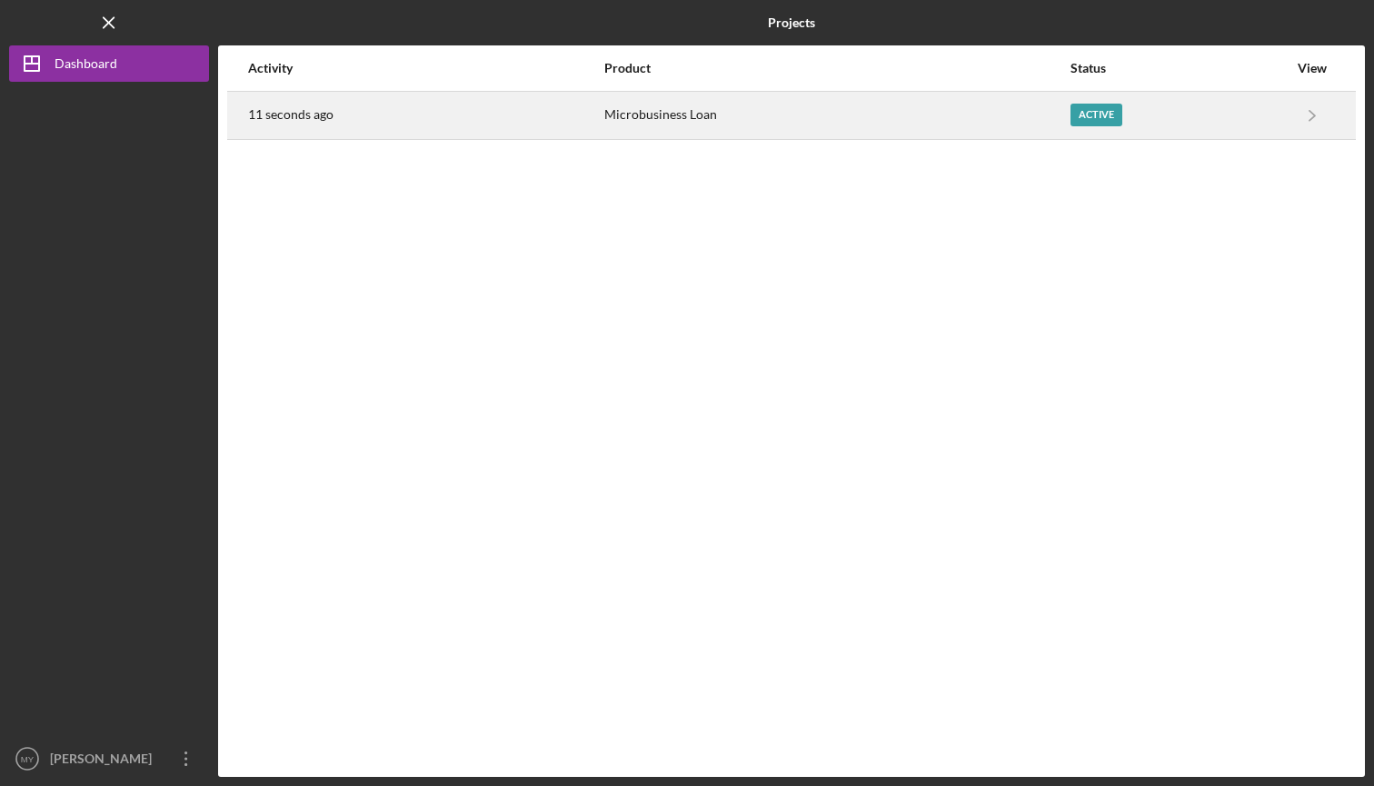
click at [1208, 105] on div "Active" at bounding box center [1178, 115] width 217 height 45
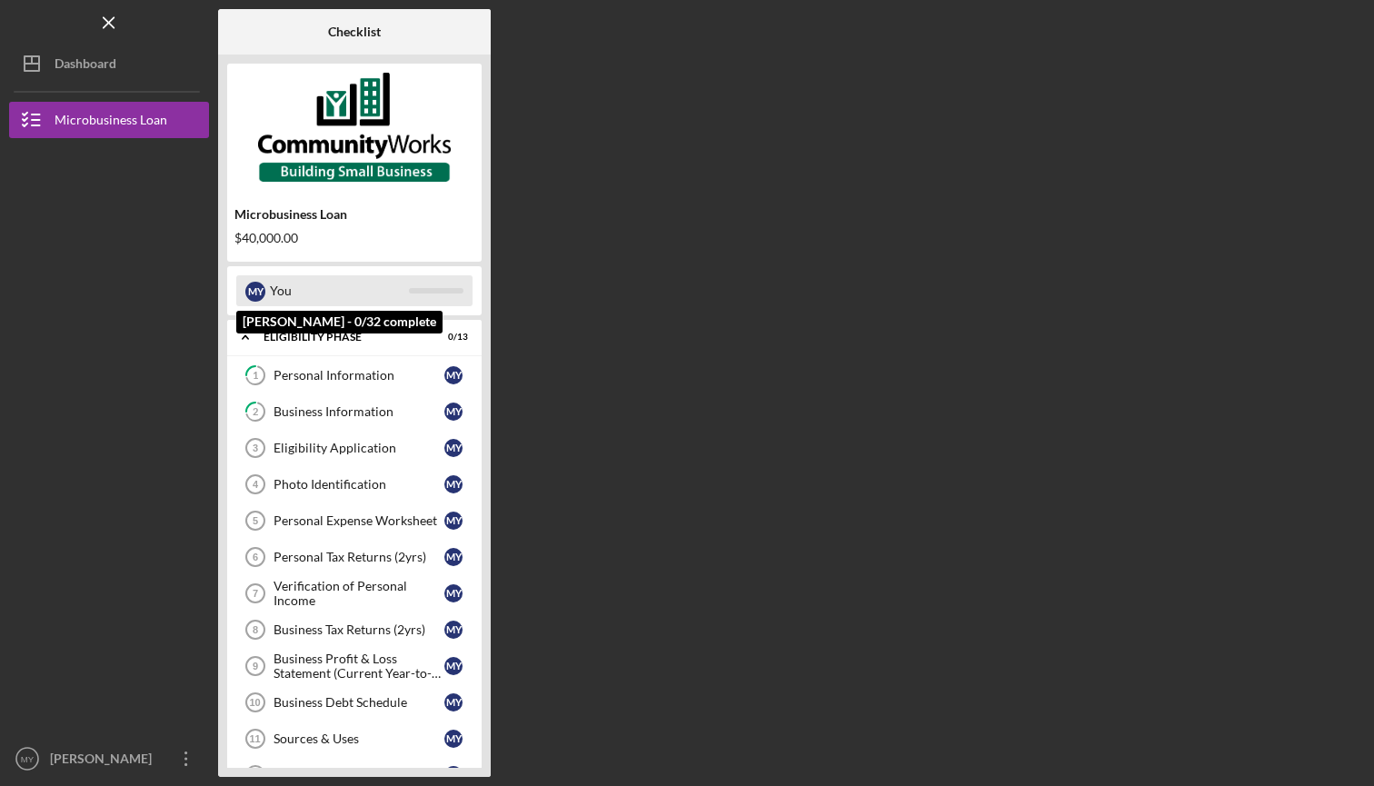
click at [363, 297] on div "You" at bounding box center [339, 290] width 139 height 31
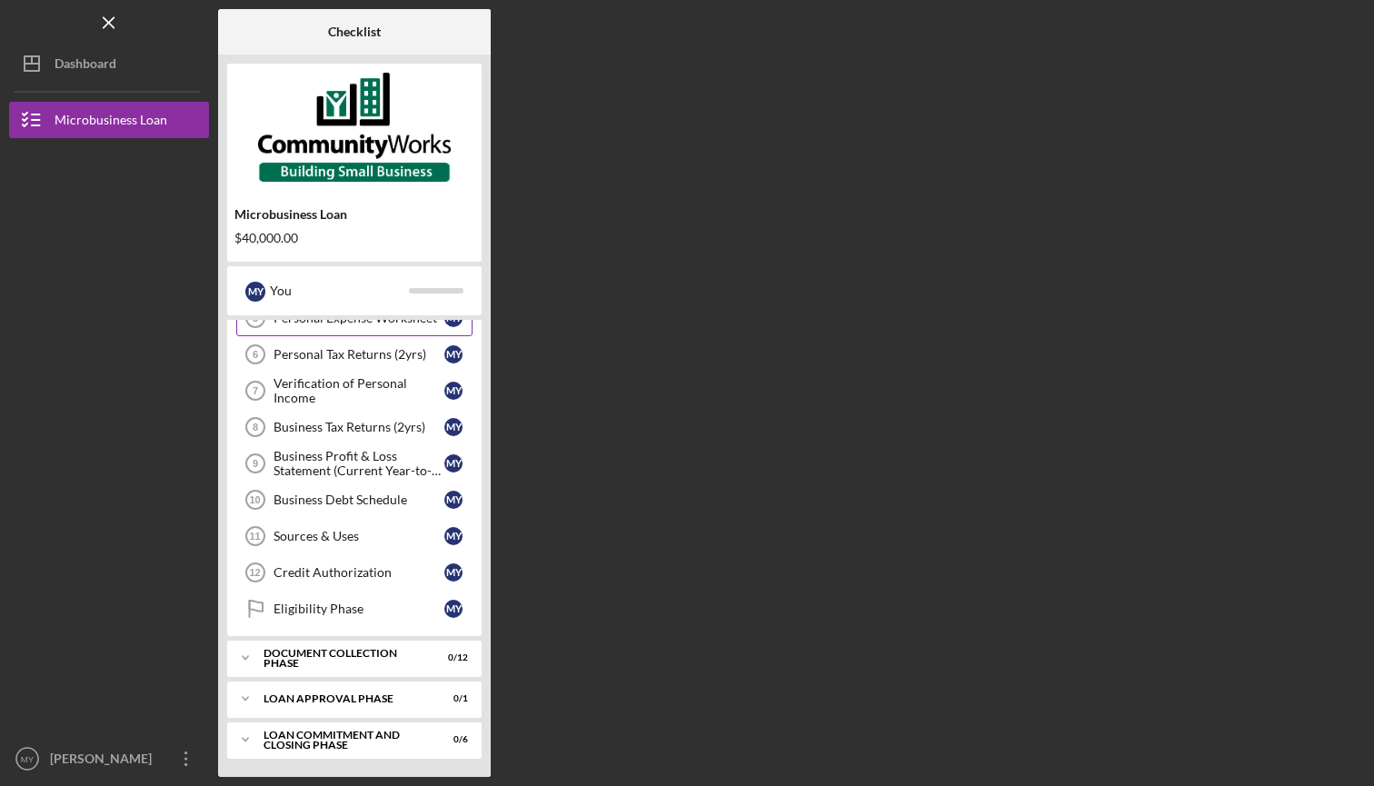
scroll to position [203, 0]
click at [346, 610] on div "Eligibility Phase" at bounding box center [359, 609] width 171 height 15
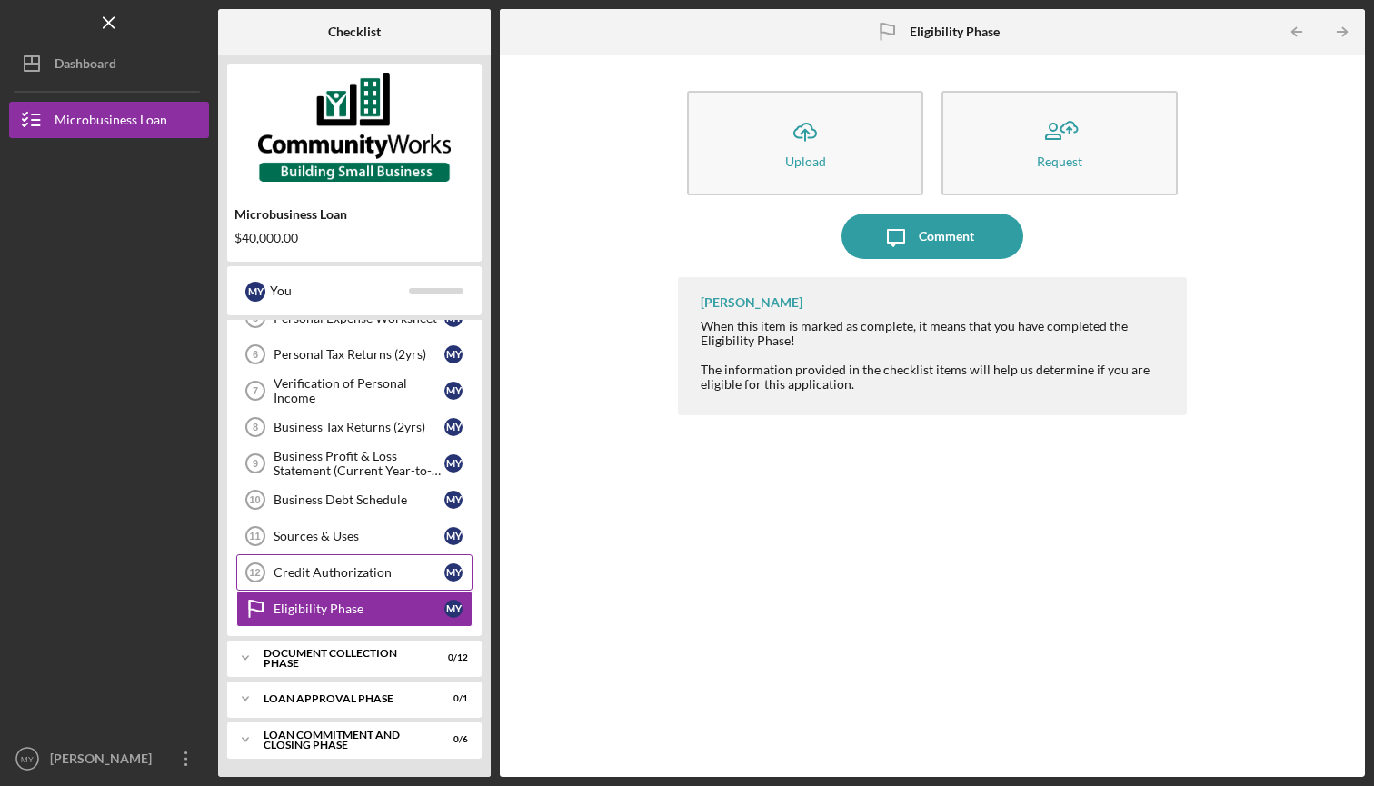
click at [375, 577] on div "Credit Authorization" at bounding box center [359, 572] width 171 height 15
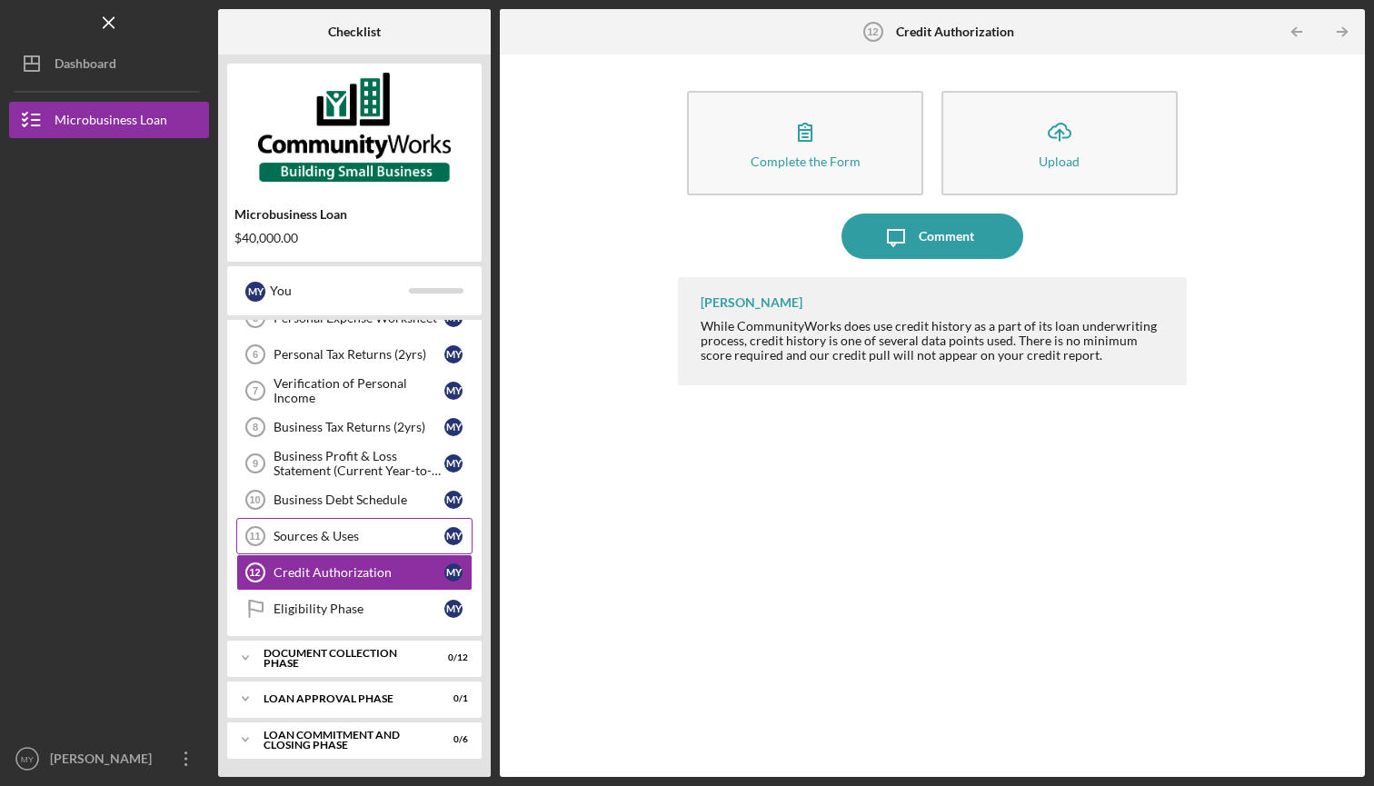
click at [298, 525] on link "Sources & Uses 11 Sources & Uses M Y" at bounding box center [354, 536] width 236 height 36
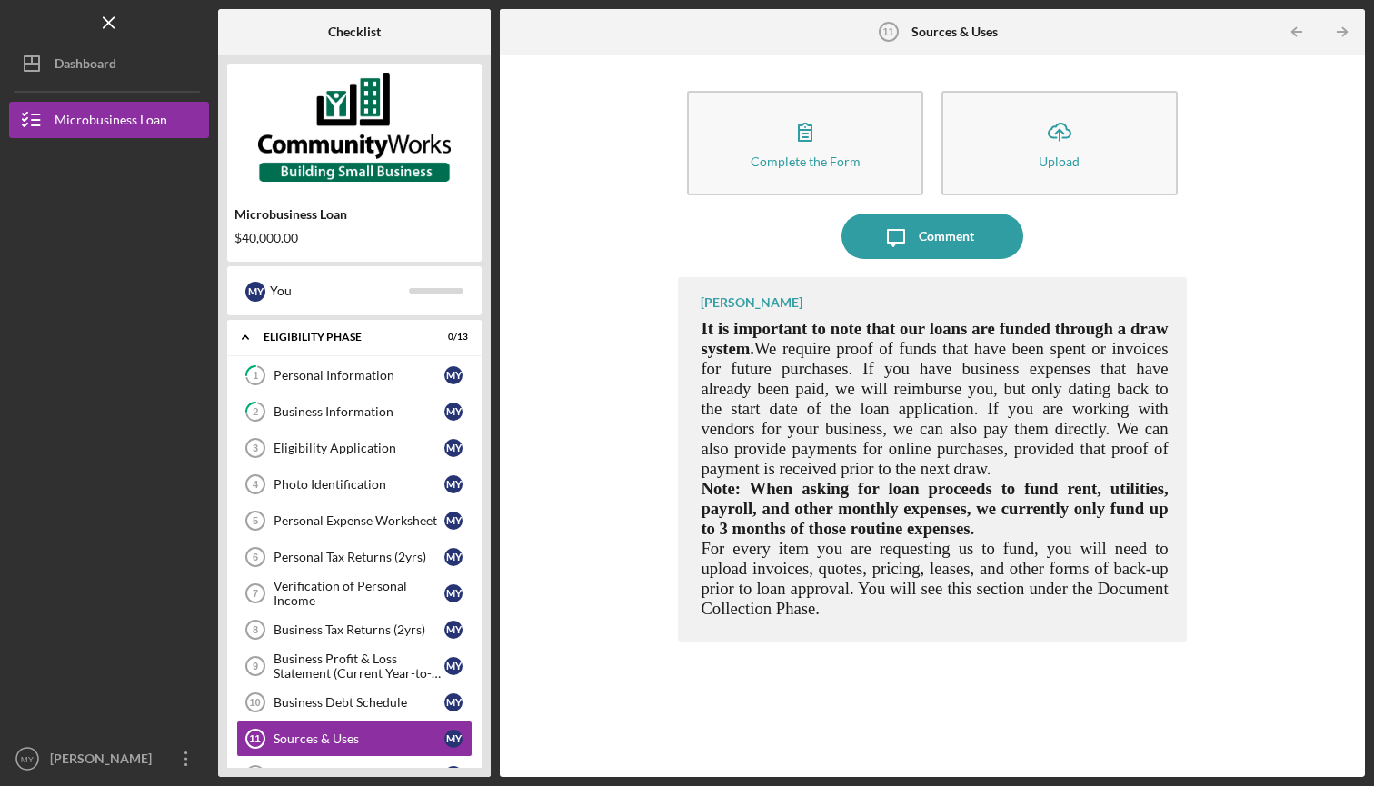
click at [555, 88] on div "Complete the Form Form Icon/Upload Upload Icon/Message Comment [PERSON_NAME] It…" at bounding box center [932, 416] width 847 height 704
